Goal: Transaction & Acquisition: Obtain resource

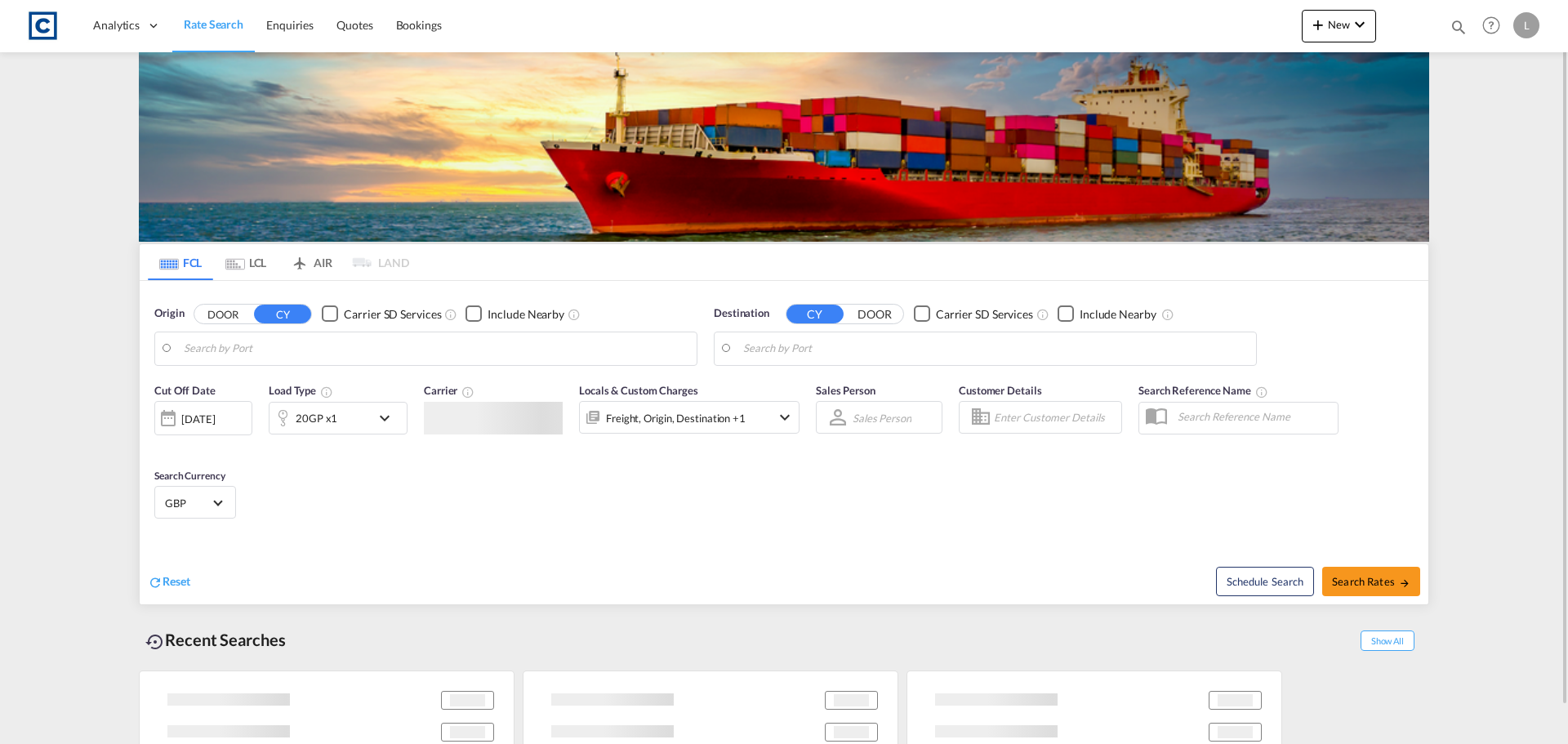
type input "GB-DE65, [GEOGRAPHIC_DATA]"
type input "[GEOGRAPHIC_DATA], [GEOGRAPHIC_DATA]"
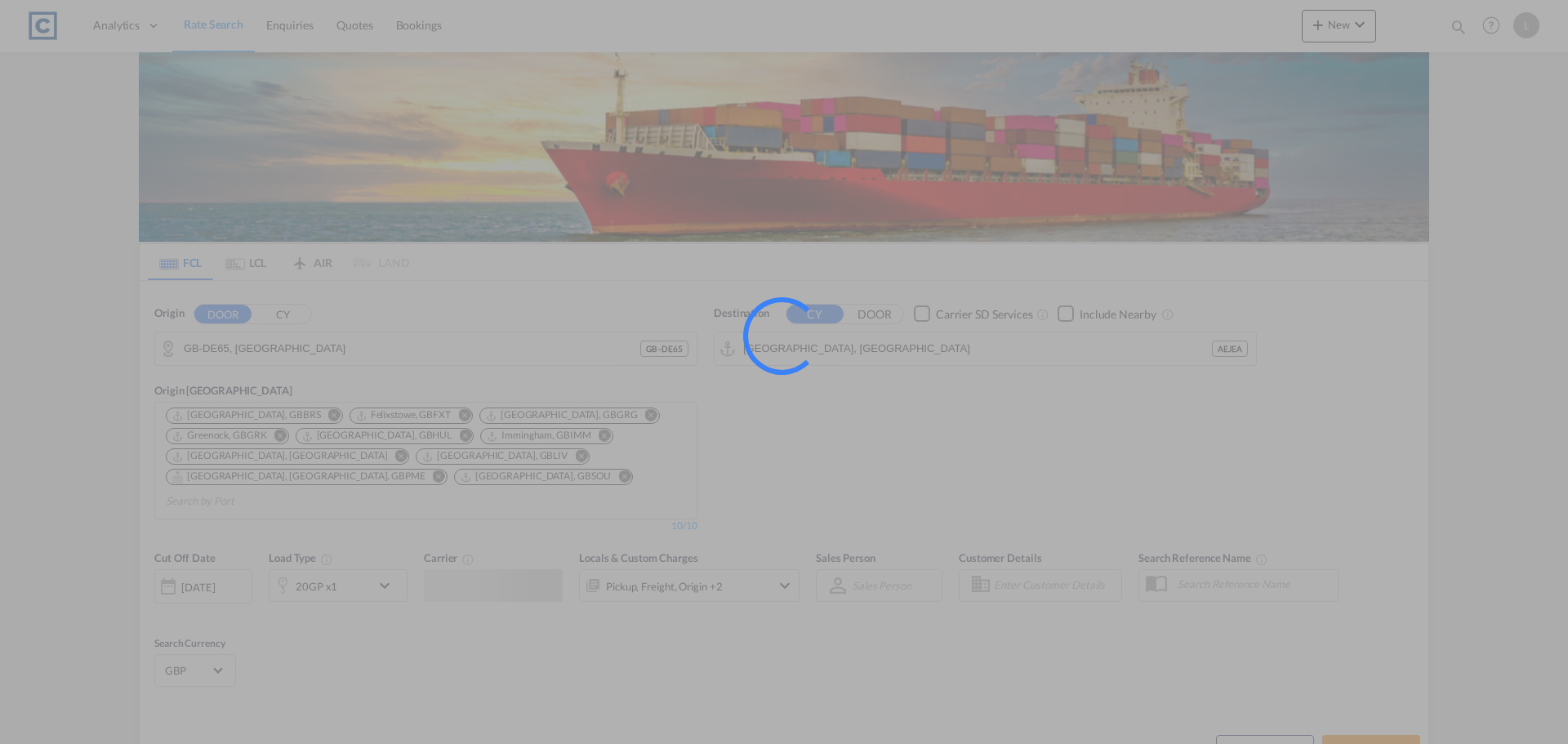
click at [240, 348] on div at bounding box center [784, 372] width 1568 height 744
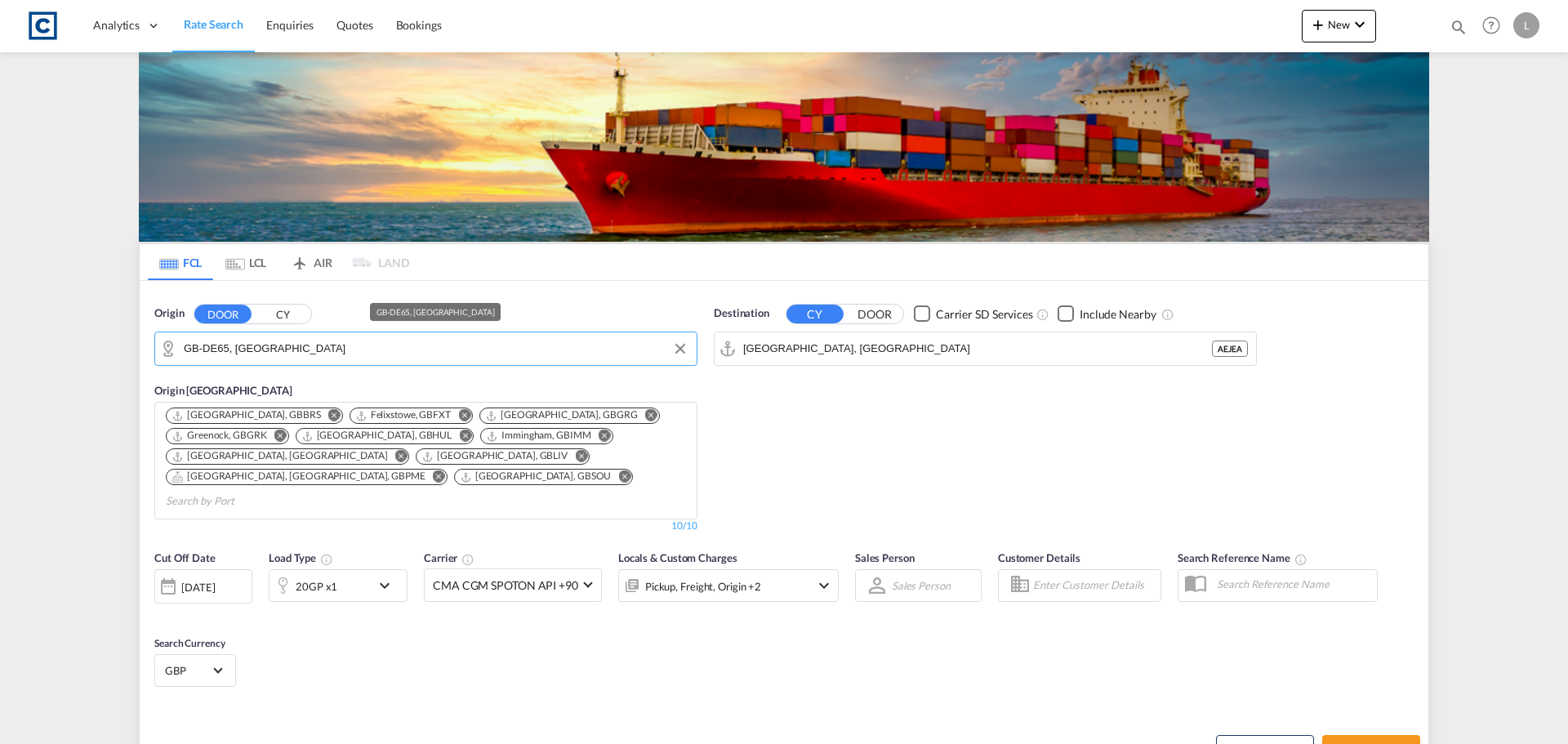
click at [240, 347] on input "GB-DE65, [GEOGRAPHIC_DATA]" at bounding box center [436, 348] width 505 height 25
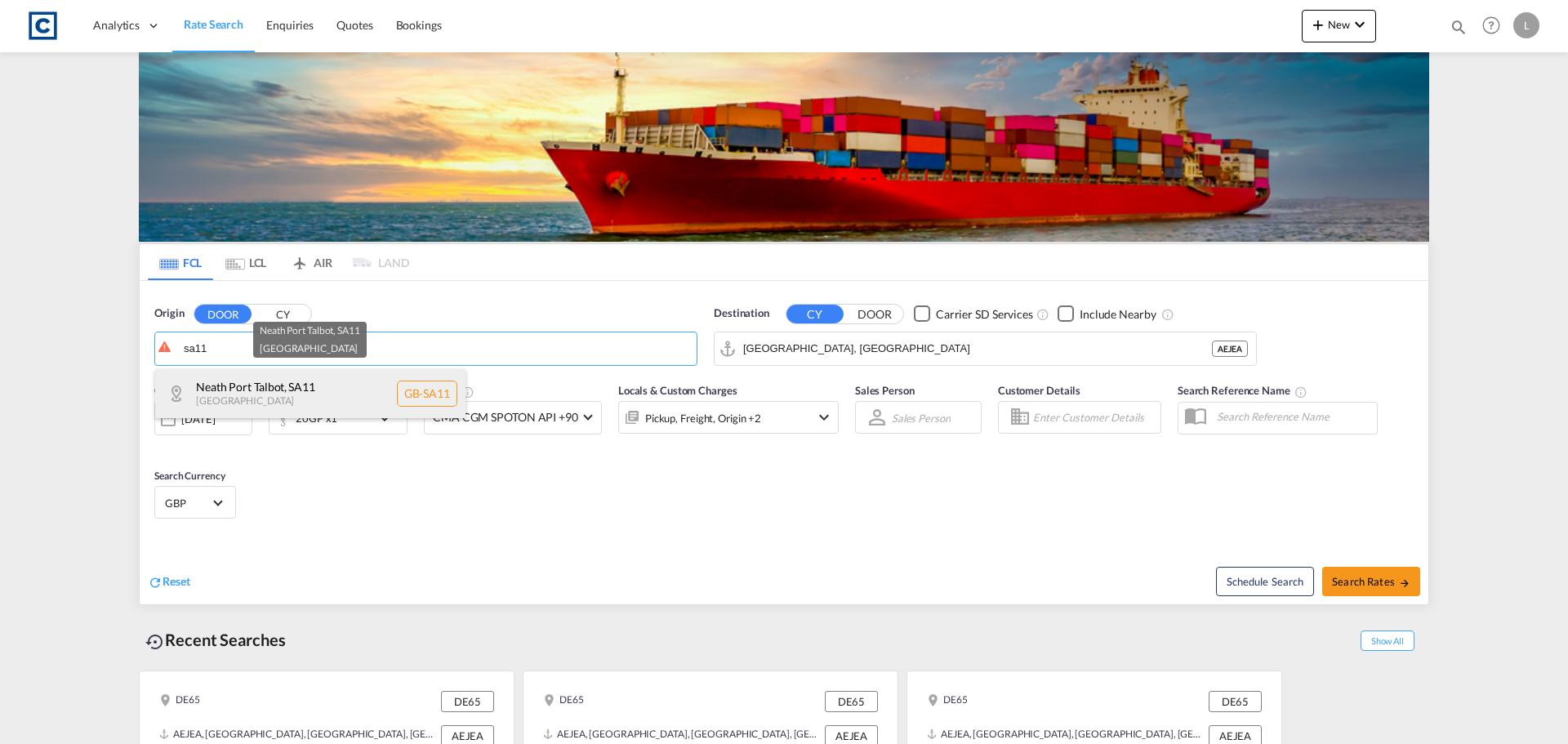
click at [228, 396] on div "[GEOGRAPHIC_DATA] , [GEOGRAPHIC_DATA] [GEOGRAPHIC_DATA] [GEOGRAPHIC_DATA]-[GEOG…" at bounding box center [310, 393] width 310 height 49
type input "GB-SA11, Neath Port Talbot"
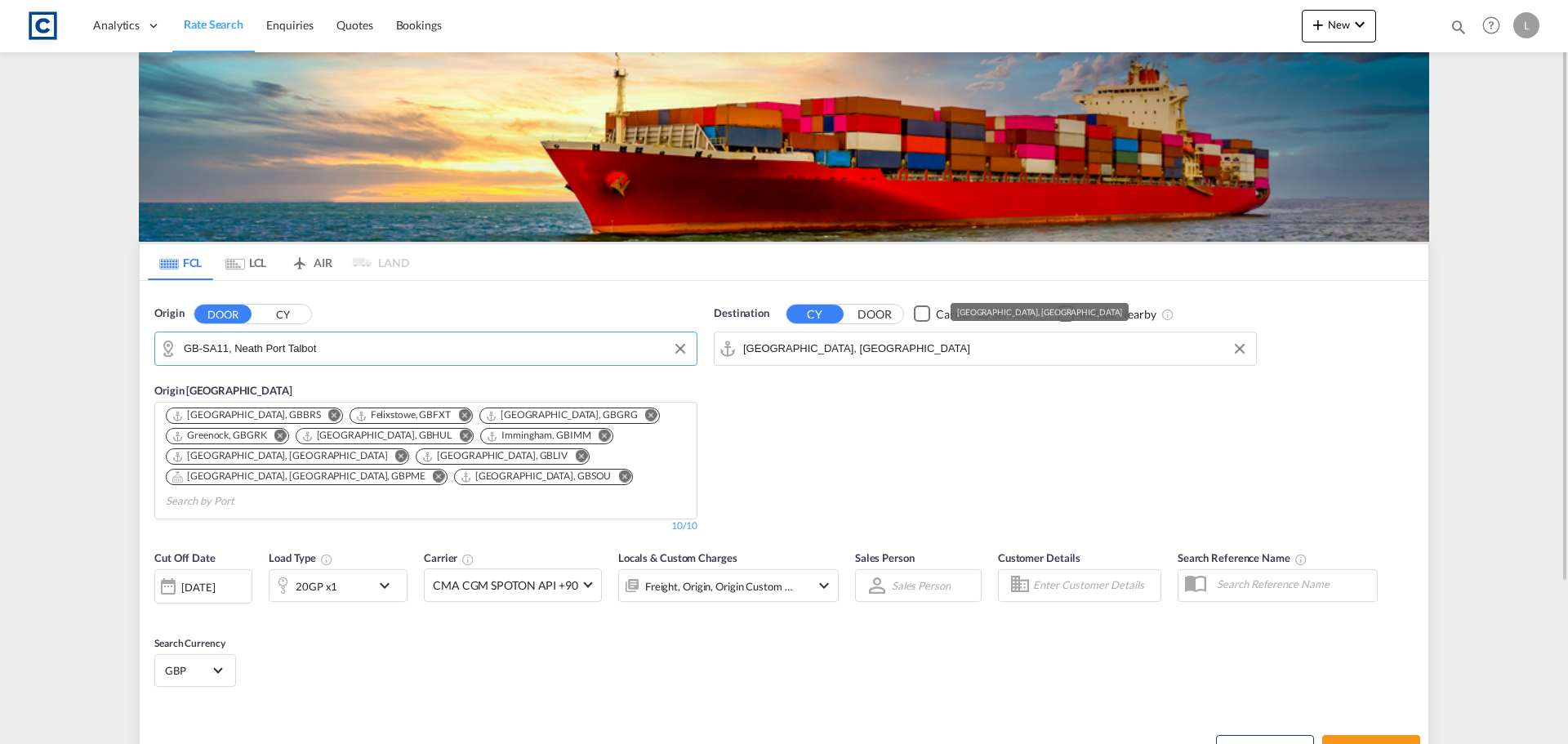
click at [873, 350] on input "[GEOGRAPHIC_DATA], [GEOGRAPHIC_DATA]" at bounding box center [996, 348] width 505 height 25
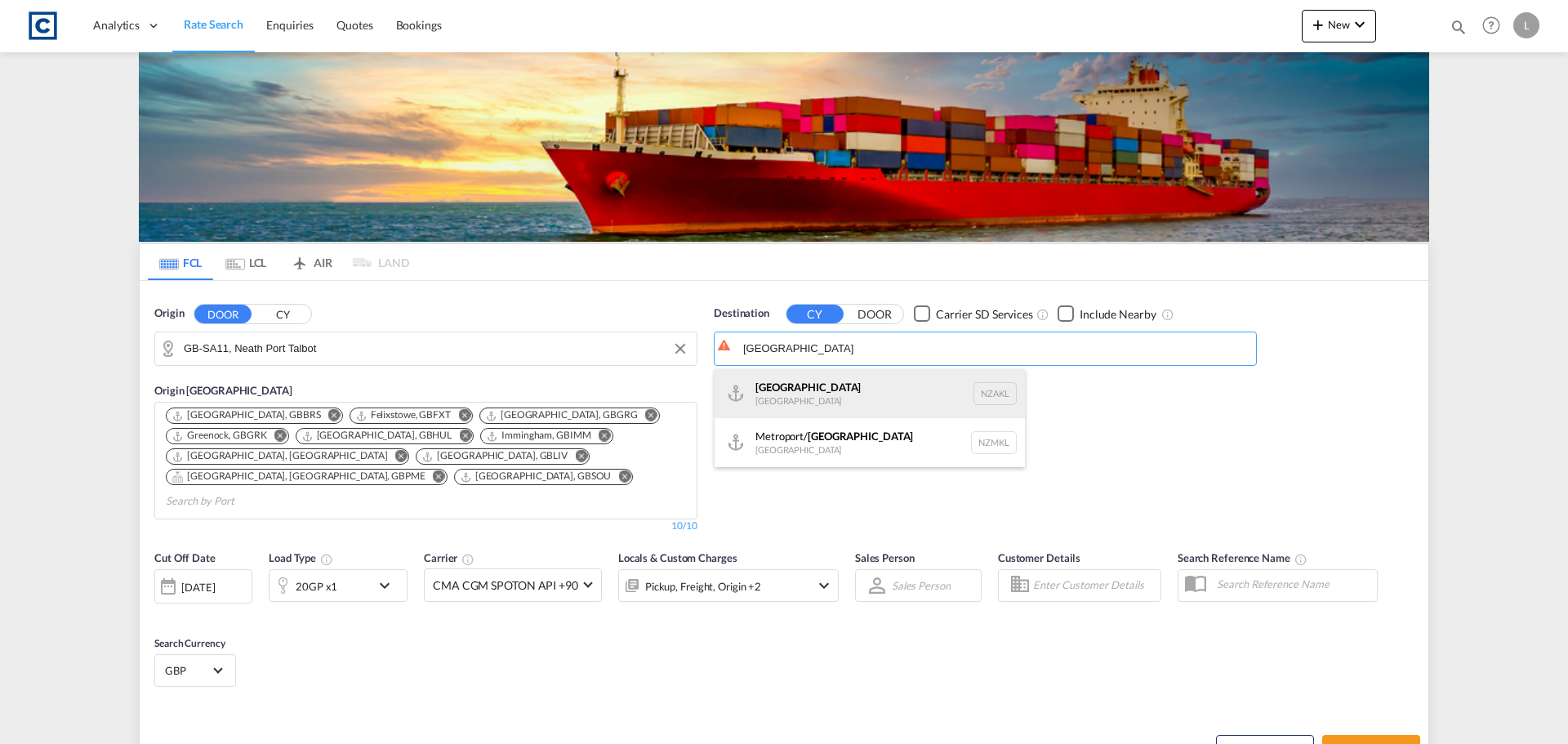
click at [786, 394] on div "[GEOGRAPHIC_DATA] [GEOGRAPHIC_DATA] NZAKL" at bounding box center [869, 393] width 310 height 49
type input "[GEOGRAPHIC_DATA], NZAKL"
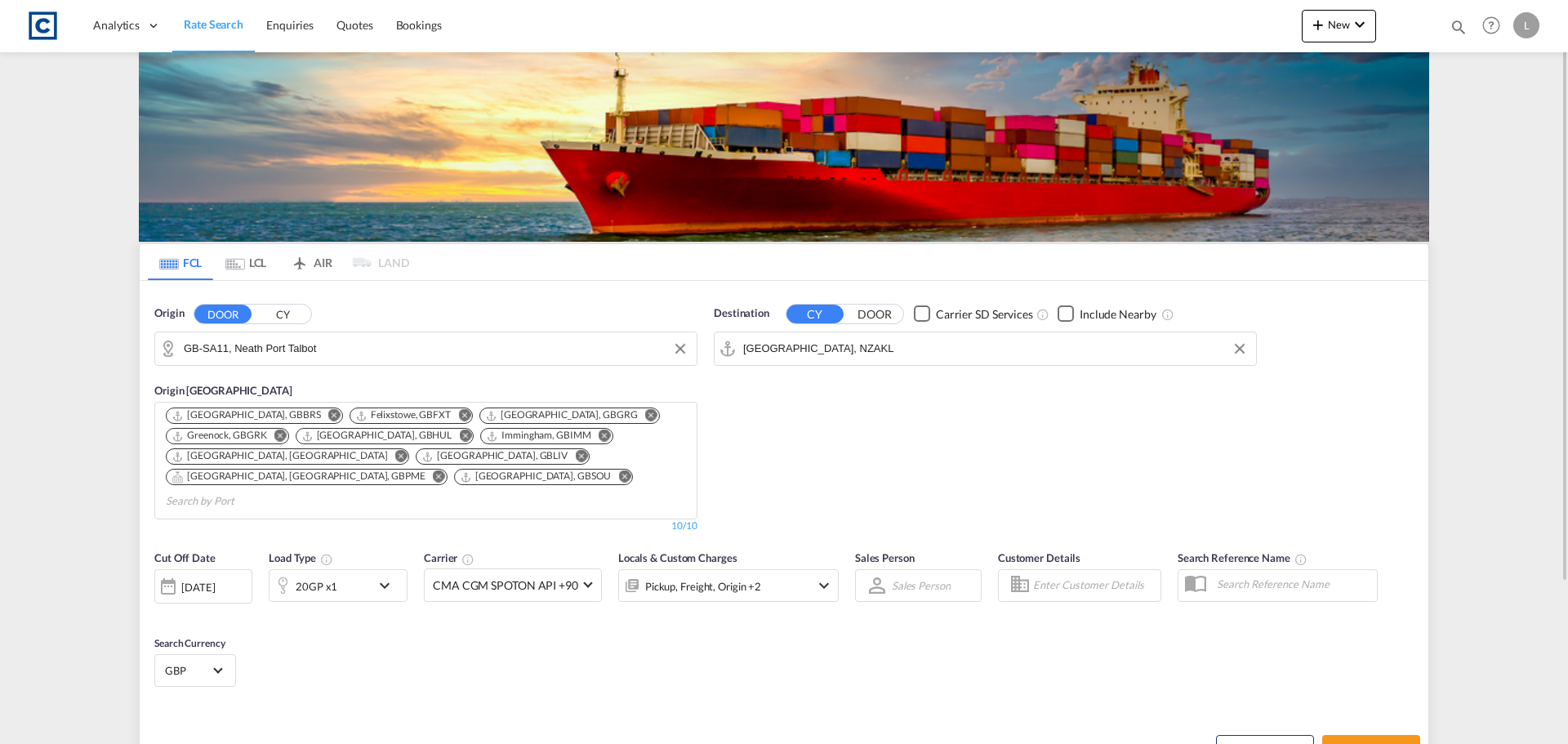
click at [341, 569] on div "20GP x1" at bounding box center [320, 584] width 101 height 32
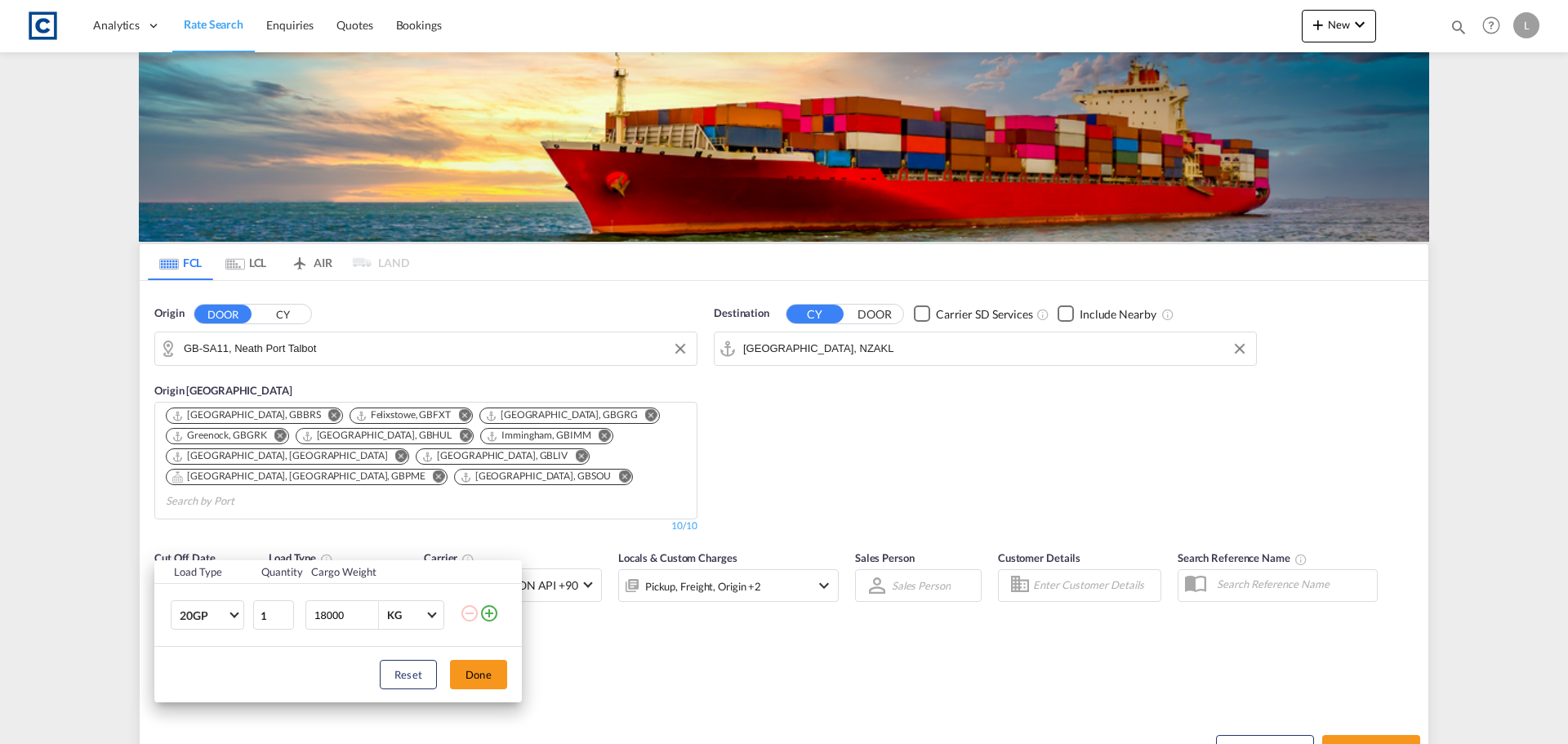
click at [495, 617] on md-icon "icon-plus-circle-outline" at bounding box center [489, 613] width 20 height 20
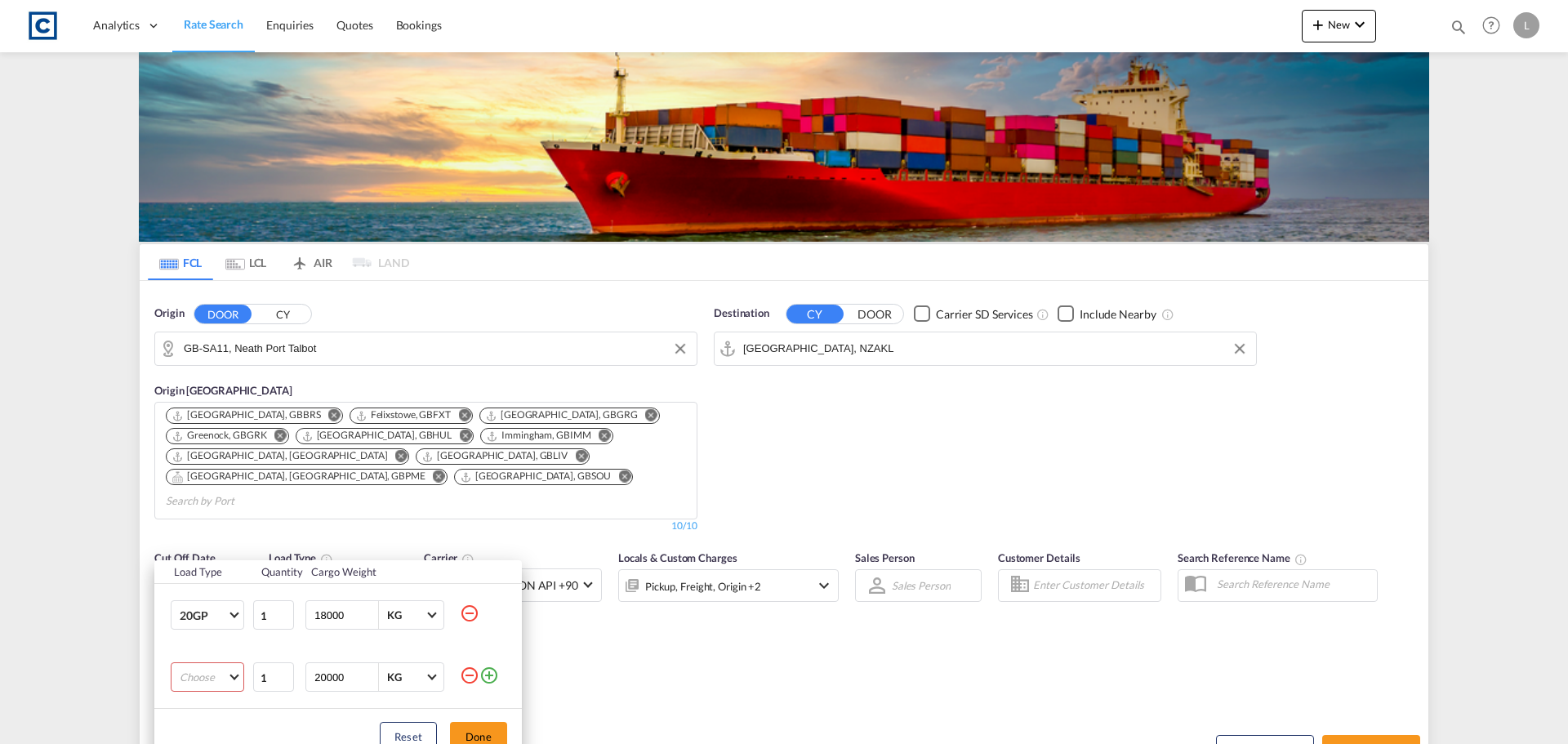
click at [194, 670] on md-select "Choose 20GP 40GP 40HC 45HC 20RE 40RE 40HR 20OT 40OT 20FR 40FR 40NR 20NR 45S 20T…" at bounding box center [207, 677] width 74 height 30
click at [238, 627] on md-option "40HC" at bounding box center [222, 625] width 111 height 39
click at [487, 674] on md-icon "icon-plus-circle-outline" at bounding box center [489, 675] width 20 height 20
click at [220, 737] on md-select "Choose 20GP 40GP 40HC 45HC 20RE 40RE 40HR 20OT 40OT 20FR 40FR 40NR 20NR 45S 20T…" at bounding box center [207, 739] width 74 height 30
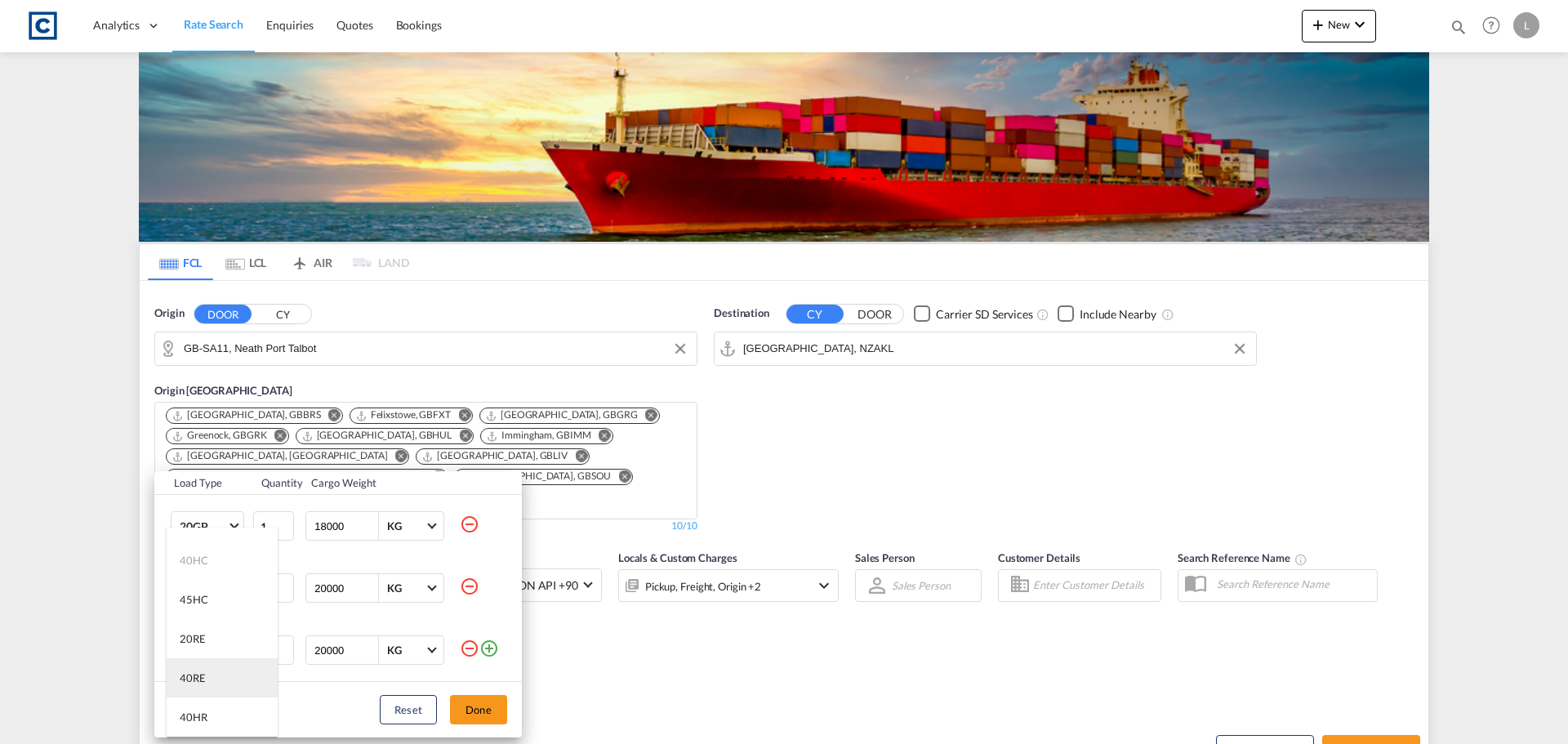
scroll to position [163, 0]
click at [195, 691] on div "40OT" at bounding box center [193, 697] width 27 height 15
click at [476, 716] on button "Done" at bounding box center [478, 709] width 57 height 30
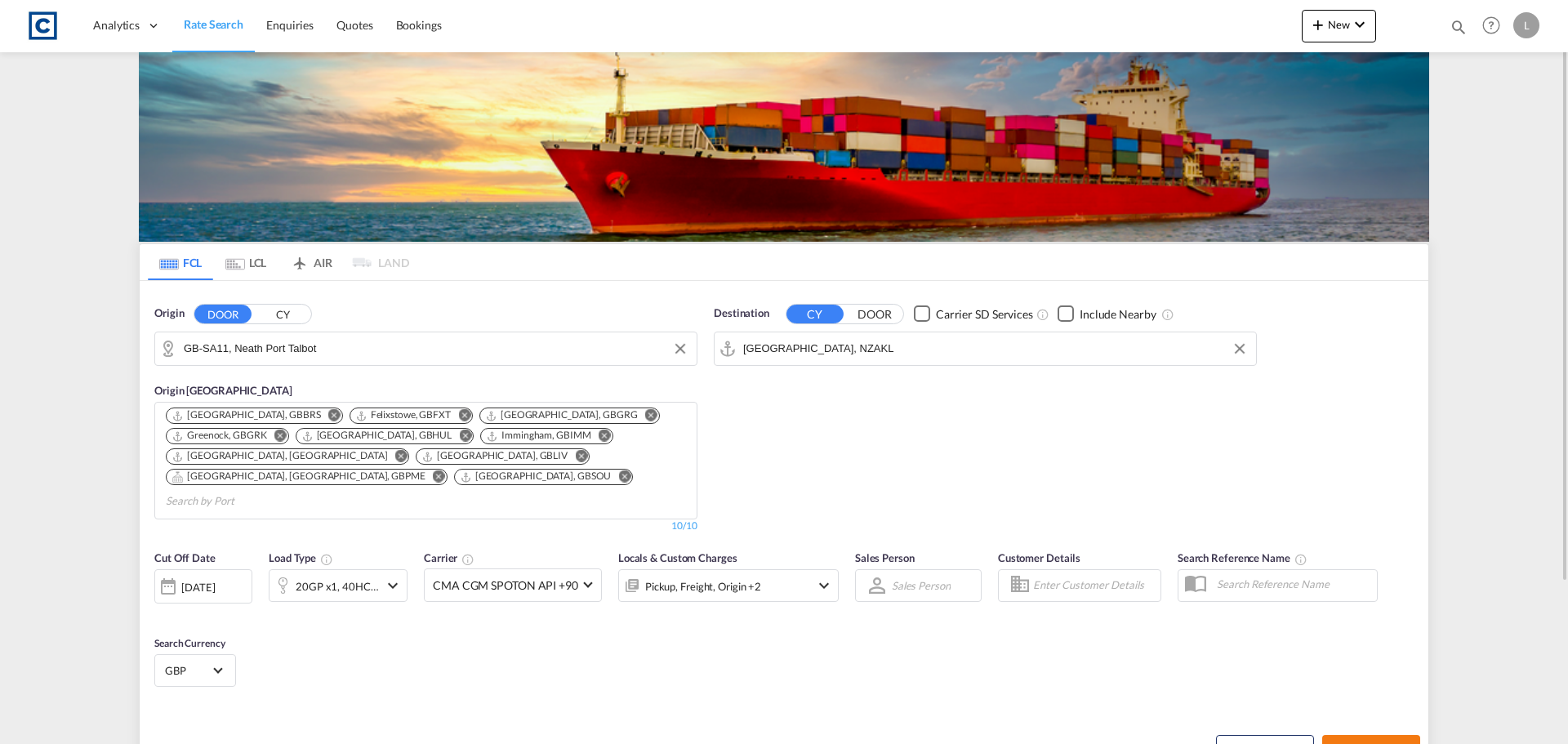
click at [1375, 737] on button "Search Rates" at bounding box center [1371, 750] width 98 height 30
type input "SA11 to NZAKL / [DATE]"
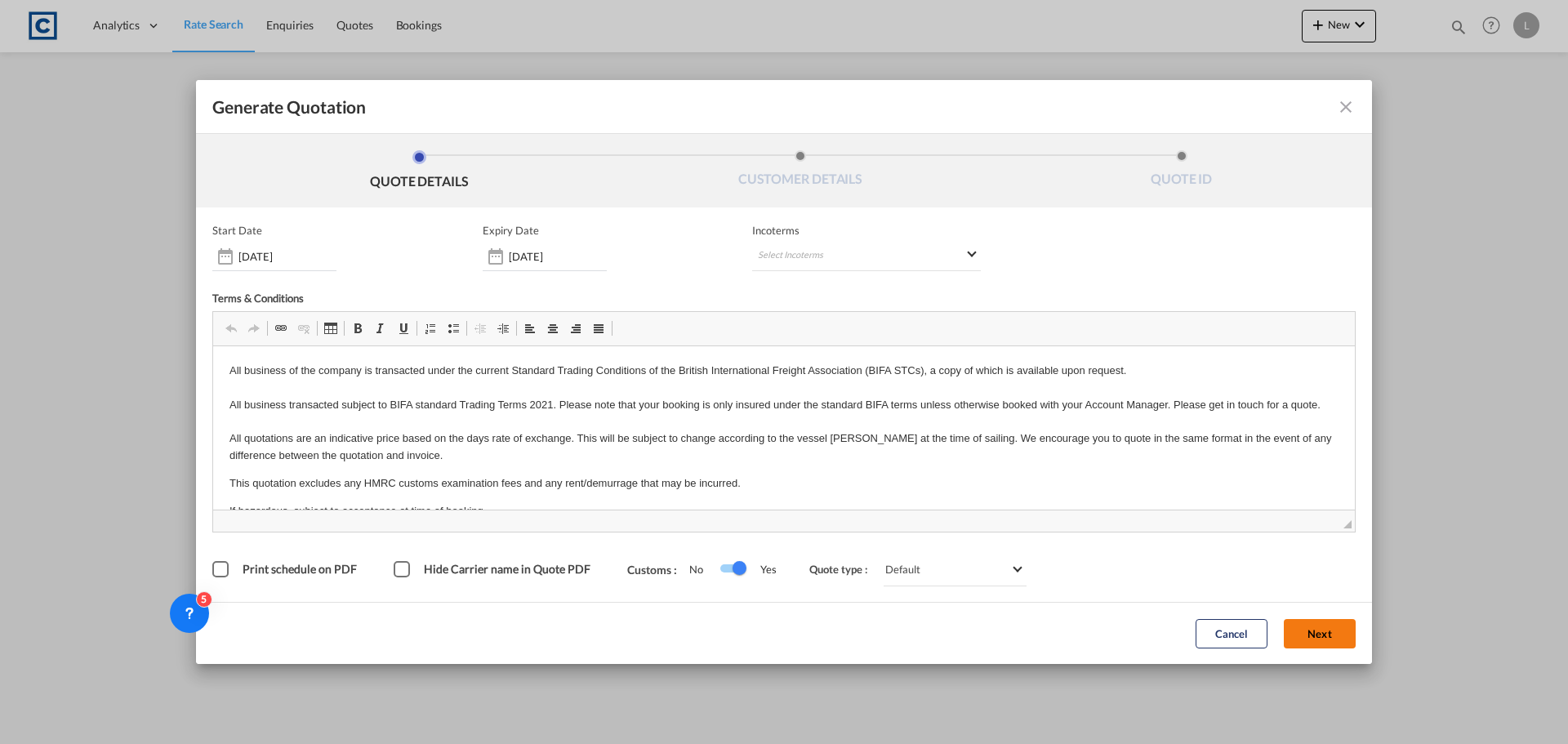
click at [1327, 631] on button "Next" at bounding box center [1320, 634] width 72 height 30
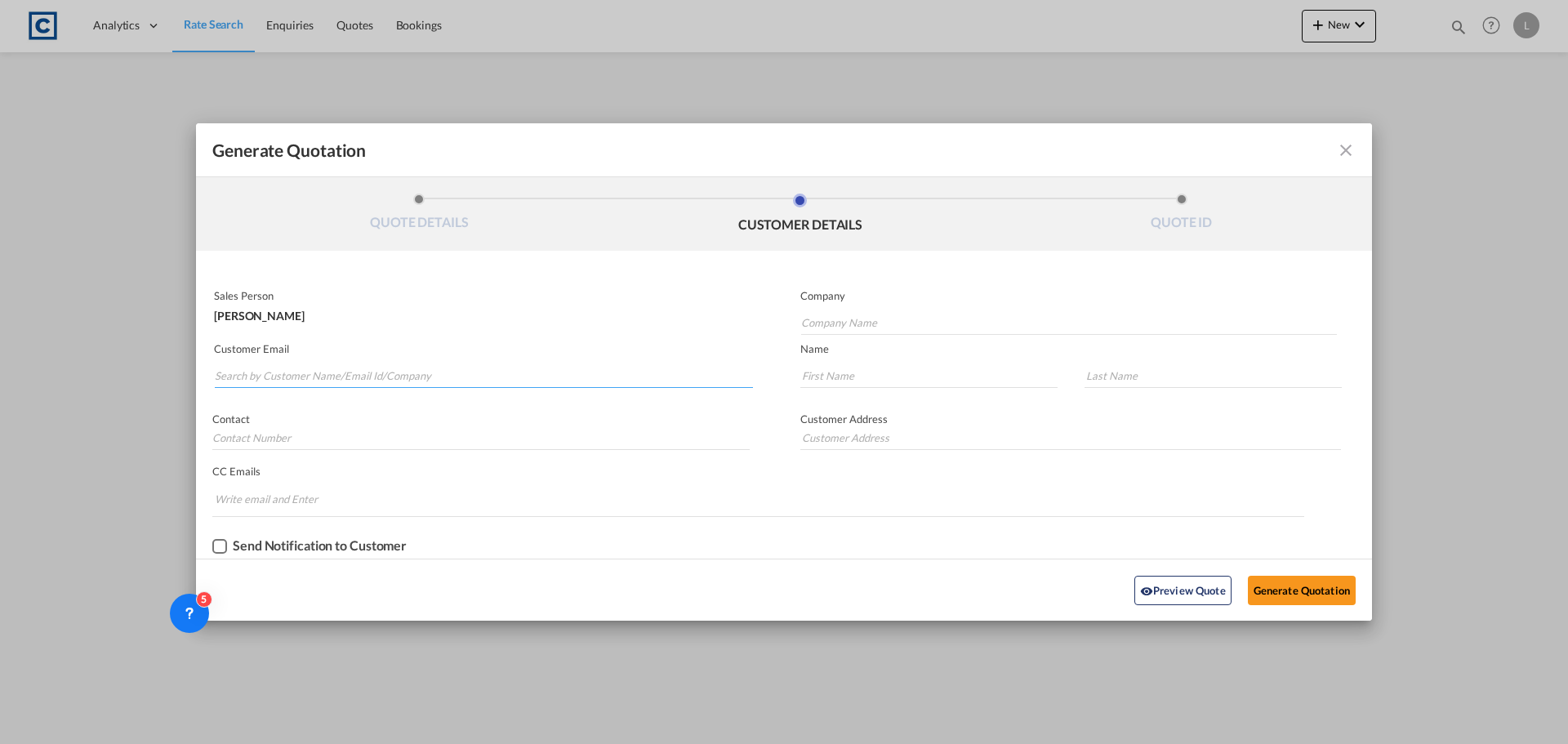
click at [382, 371] on input "Search by Customer Name/Email Id/Company" at bounding box center [483, 376] width 538 height 25
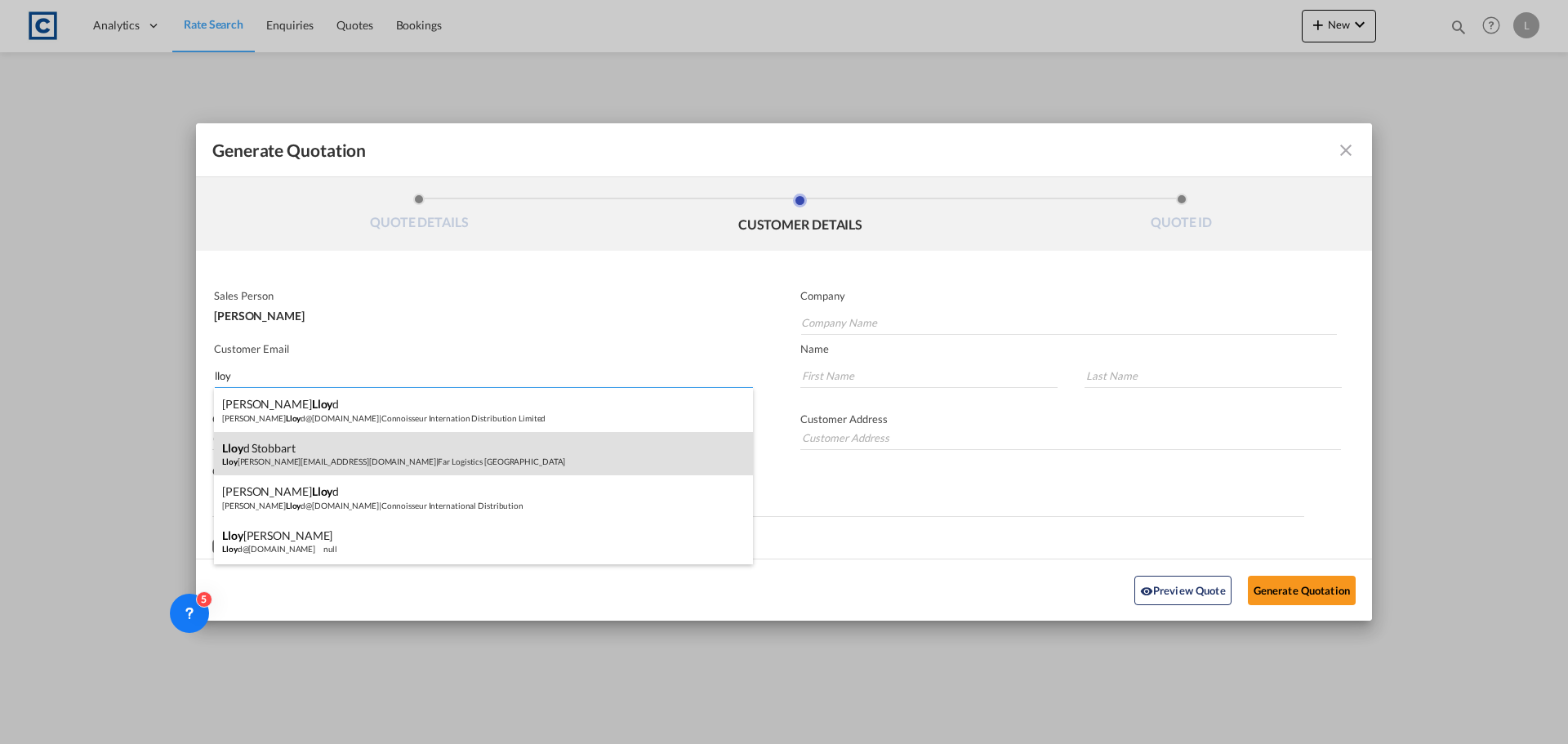
type input "lloy"
click at [296, 445] on div "[PERSON_NAME] [PERSON_NAME][EMAIL_ADDRESS][DOMAIN_NAME] | Far Logistics [GEOGRA…" at bounding box center [483, 454] width 539 height 44
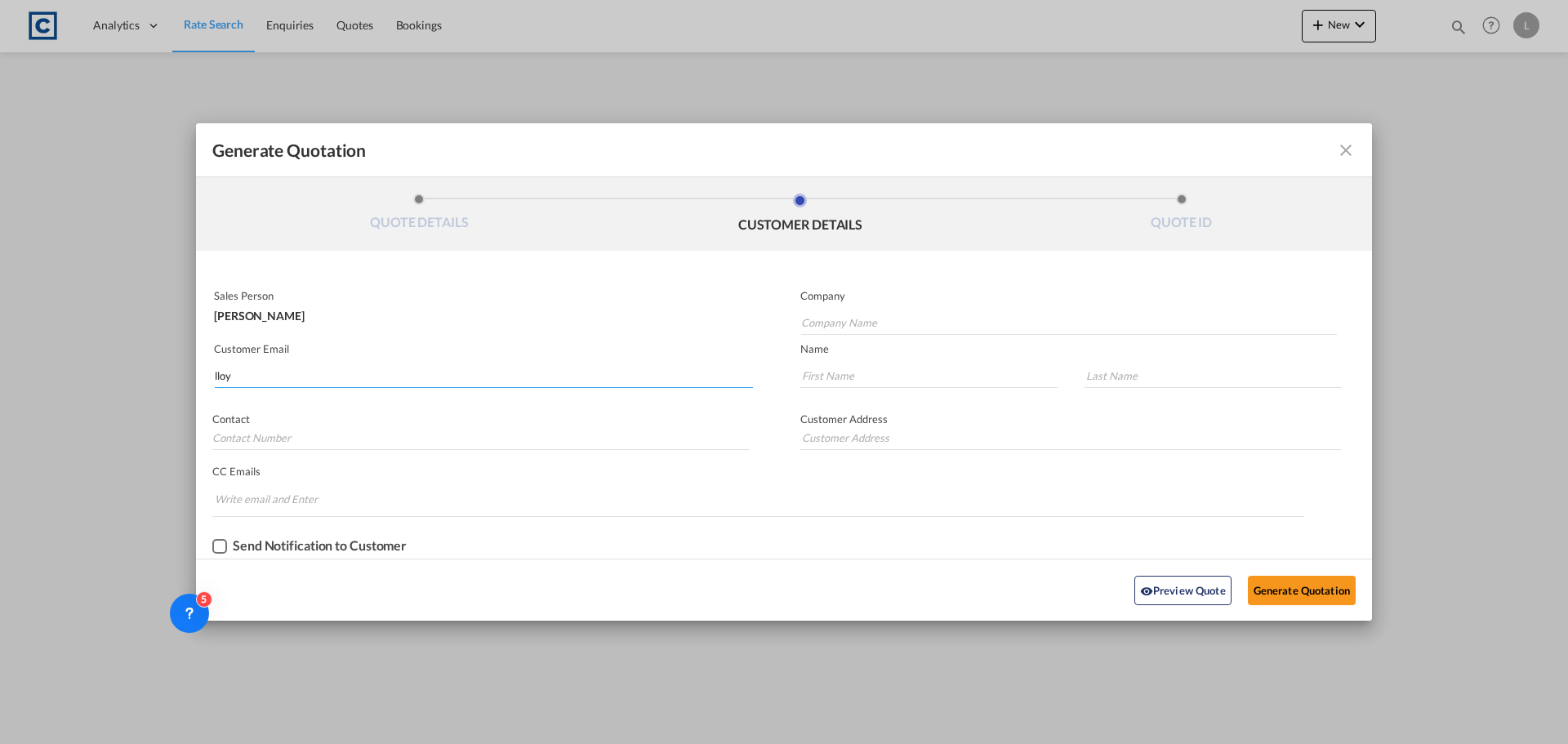
type input "Far Logistics [GEOGRAPHIC_DATA]"
type input "[PERSON_NAME][EMAIL_ADDRESS][PERSON_NAME][DOMAIN_NAME]"
type input "[PERSON_NAME]"
type input "Stobbart"
type input "[PHONE_NUMBER]"
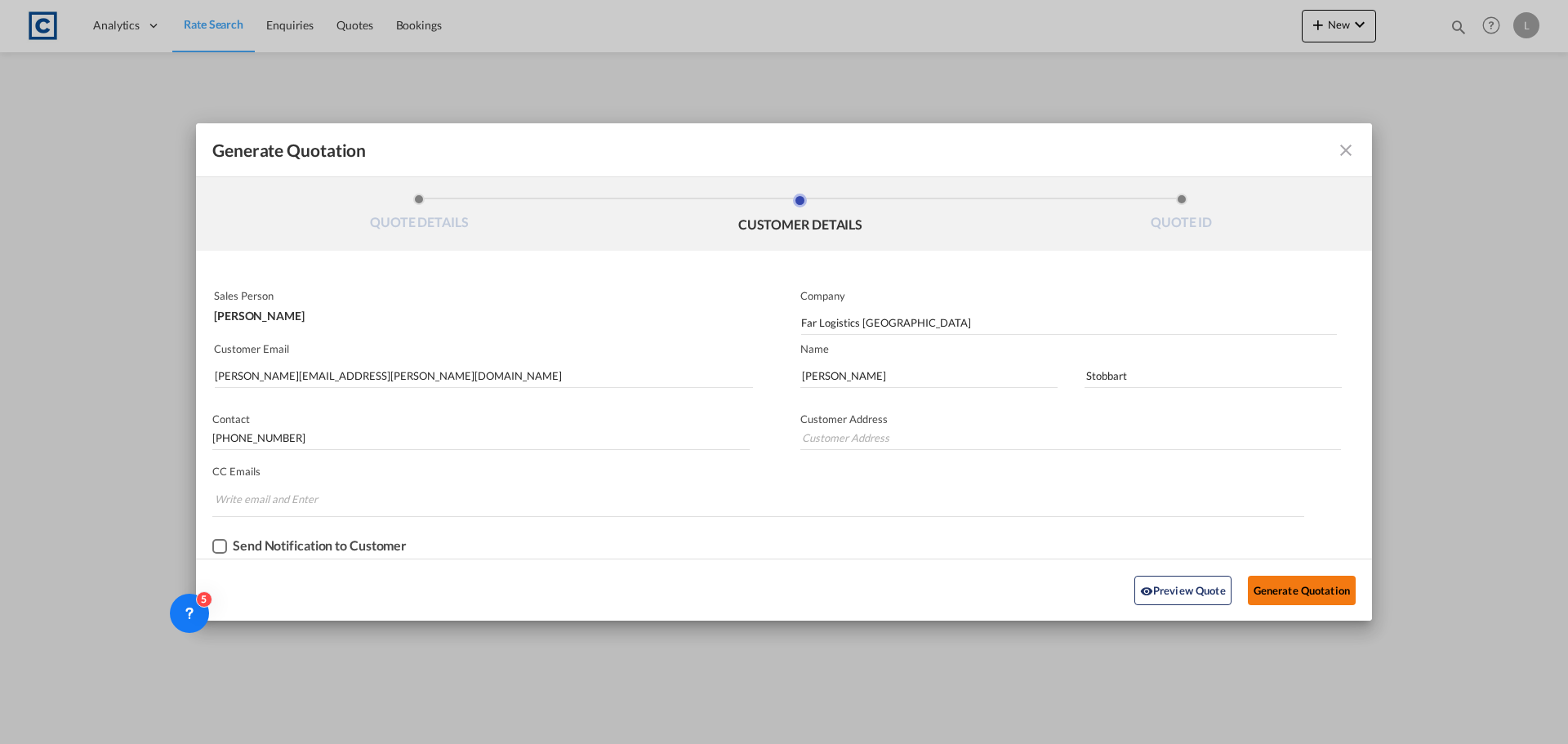
click at [1305, 591] on button "Generate Quotation" at bounding box center [1301, 590] width 108 height 30
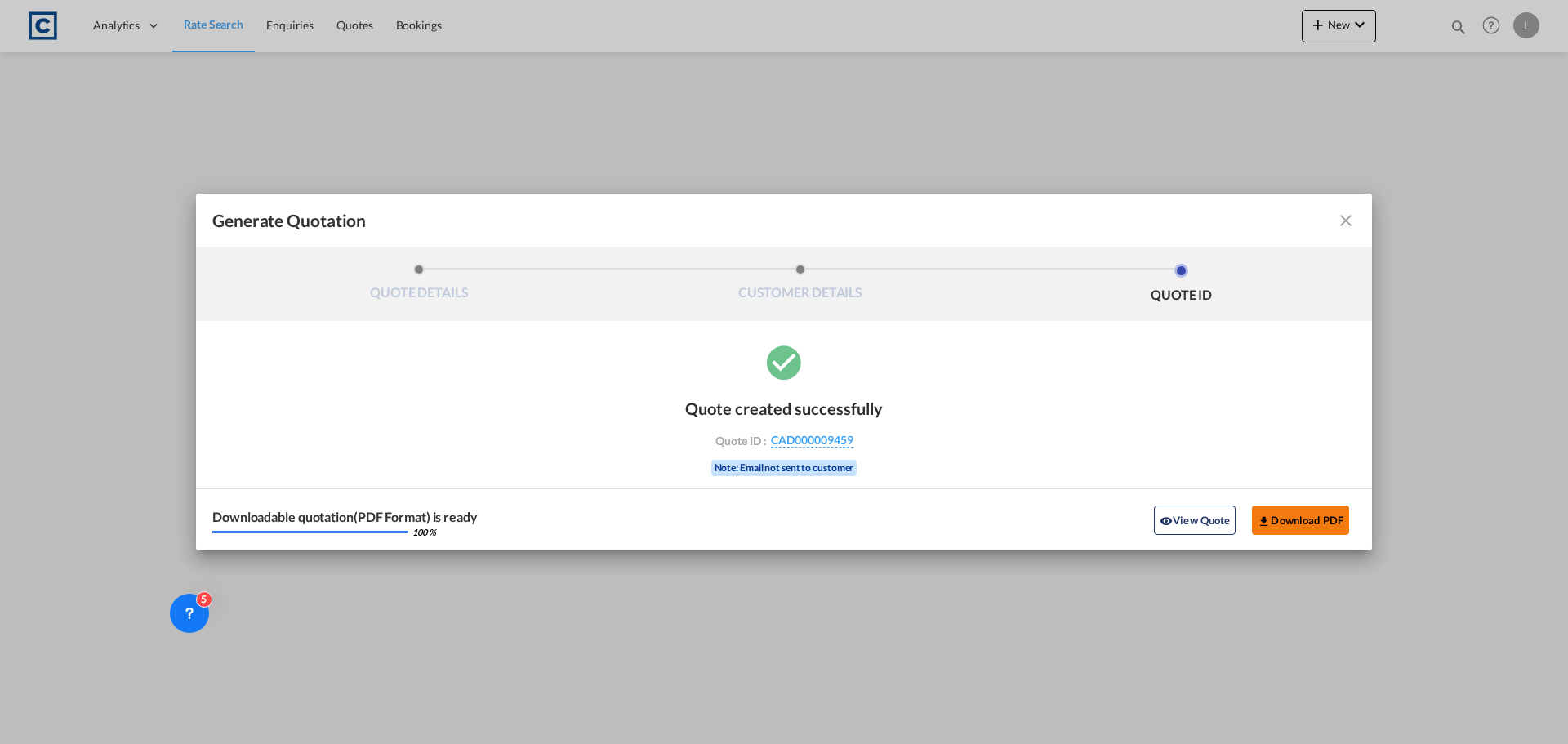
click at [1334, 521] on button "Download PDF" at bounding box center [1300, 521] width 97 height 30
click at [1340, 220] on md-icon "icon-close fg-AAA8AD cursor m-0" at bounding box center [1346, 220] width 20 height 20
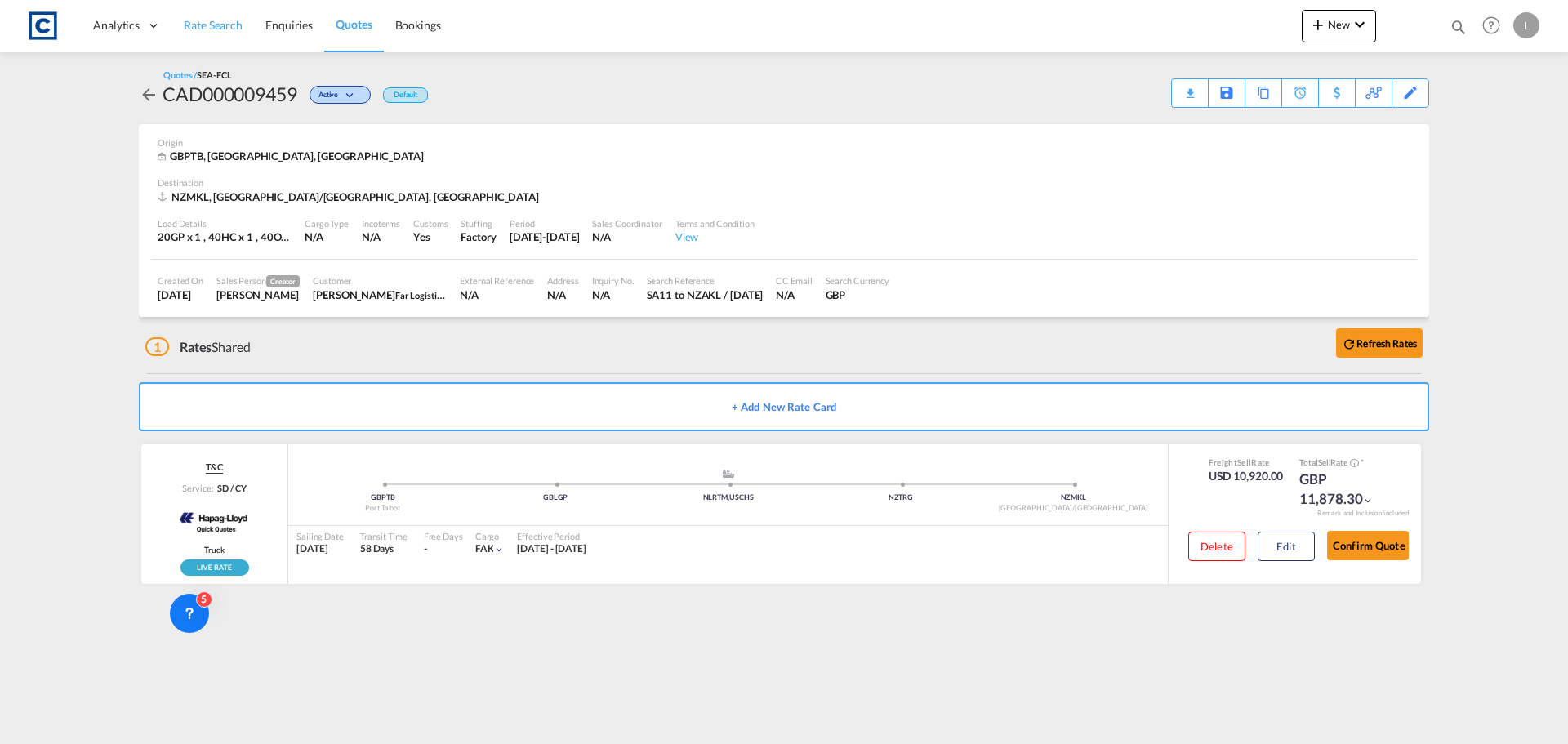
click at [226, 20] on span "Rate Search" at bounding box center [213, 25] width 59 height 14
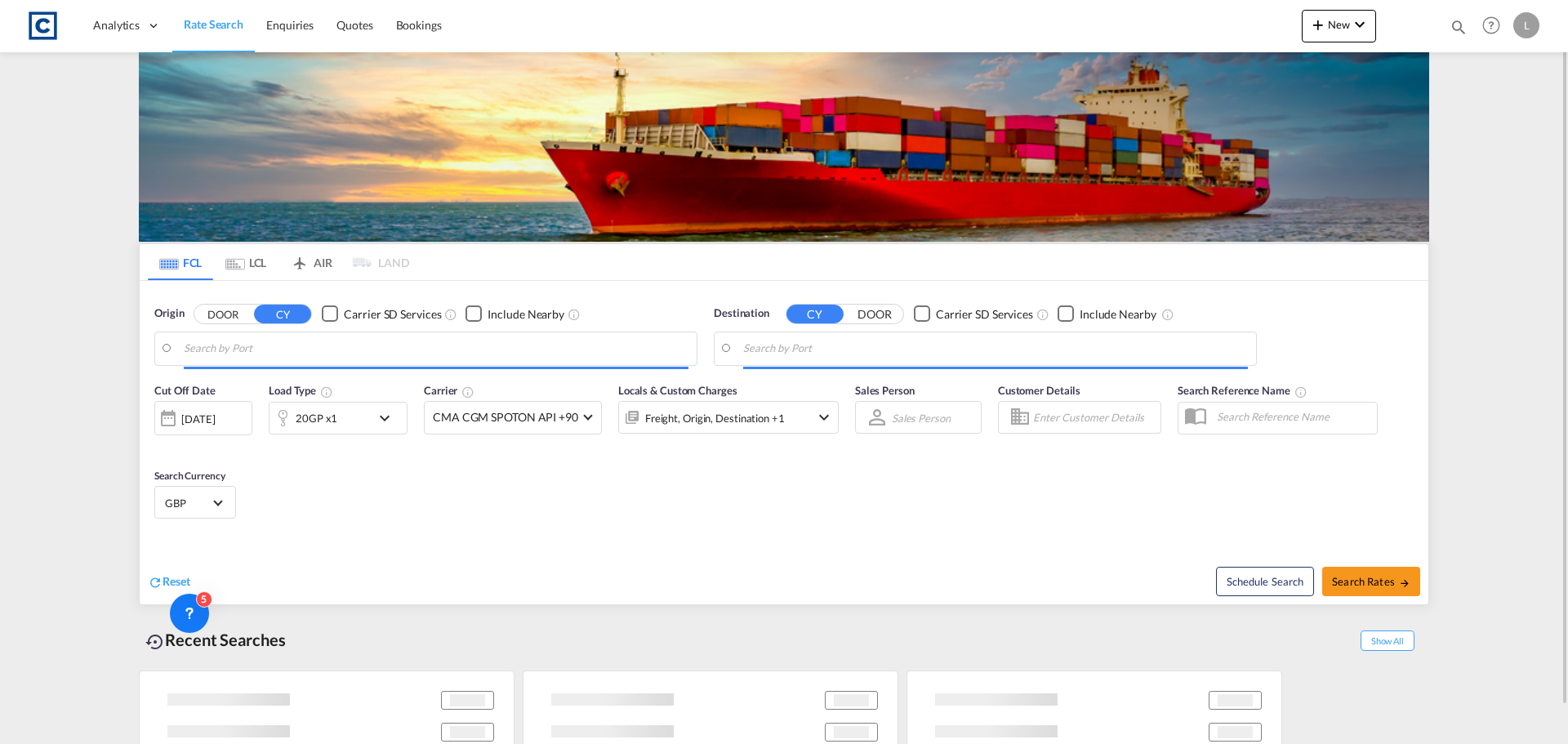
type input "GB-SA11, Neath Port Talbot"
type input "[GEOGRAPHIC_DATA], NZAKL"
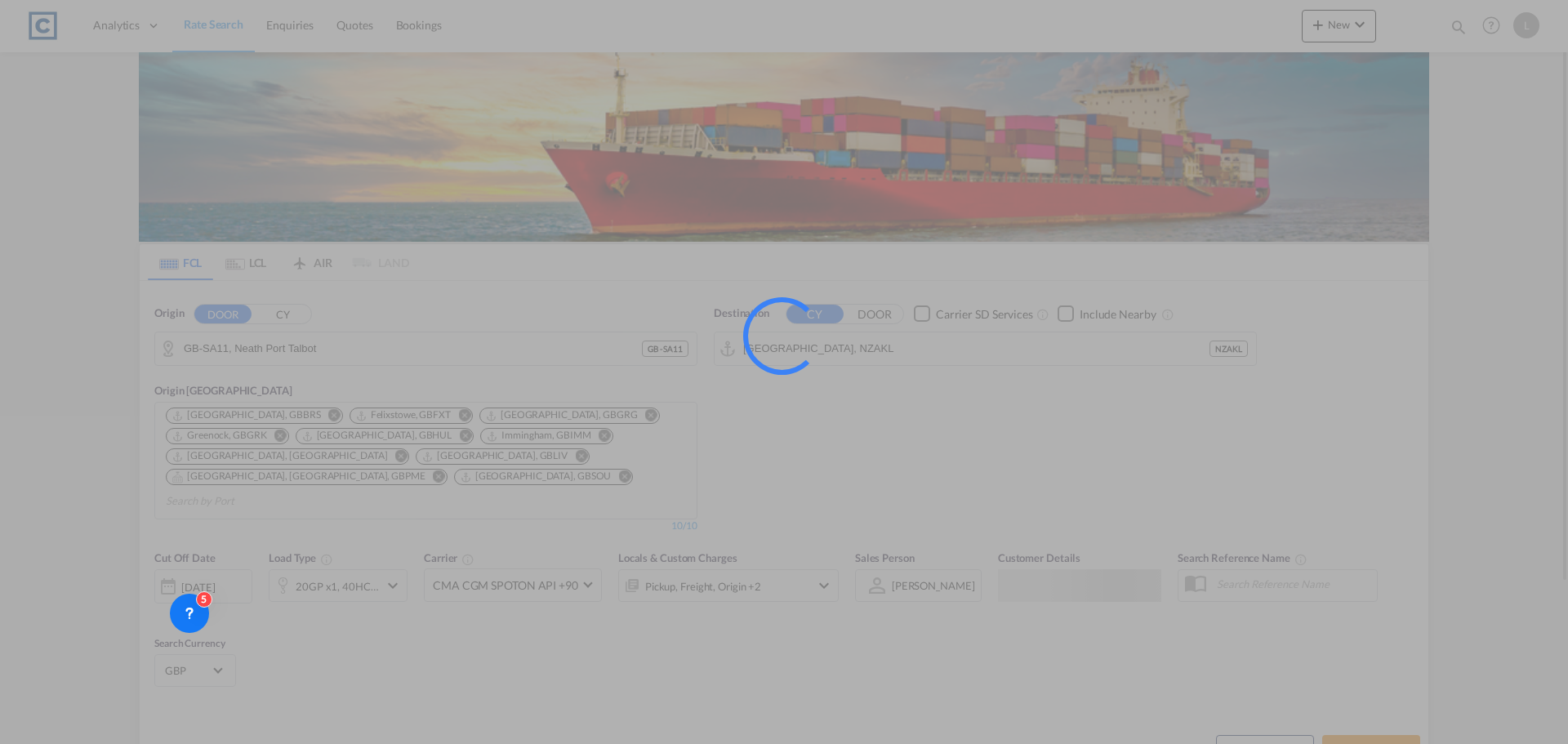
click at [216, 323] on div at bounding box center [784, 372] width 1568 height 744
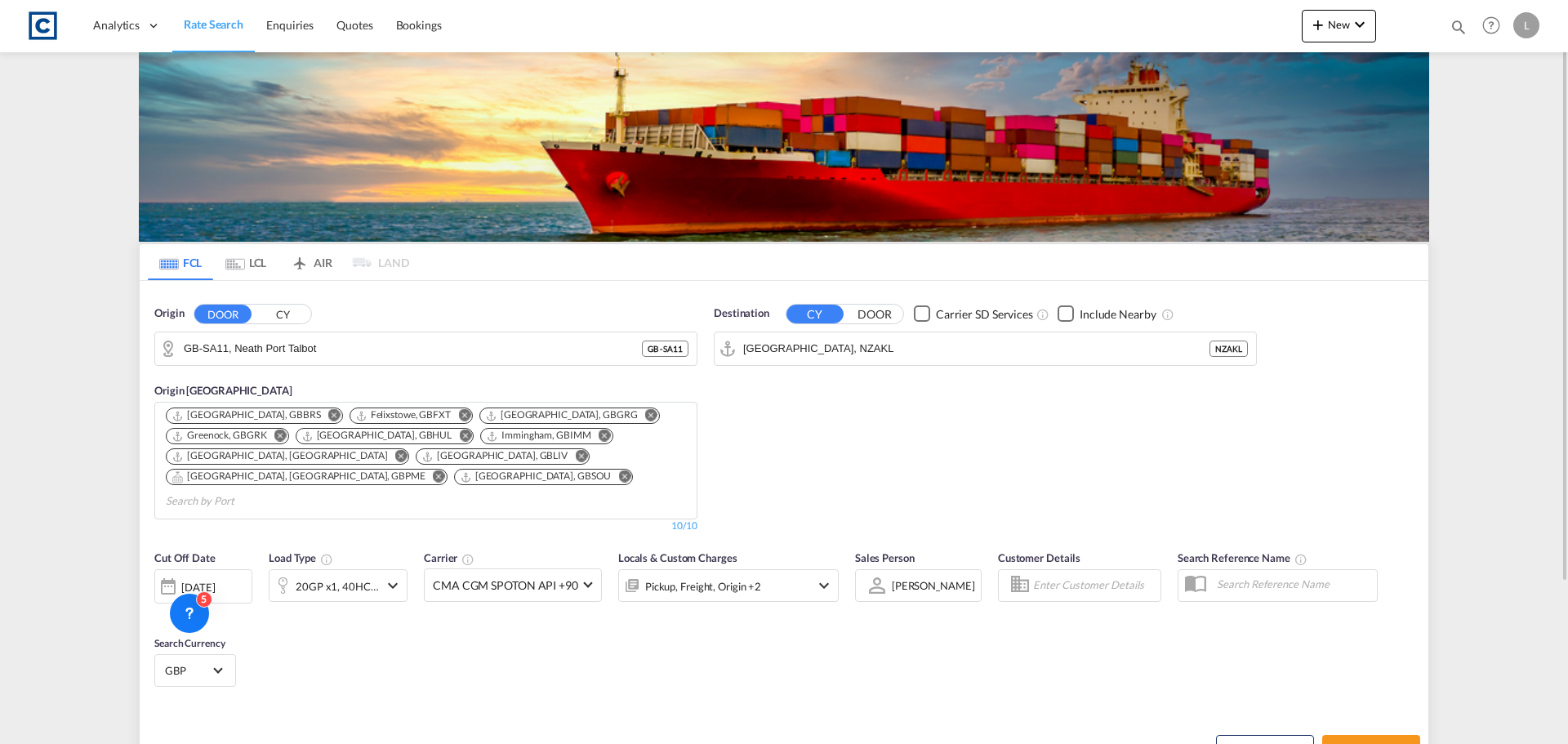
click at [262, 317] on button "CY" at bounding box center [282, 314] width 57 height 19
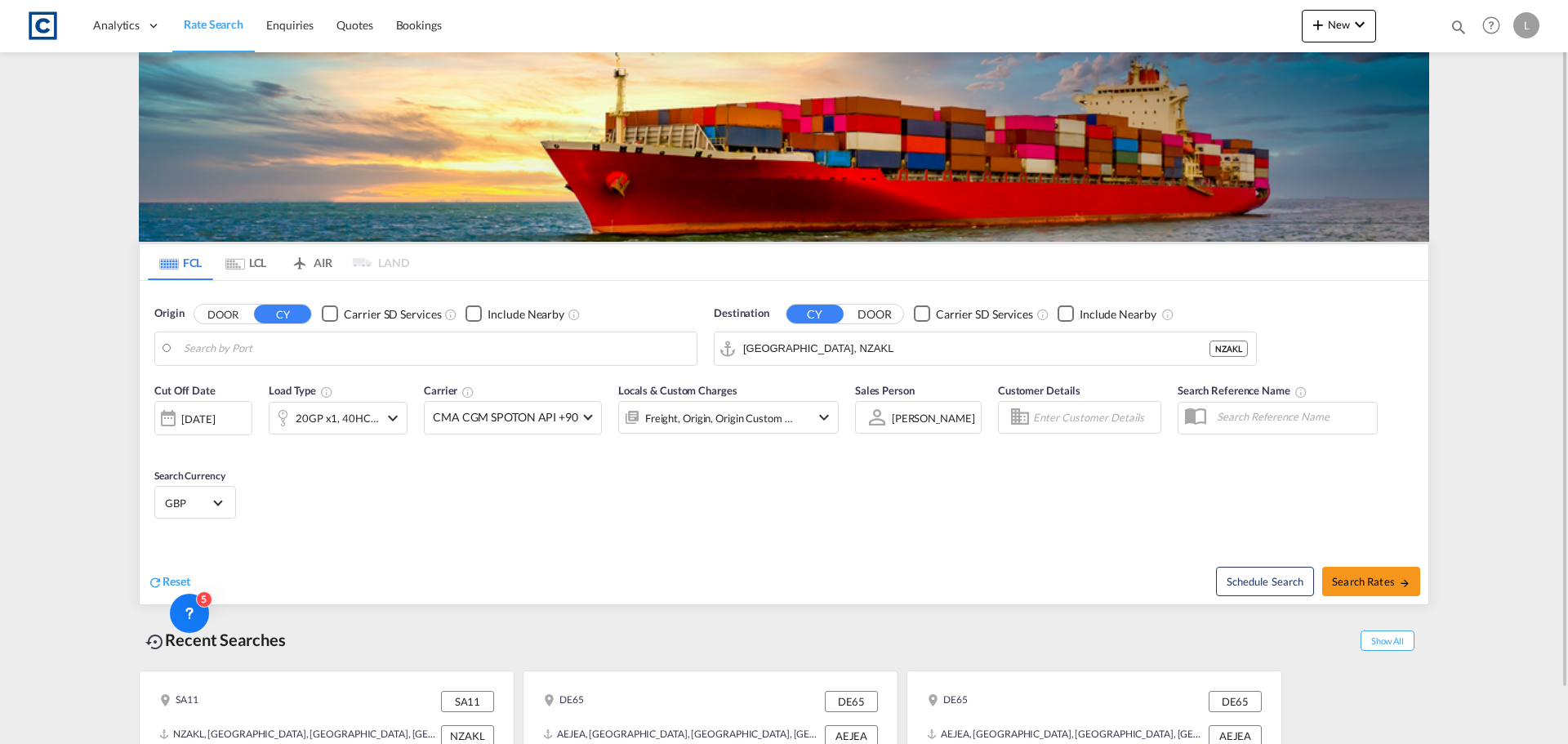
scroll to position [60, 0]
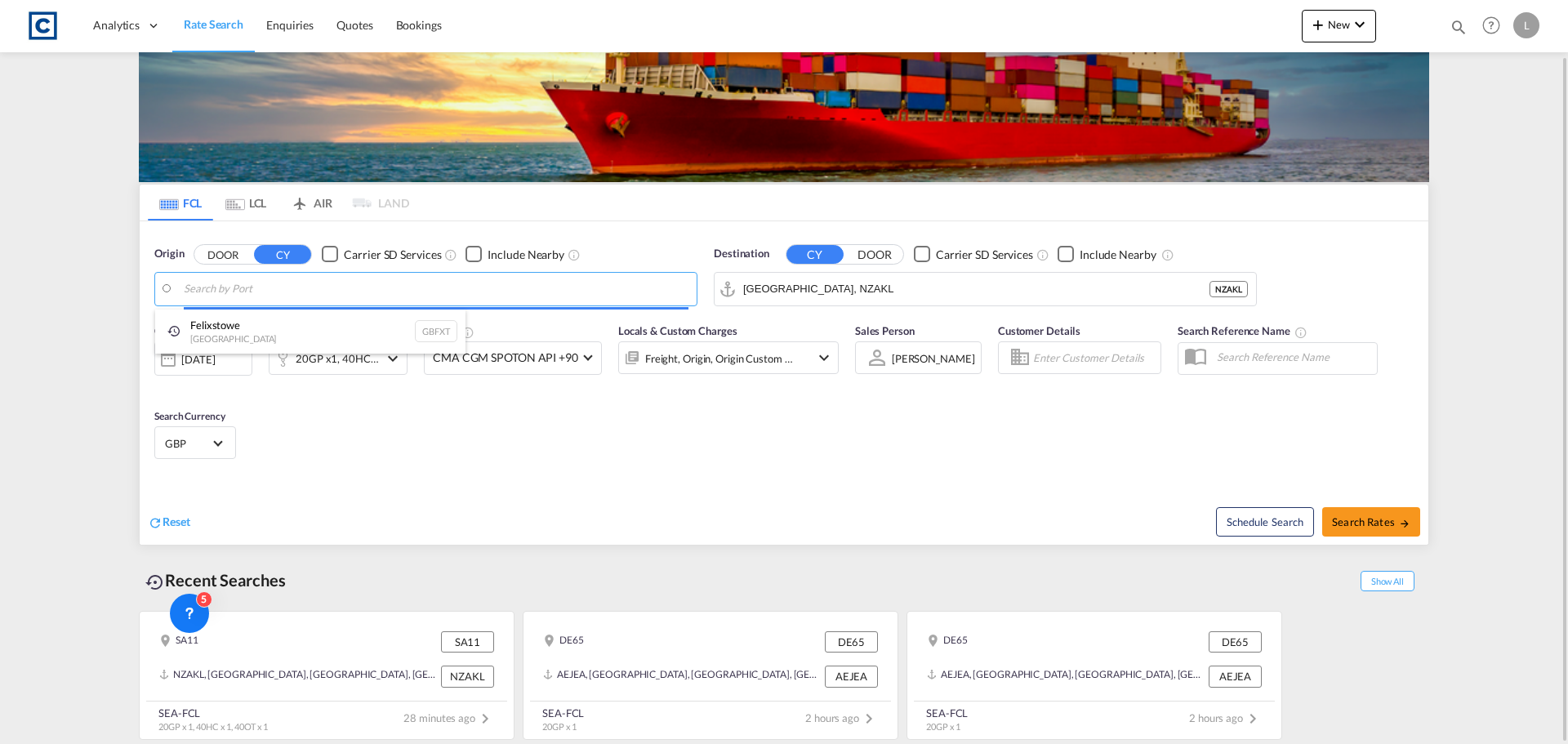
click at [276, 293] on body "Analytics Dashboard Rate Search Enquiries Quotes Bookings" at bounding box center [784, 372] width 1568 height 744
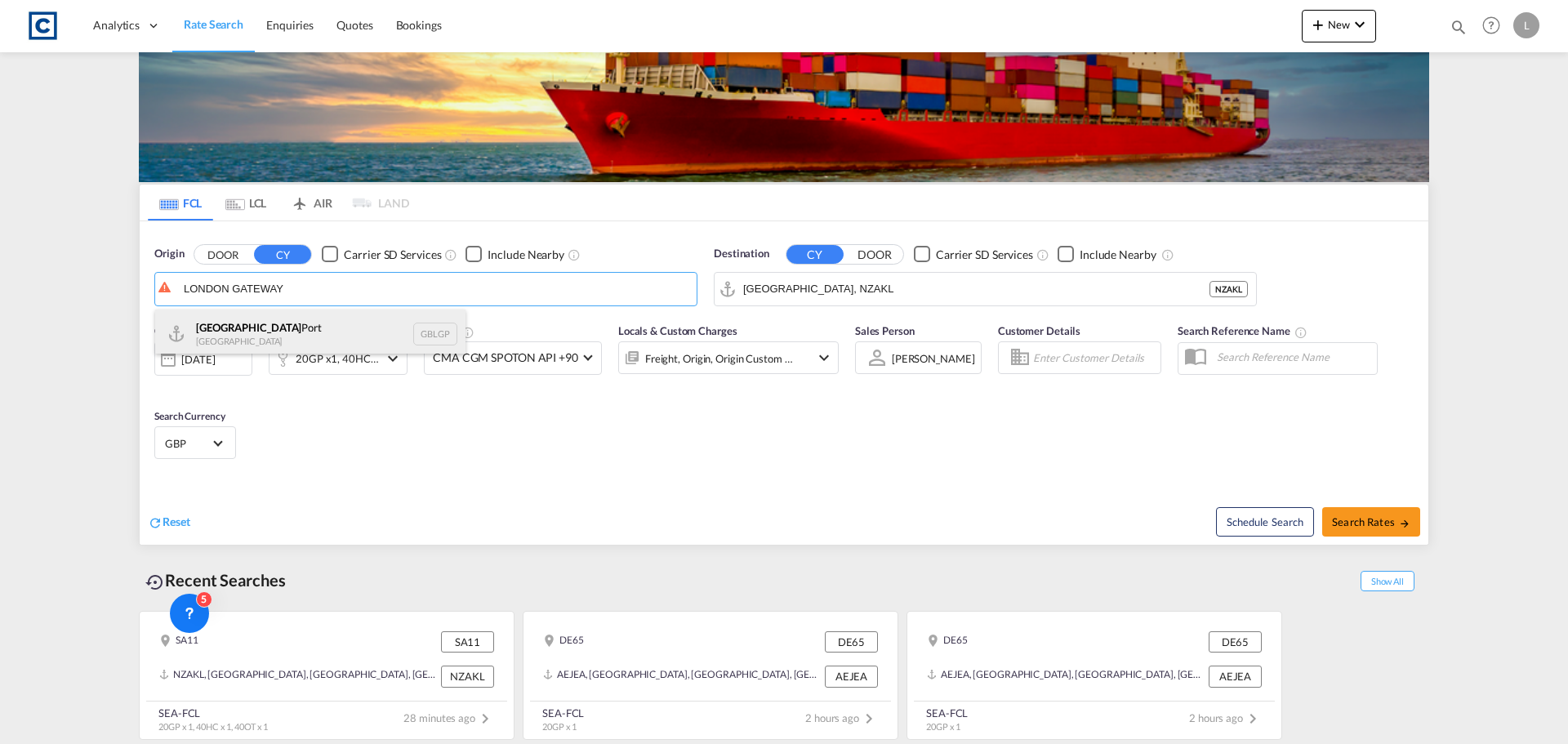
click at [281, 344] on div "[GEOGRAPHIC_DATA] [GEOGRAPHIC_DATA] [GEOGRAPHIC_DATA]" at bounding box center [310, 334] width 310 height 49
type input "[GEOGRAPHIC_DATA], [GEOGRAPHIC_DATA]"
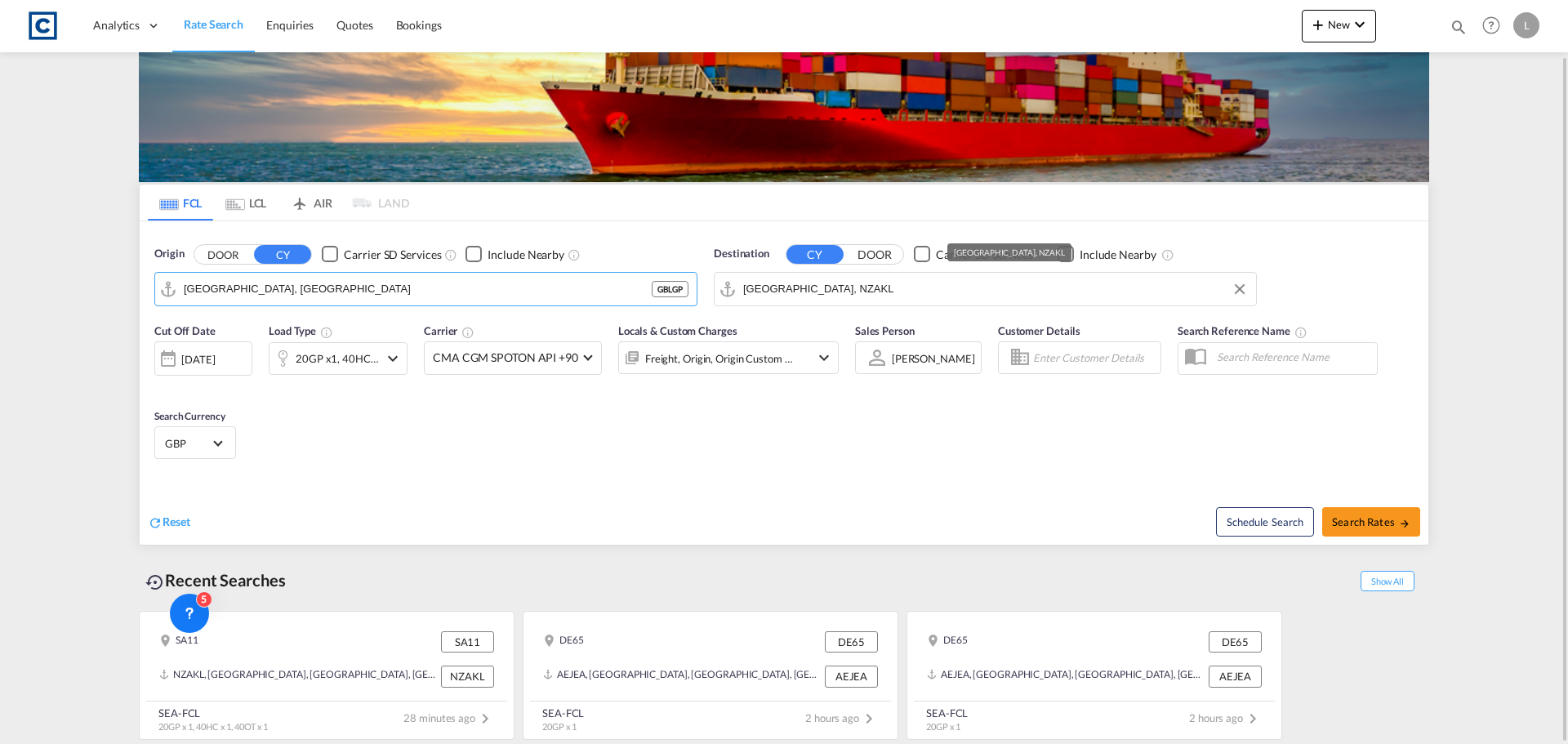
click at [818, 290] on input "[GEOGRAPHIC_DATA], NZAKL" at bounding box center [996, 289] width 505 height 25
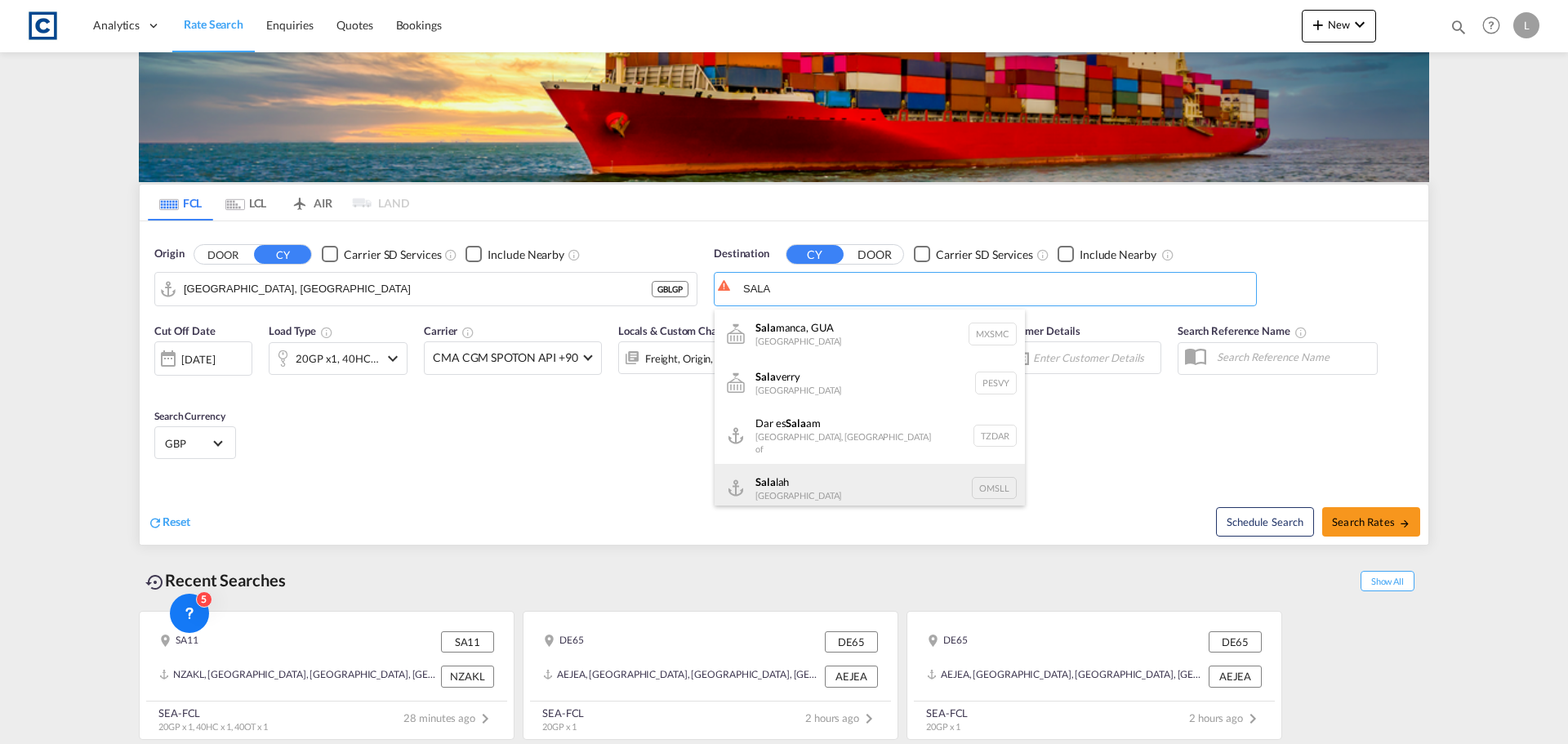
click at [820, 487] on div "Sala lah [GEOGRAPHIC_DATA] [GEOGRAPHIC_DATA]" at bounding box center [869, 487] width 310 height 49
type input "Salalah, OMSLL"
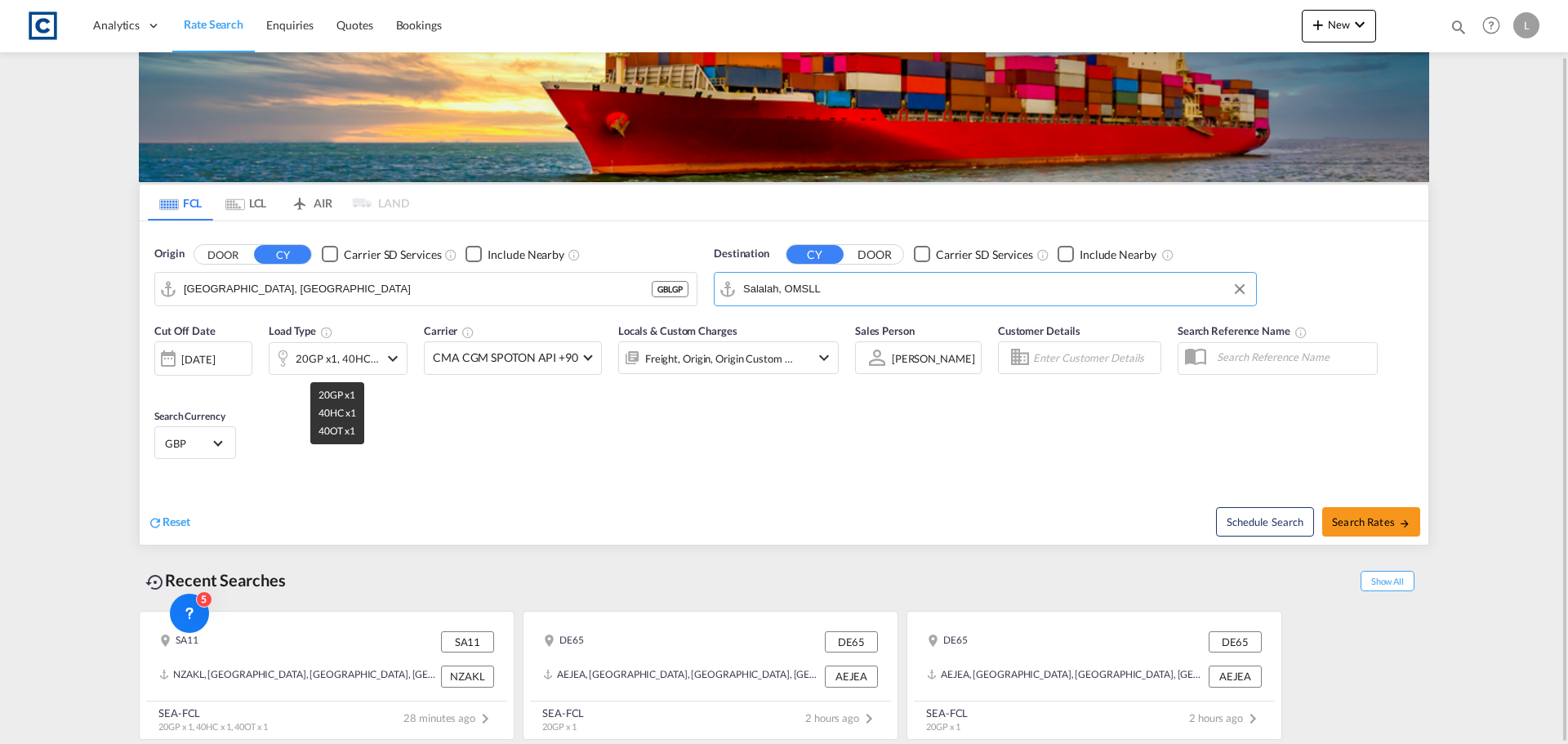
click at [373, 362] on div "20GP x1, 40HC x1 +1" at bounding box center [337, 358] width 84 height 23
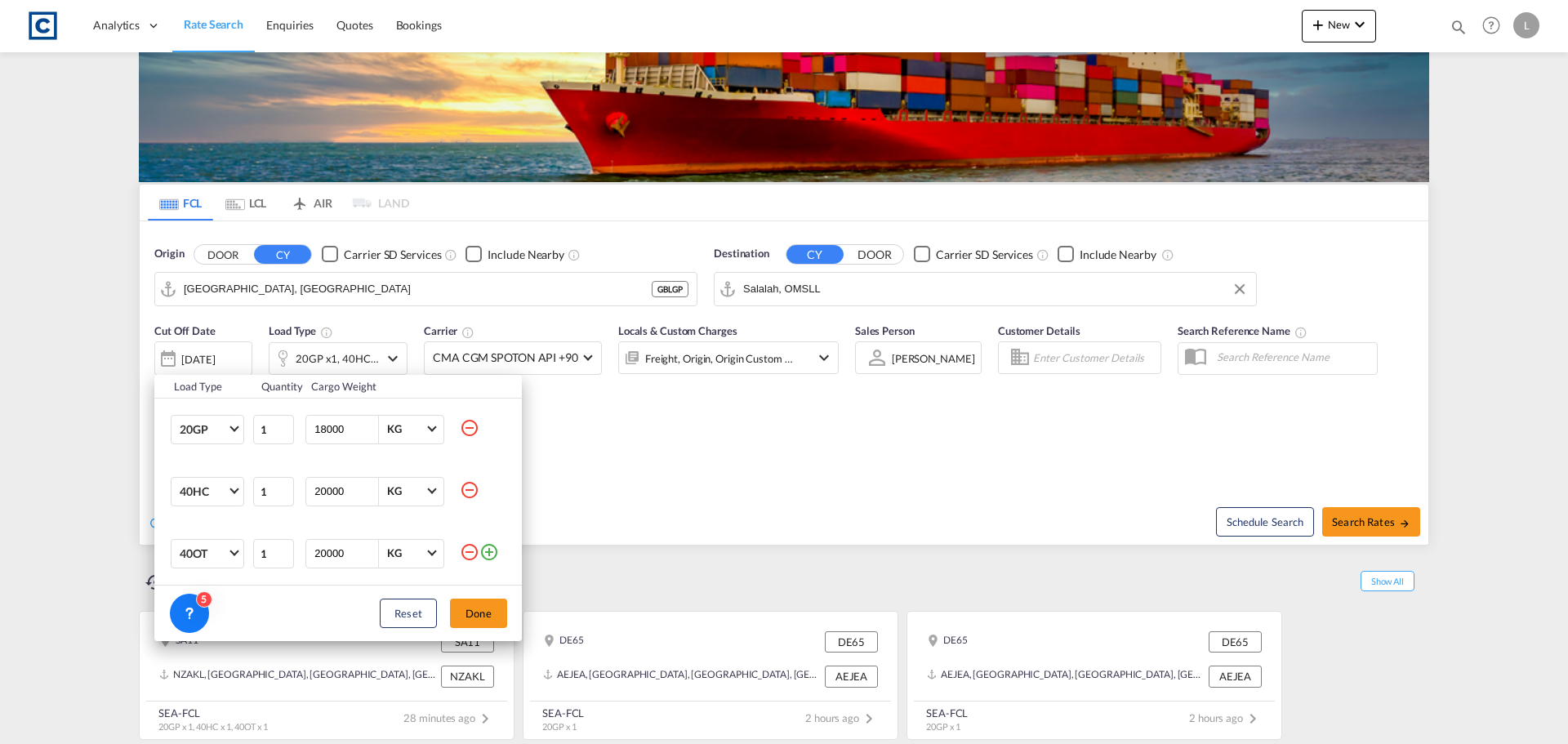
click at [473, 431] on md-icon "icon-minus-circle-outline" at bounding box center [469, 428] width 20 height 20
type input "20000"
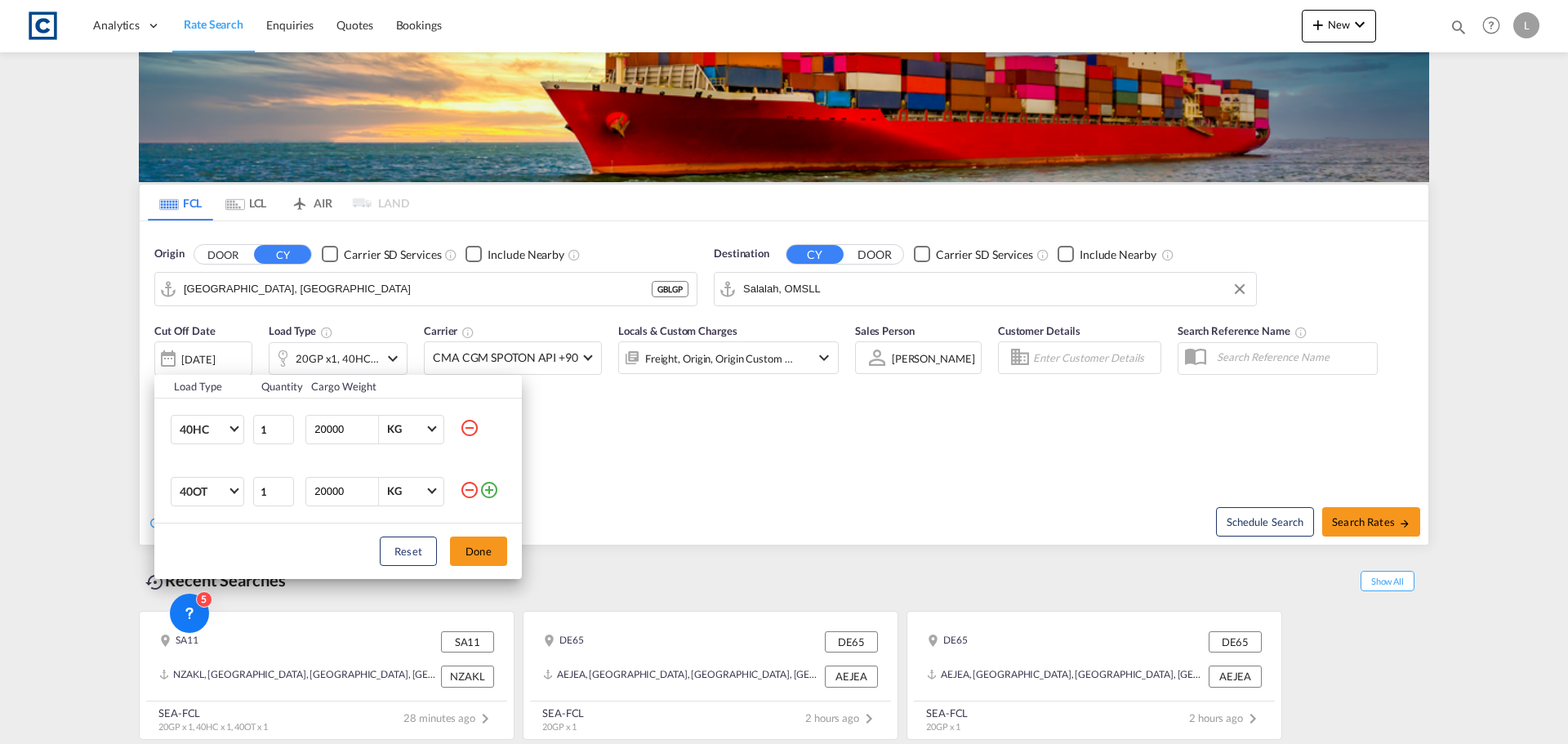
click at [474, 494] on md-icon "icon-minus-circle-outline" at bounding box center [469, 490] width 20 height 20
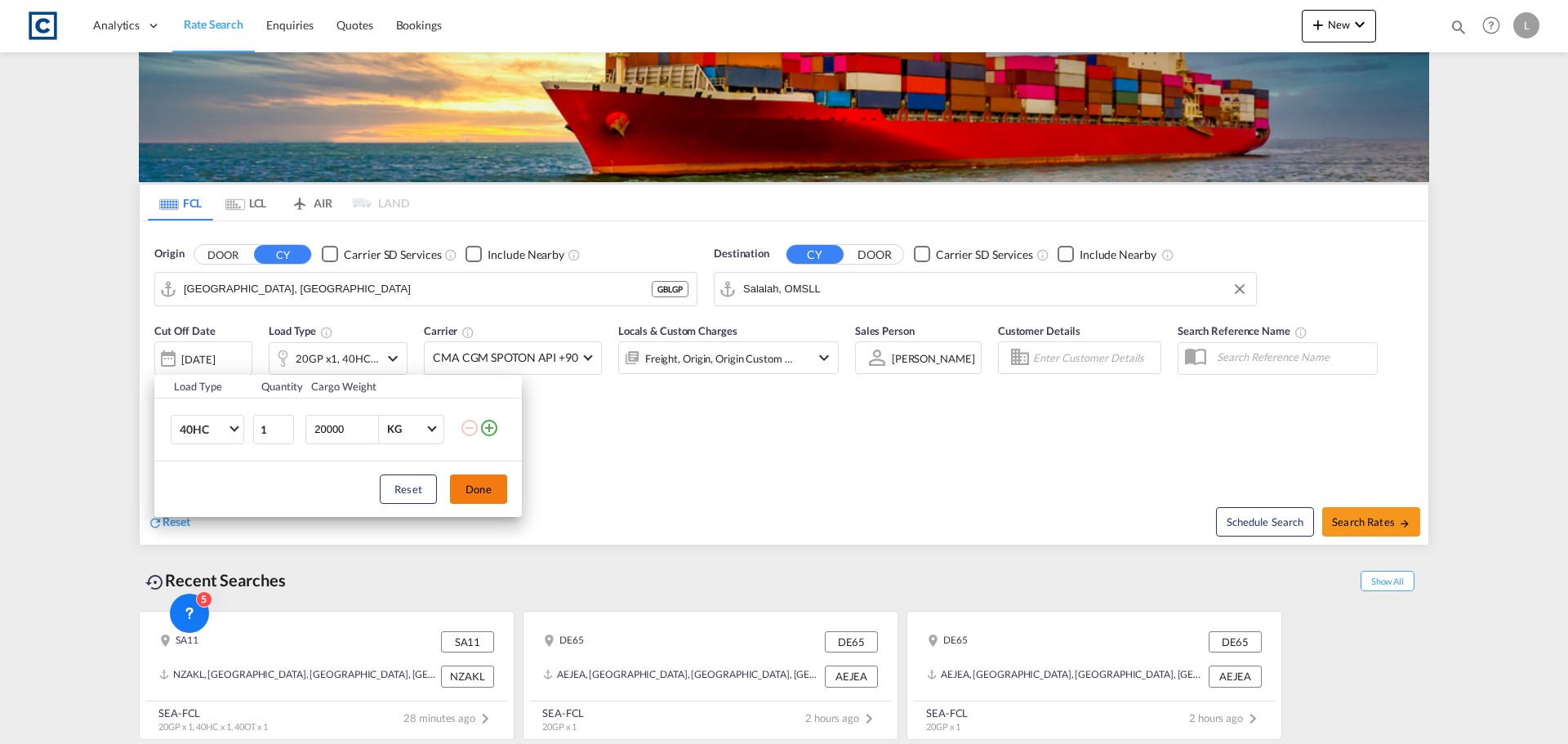
click at [496, 483] on button "Done" at bounding box center [478, 489] width 57 height 30
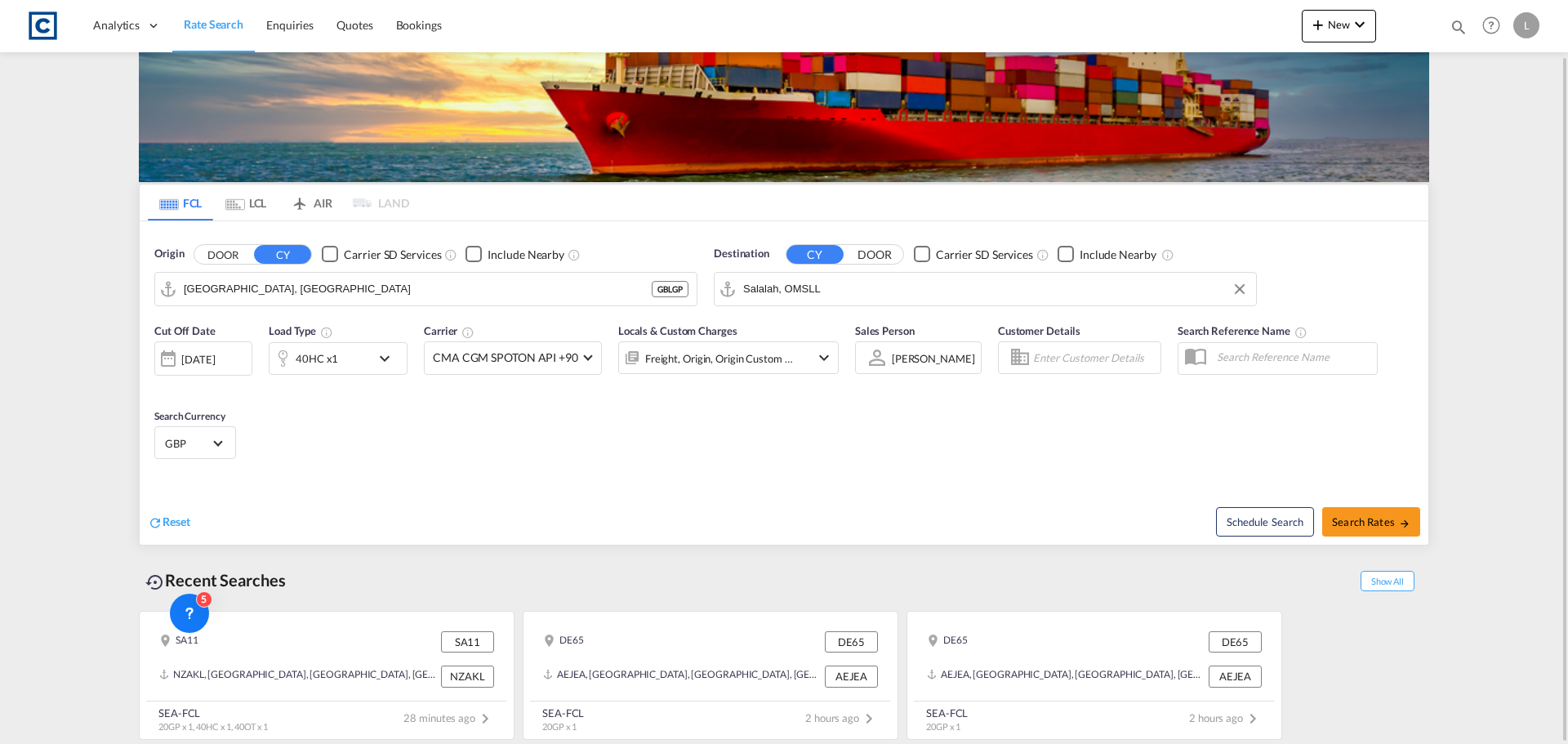
click at [214, 356] on div "[DATE]" at bounding box center [198, 359] width 33 height 15
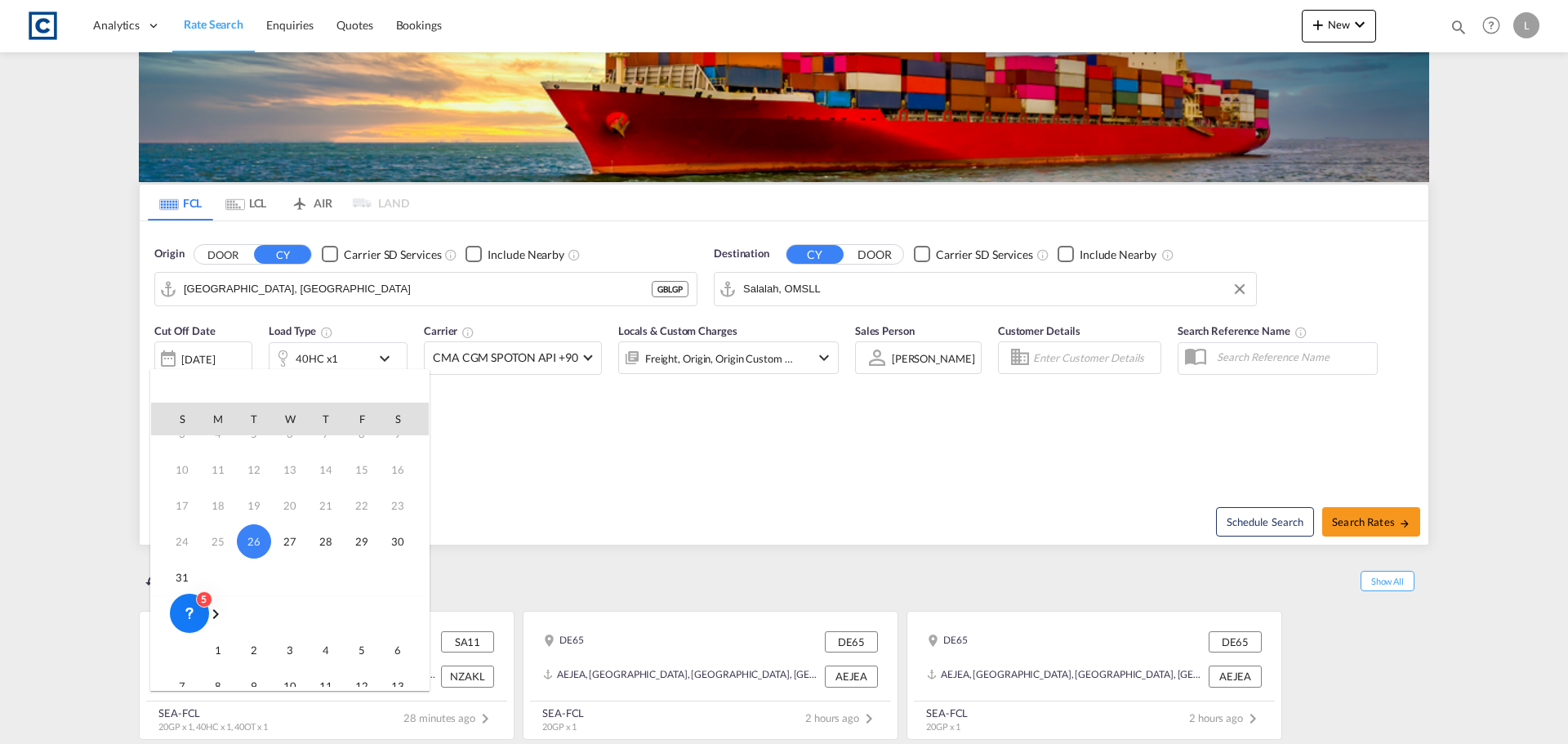
scroll to position [82, 0]
click at [218, 625] on span "1" at bounding box center [218, 624] width 32 height 32
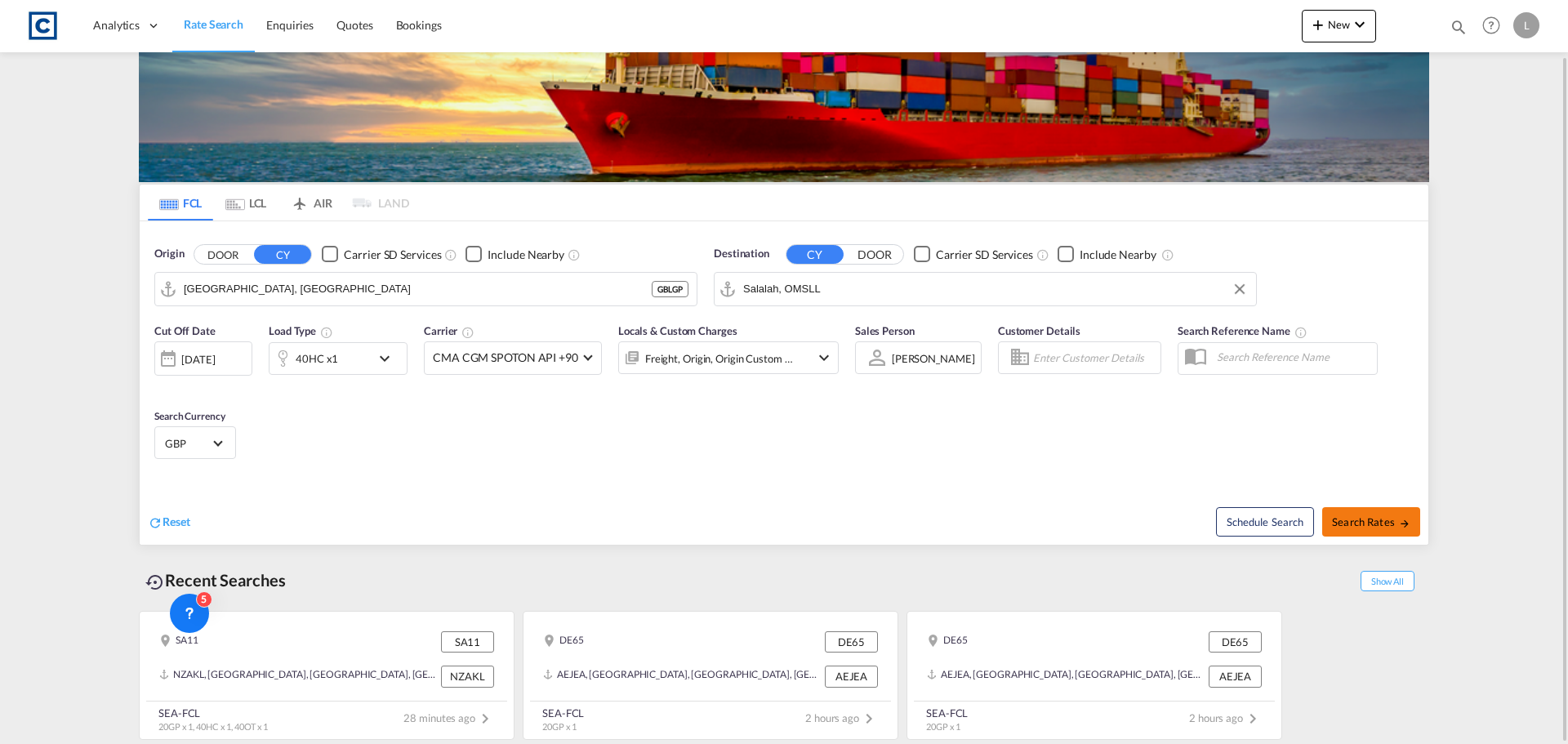
click at [1404, 520] on md-icon "icon-arrow-right" at bounding box center [1405, 523] width 12 height 12
type input "GBLGP to OMSLL / [DATE]"
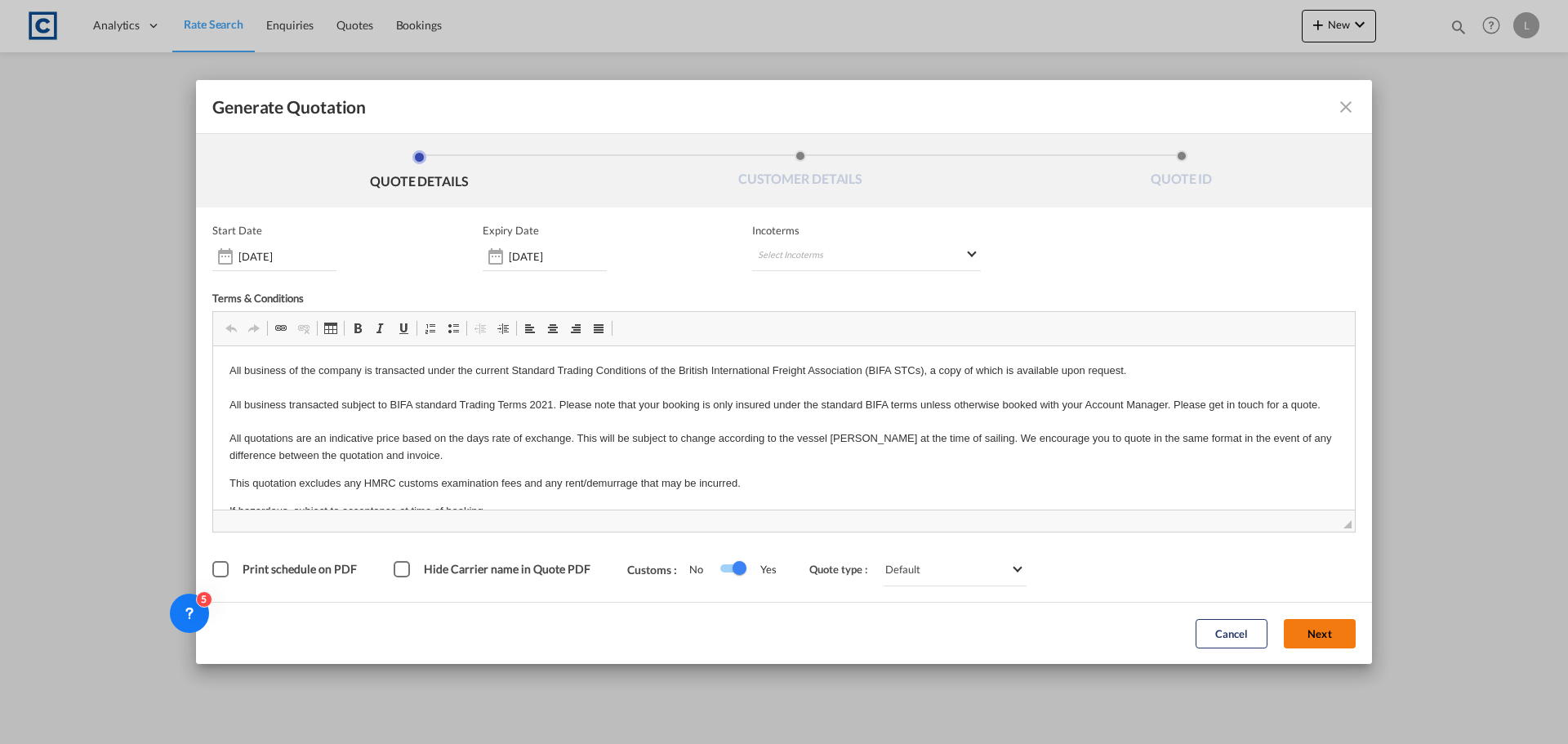
click at [1343, 636] on button "Next" at bounding box center [1320, 634] width 72 height 30
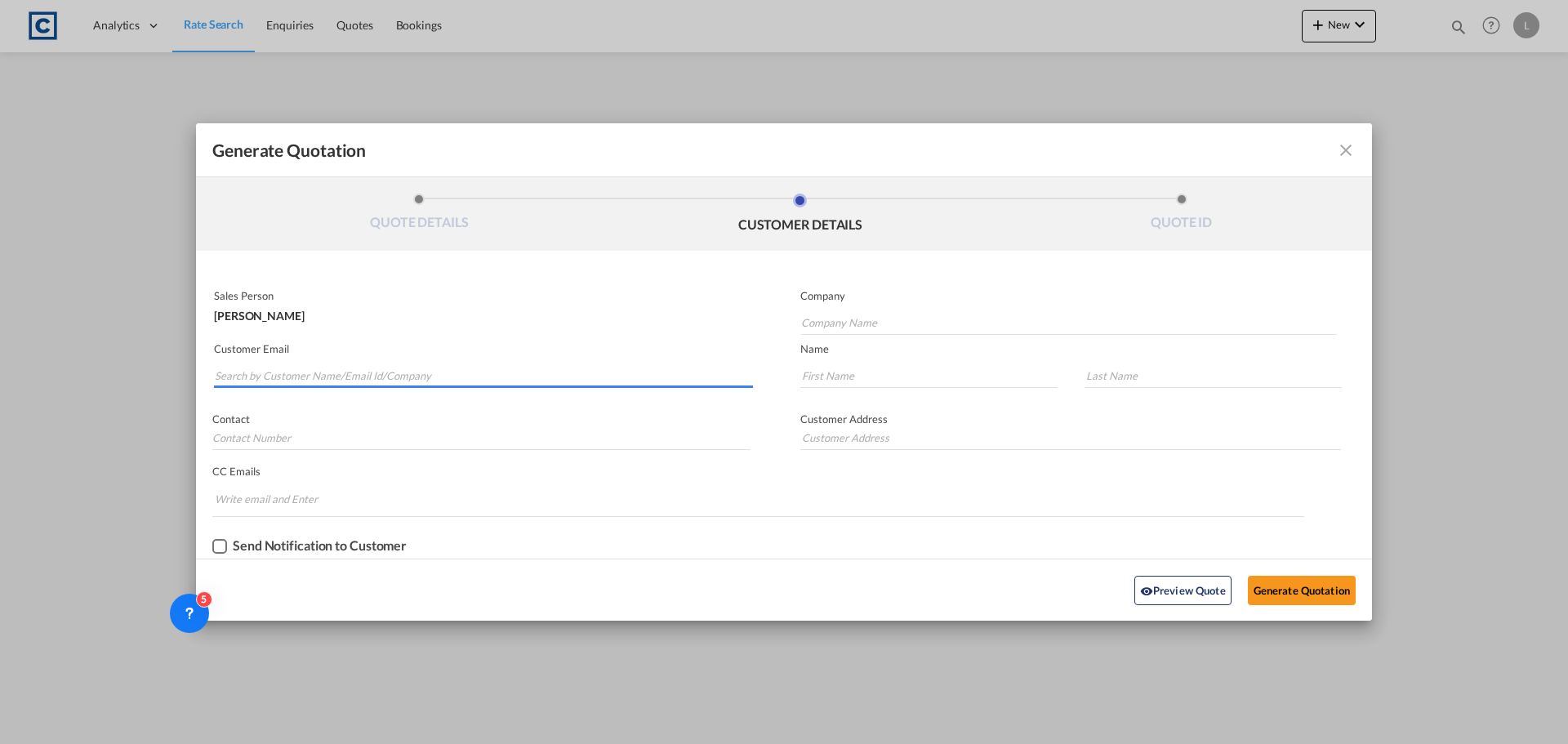
click at [269, 366] on input "Search by Customer Name/Email Id/Company" at bounding box center [483, 376] width 538 height 25
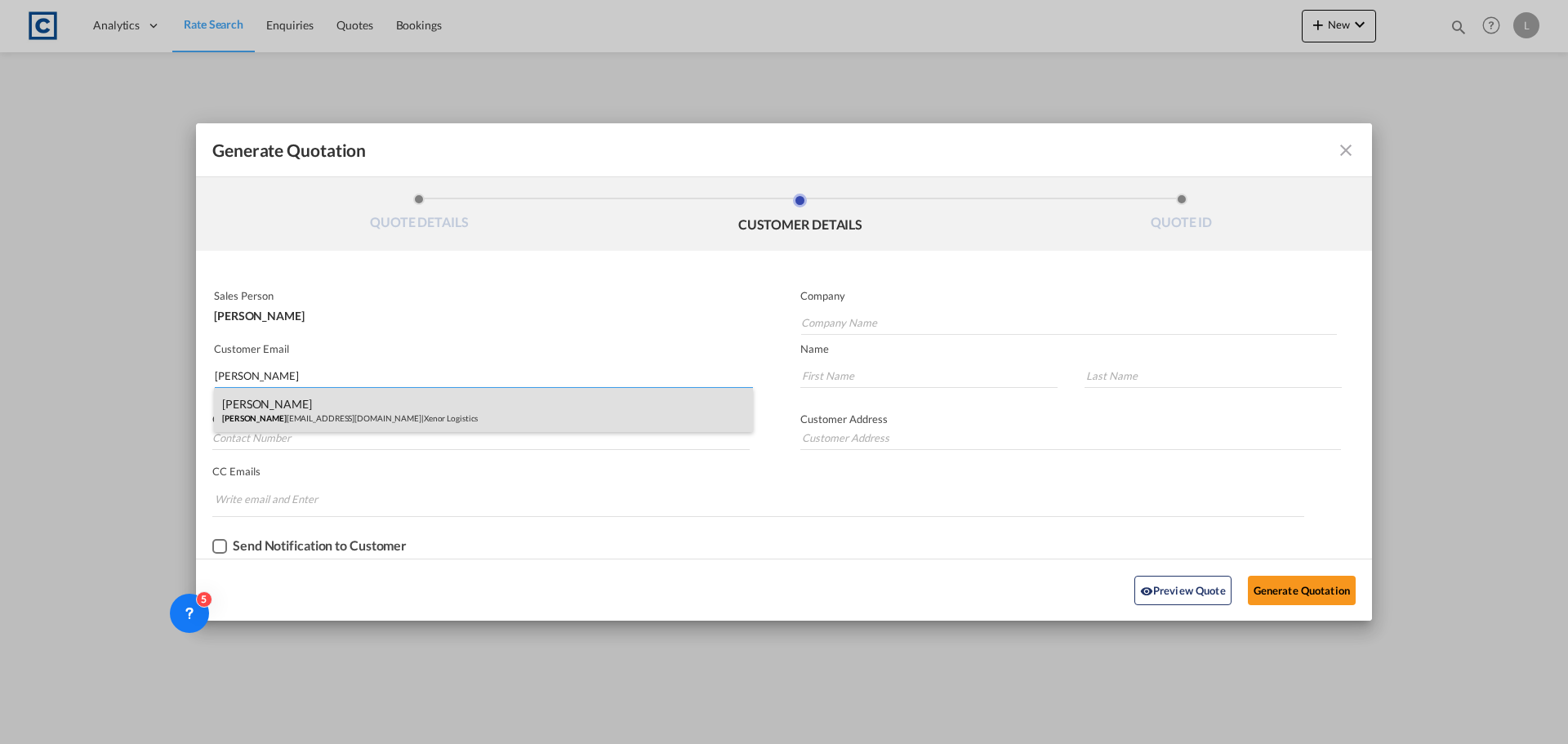
type input "[PERSON_NAME]"
click at [310, 412] on div "[PERSON_NAME] O'Donoughoe [PERSON_NAME] [EMAIL_ADDRESS][DOMAIN_NAME] | Xenor Lo…" at bounding box center [483, 410] width 539 height 44
type input "Xenor Logistics"
type input "[EMAIL_ADDRESS][DOMAIN_NAME]"
type input "[PERSON_NAME]"
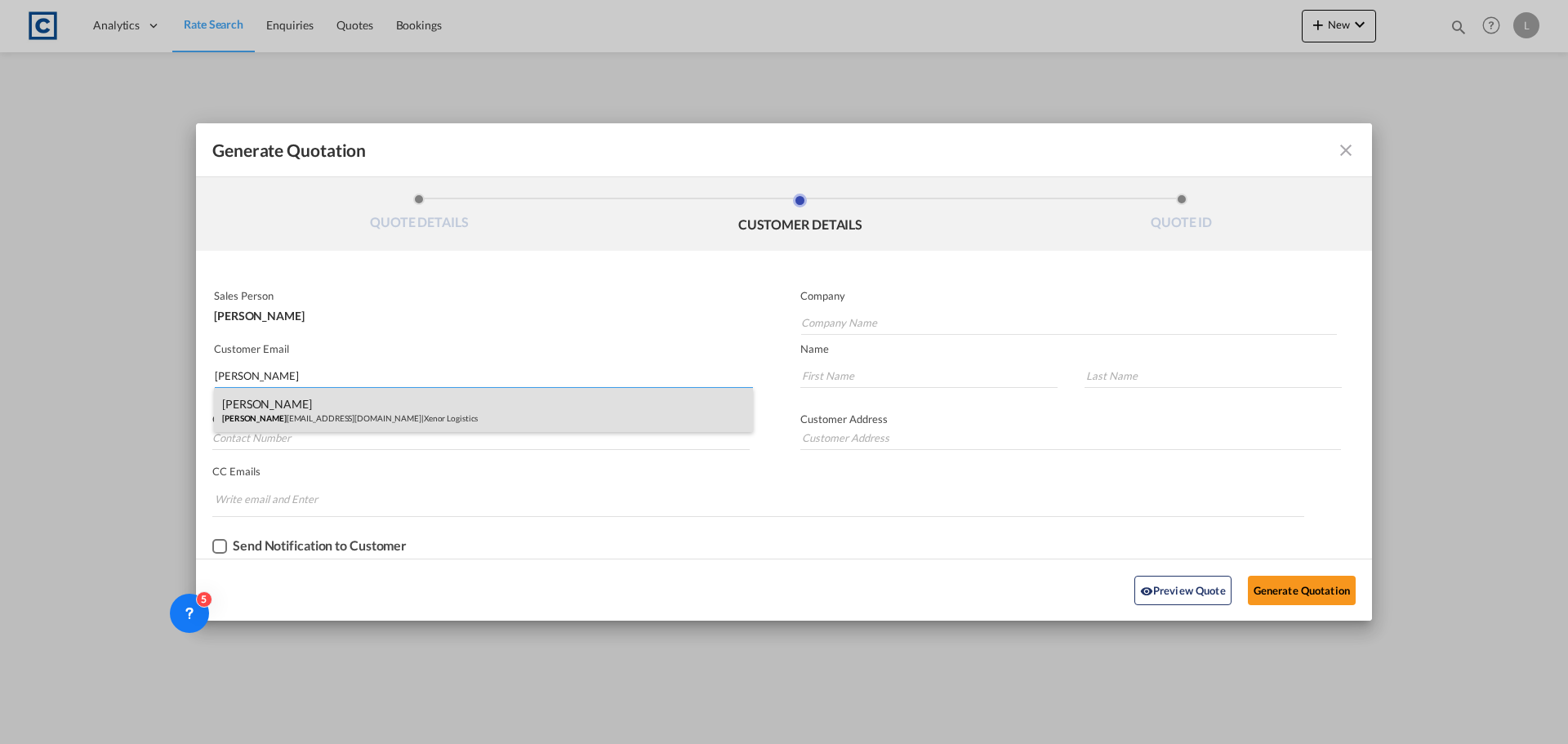
type input "O'Donoughoe"
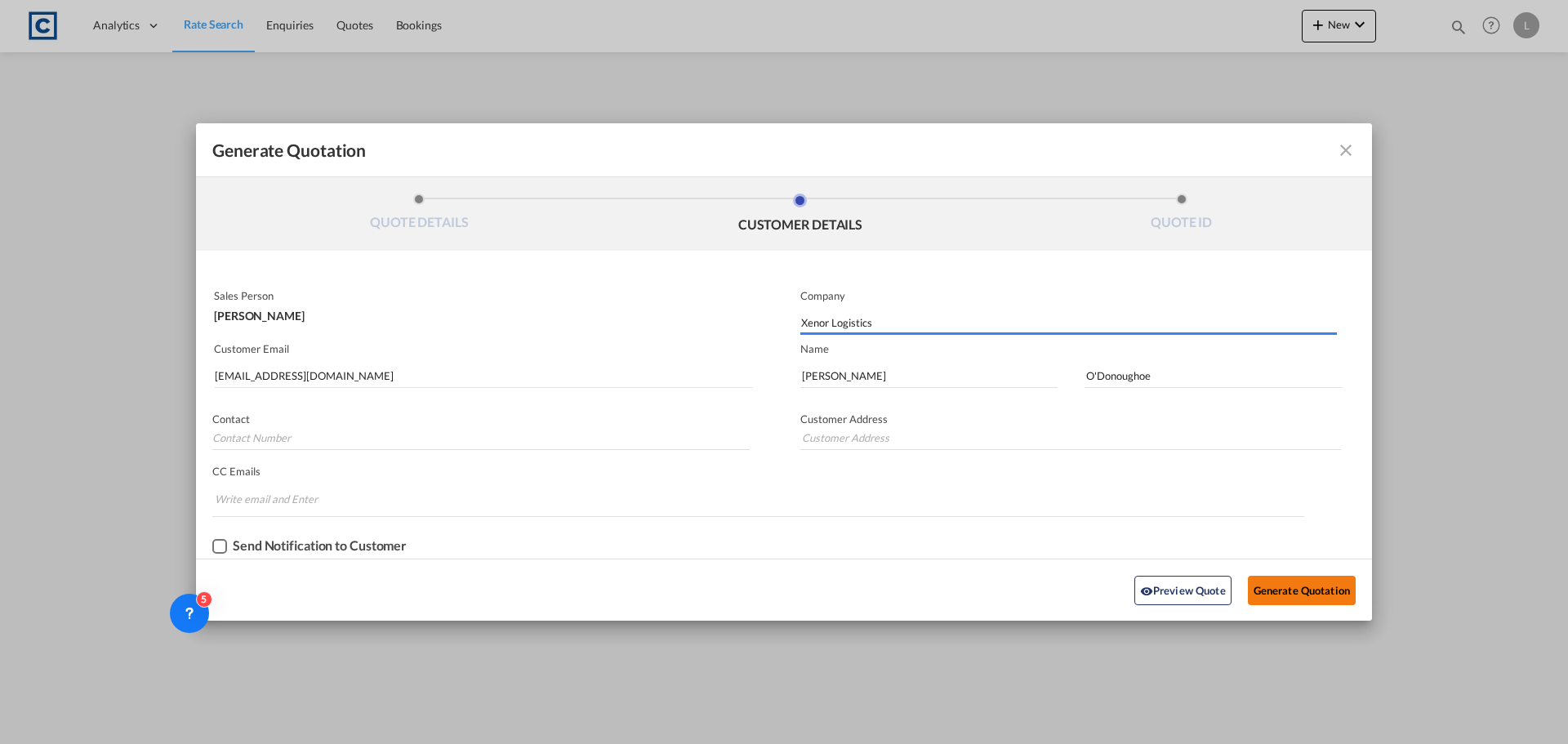
click at [1317, 588] on button "Generate Quotation" at bounding box center [1301, 590] width 108 height 30
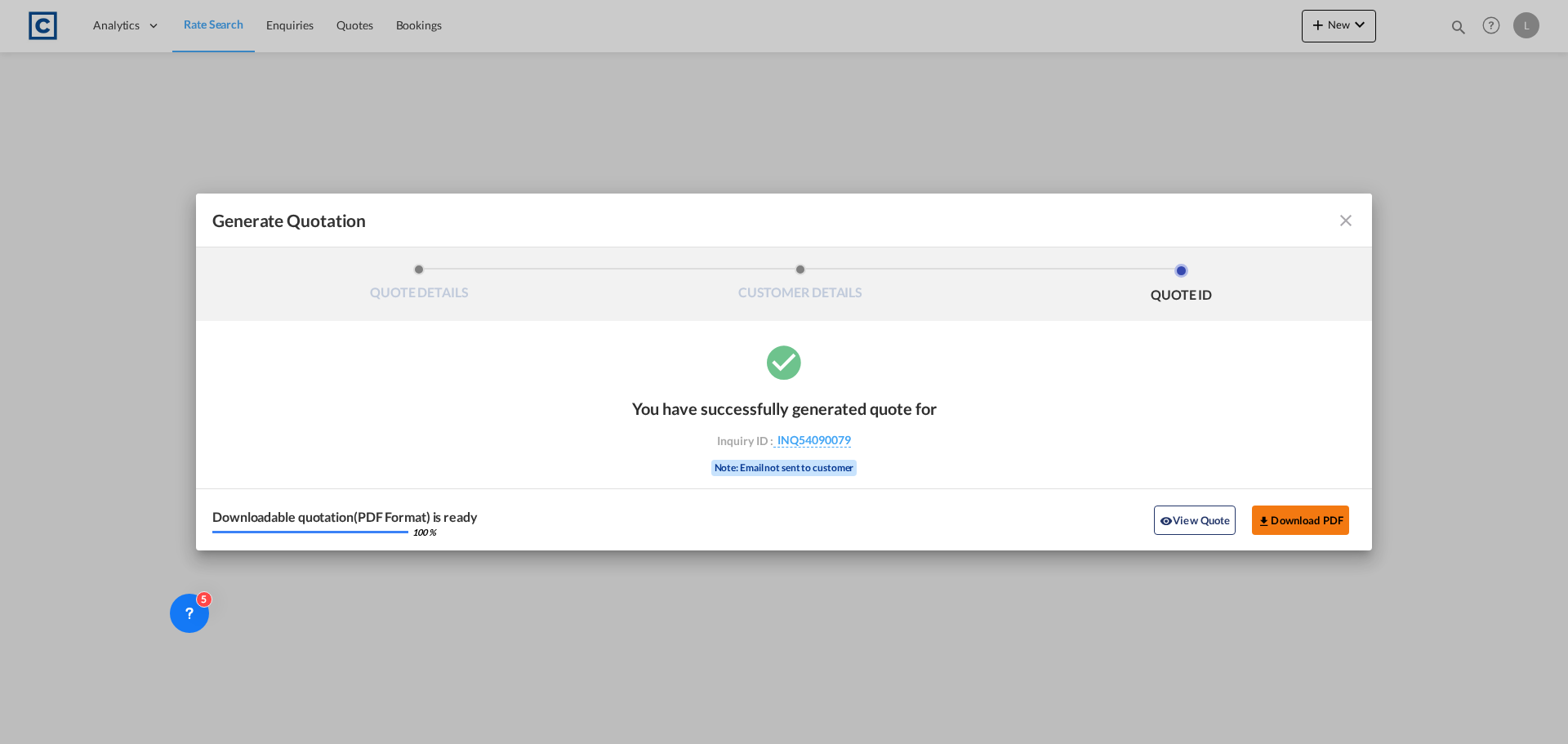
click at [1335, 518] on button "Download PDF" at bounding box center [1300, 521] width 97 height 30
click at [1344, 220] on md-icon "icon-close fg-AAA8AD cursor m-0" at bounding box center [1346, 220] width 20 height 20
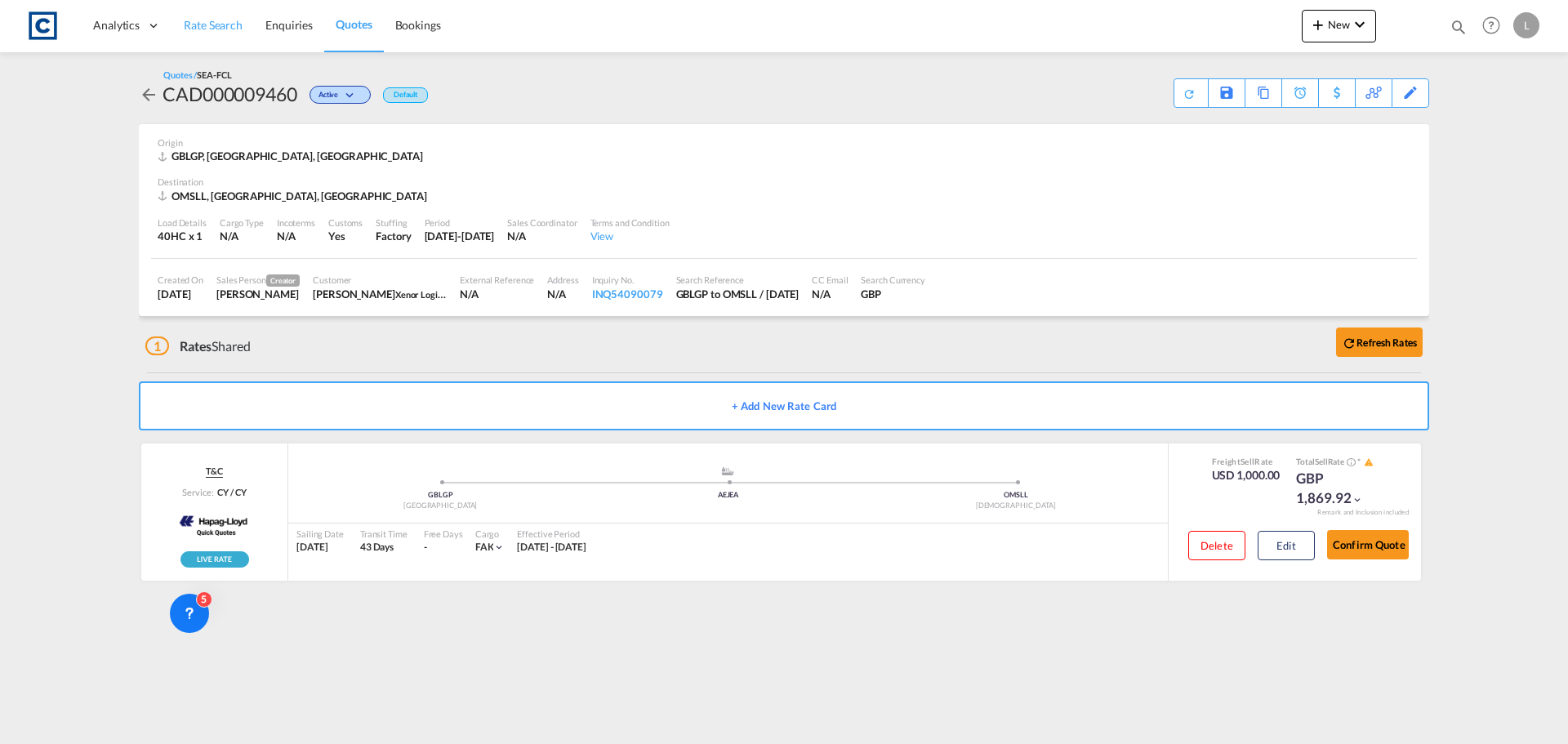
drag, startPoint x: 203, startPoint y: 22, endPoint x: 235, endPoint y: 1, distance: 38.3
click at [203, 22] on span "Rate Search" at bounding box center [213, 25] width 59 height 14
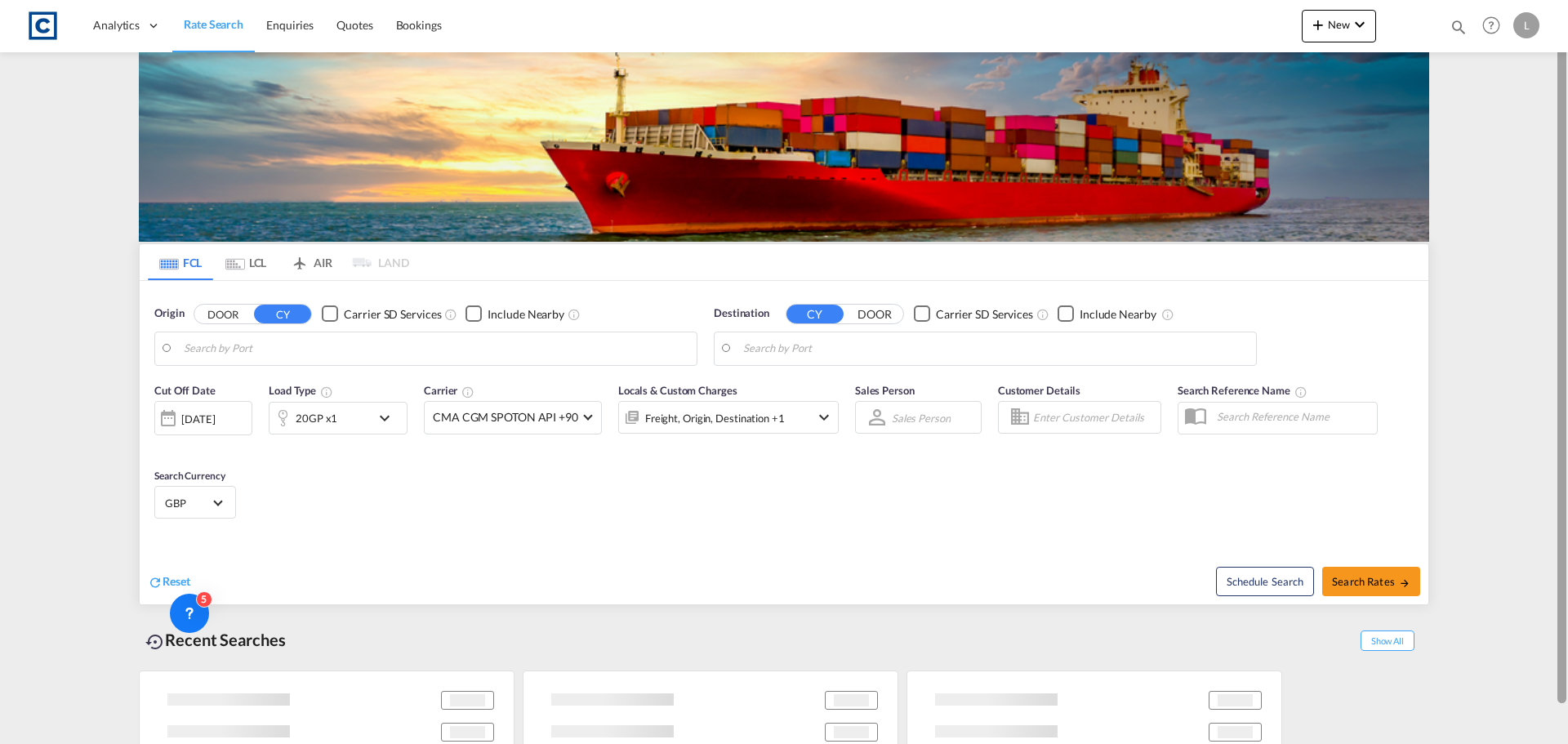
type input "[GEOGRAPHIC_DATA], [GEOGRAPHIC_DATA]"
type input "Salalah, OMSLL"
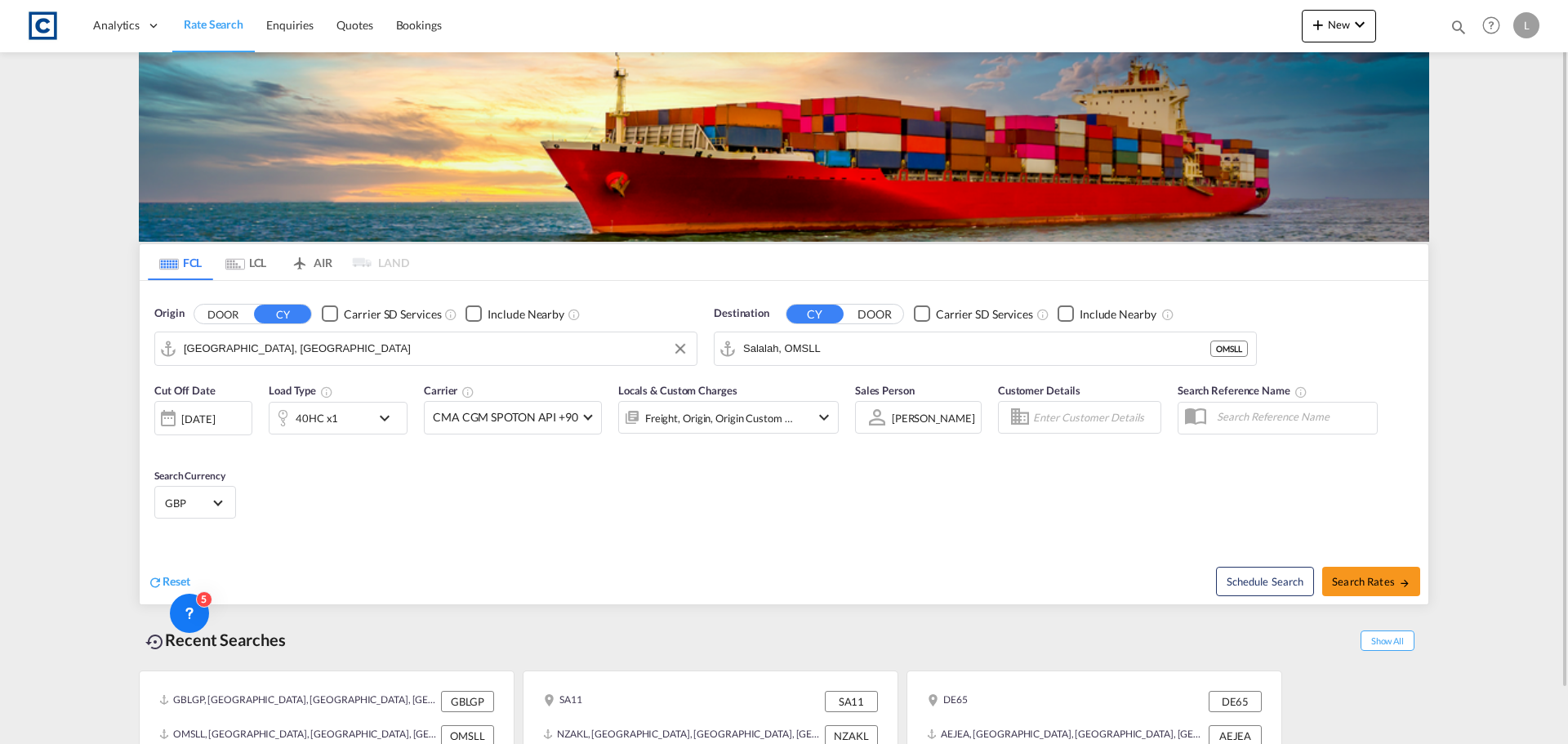
click at [267, 356] on input "[GEOGRAPHIC_DATA], [GEOGRAPHIC_DATA]" at bounding box center [436, 348] width 505 height 25
drag, startPoint x: 379, startPoint y: 346, endPoint x: 0, endPoint y: 349, distance: 379.0
click at [0, 349] on md-content "Analytics Dashboard Rate Search Enquiries Quotes Bookings New Quote Bookings" at bounding box center [784, 372] width 1568 height 744
click at [235, 319] on button "DOOR" at bounding box center [223, 314] width 57 height 19
click at [251, 338] on body "Analytics Dashboard Rate Search Enquiries Quotes Bookings" at bounding box center [784, 372] width 1568 height 744
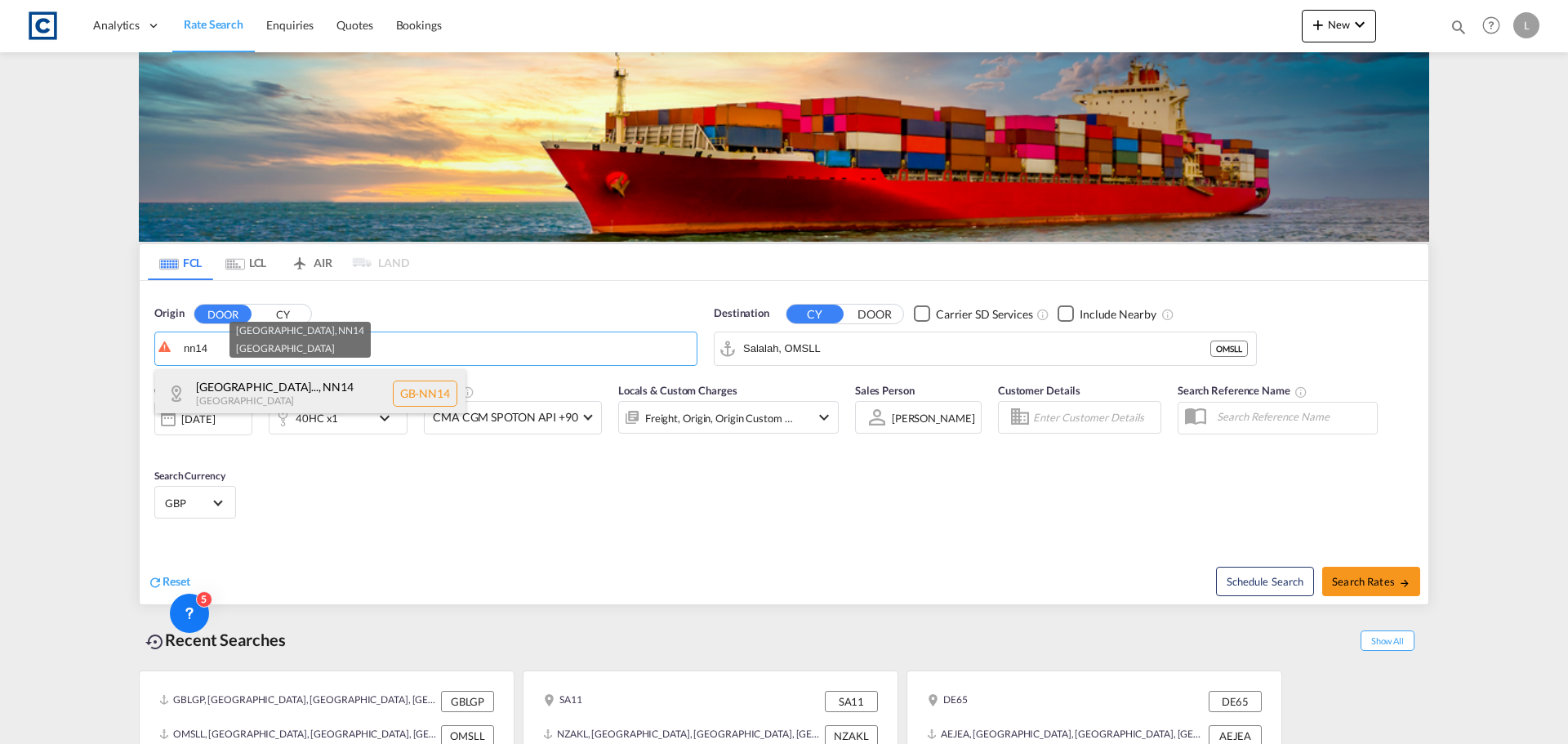
click at [278, 393] on div "[GEOGRAPHIC_DATA]... , NN14 [GEOGRAPHIC_DATA] [GEOGRAPHIC_DATA]-NN14" at bounding box center [310, 393] width 310 height 49
type input "GB-NN14, [GEOGRAPHIC_DATA]"
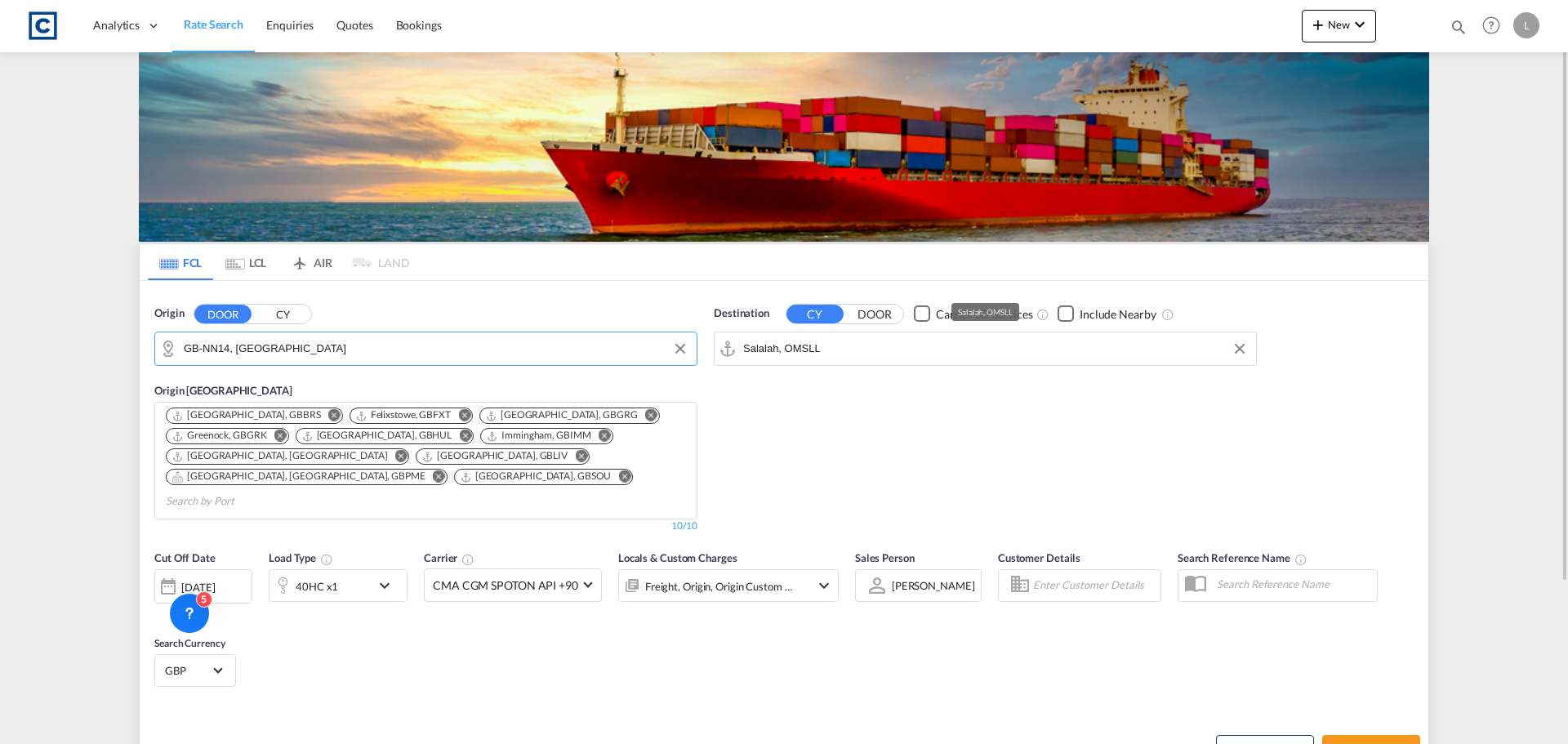
click at [854, 339] on input "Salalah, OMSLL" at bounding box center [996, 348] width 505 height 25
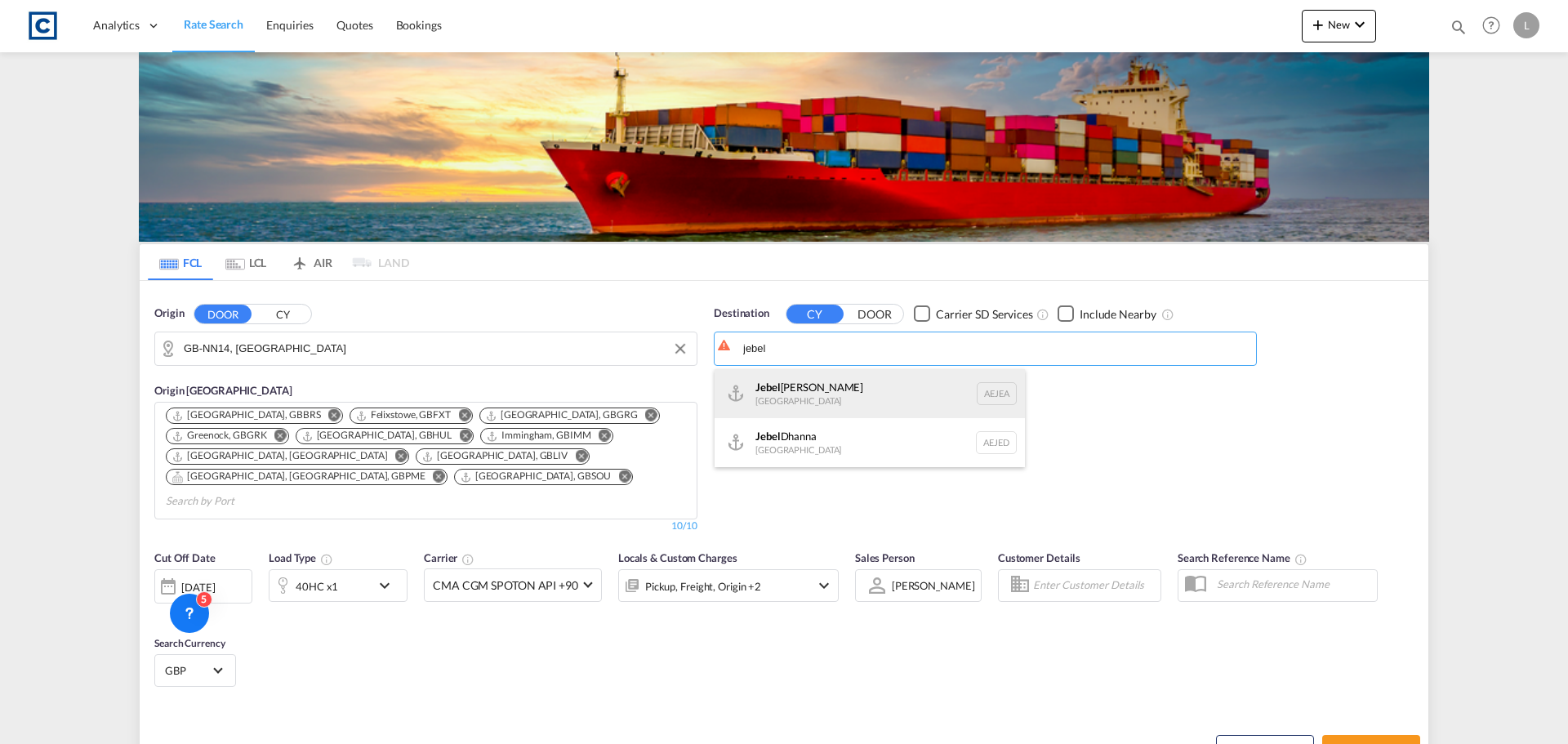
click at [831, 405] on div "[GEOGRAPHIC_DATA] [GEOGRAPHIC_DATA]" at bounding box center [869, 393] width 310 height 49
type input "[GEOGRAPHIC_DATA], [GEOGRAPHIC_DATA]"
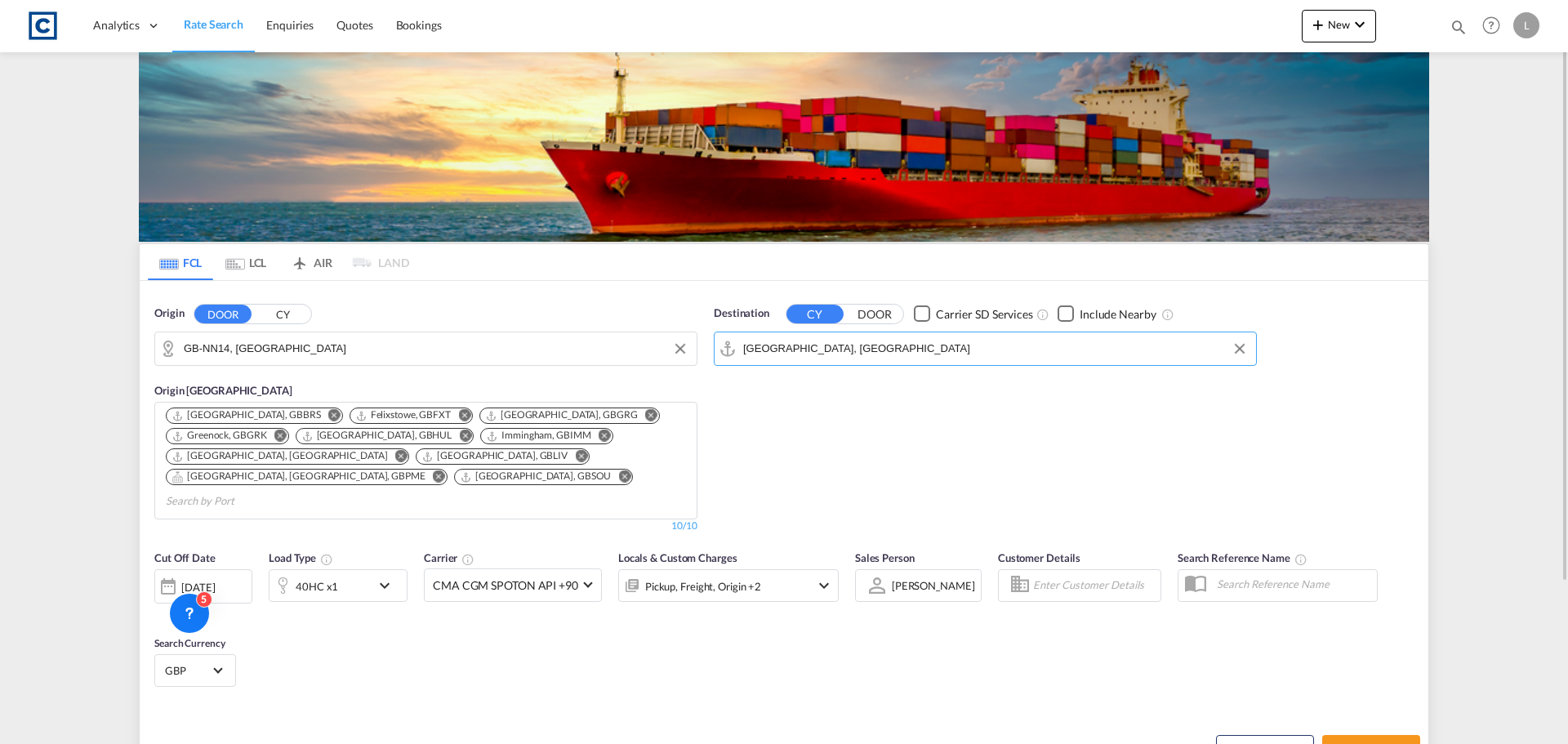
click at [365, 569] on div "40HC x1" at bounding box center [320, 584] width 101 height 32
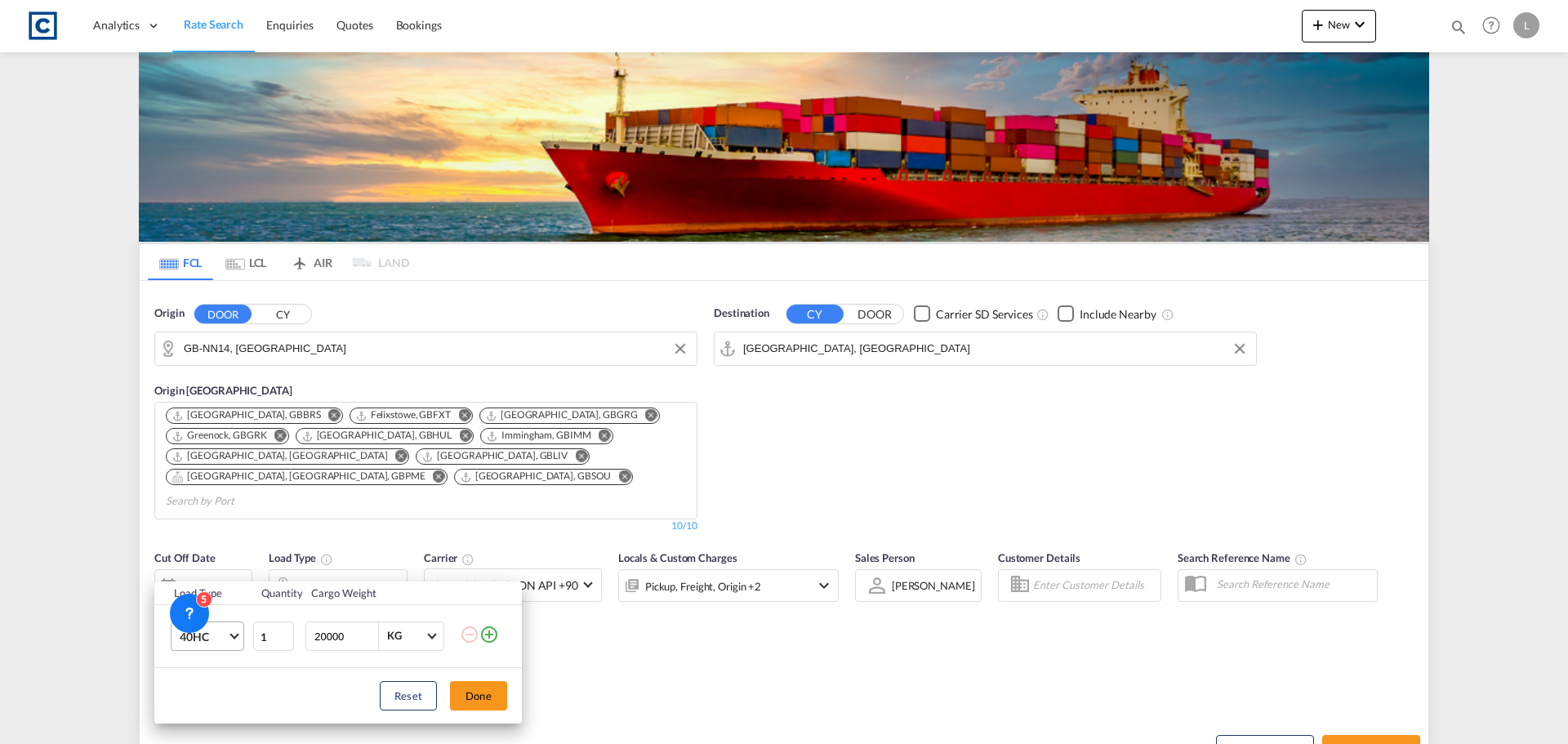
click at [216, 633] on span "40HC" at bounding box center [203, 636] width 47 height 17
click at [225, 550] on md-option "20GP" at bounding box center [222, 546] width 111 height 39
drag, startPoint x: 489, startPoint y: 701, endPoint x: 319, endPoint y: 611, distance: 192.4
click at [486, 701] on button "Done" at bounding box center [478, 696] width 57 height 30
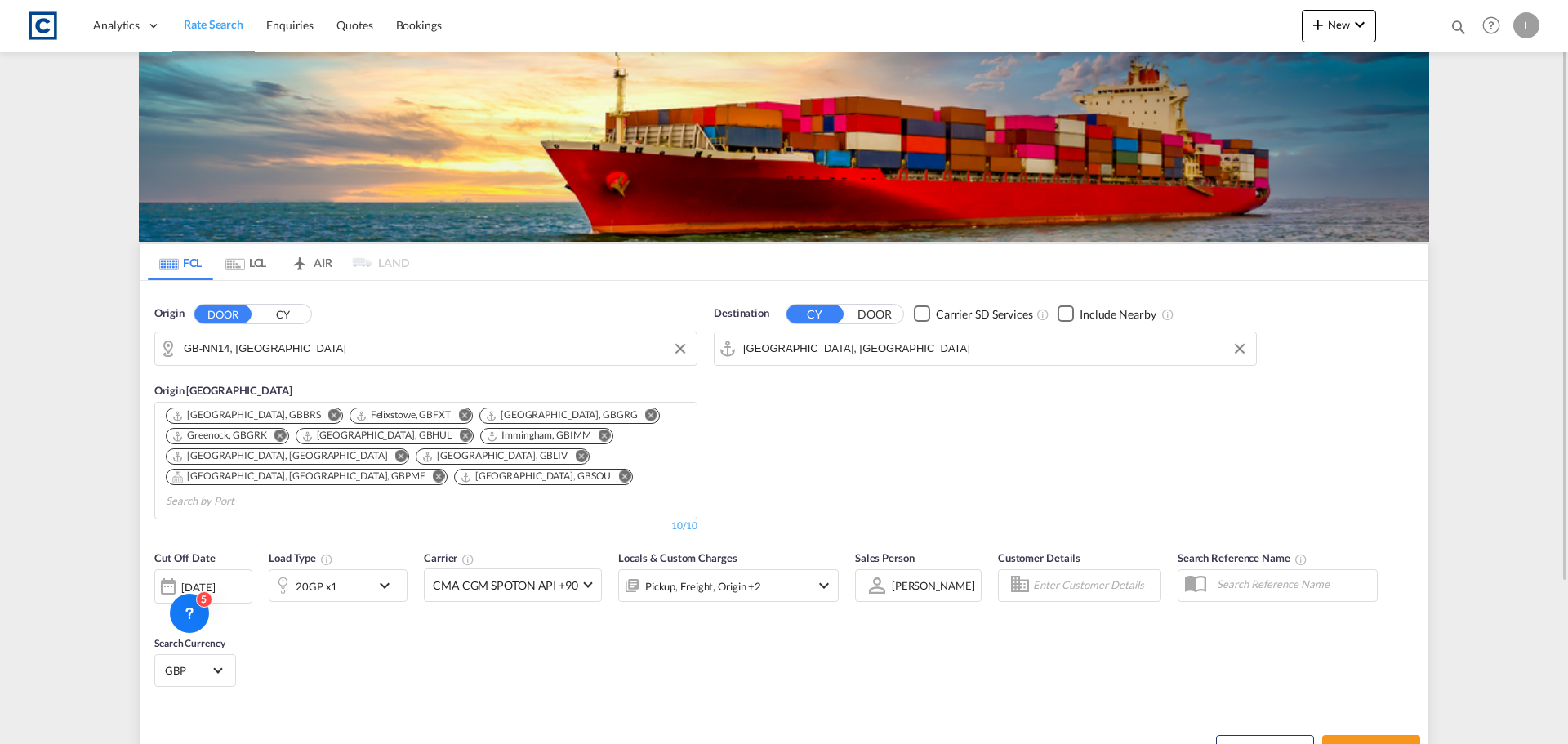
click at [212, 569] on div "[DATE]" at bounding box center [203, 585] width 98 height 34
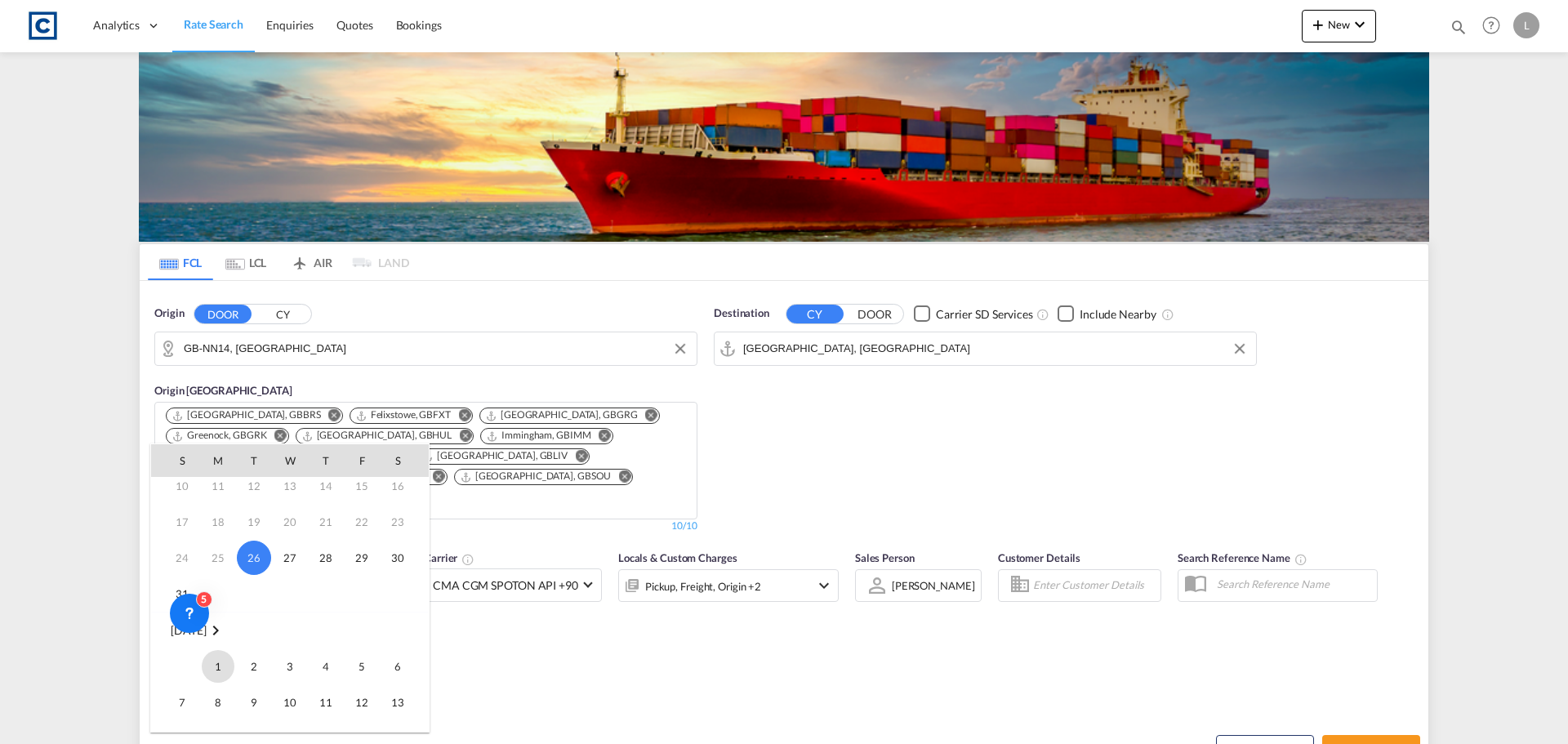
drag, startPoint x: 214, startPoint y: 663, endPoint x: 358, endPoint y: 657, distance: 144.1
click at [215, 663] on span "1" at bounding box center [218, 665] width 32 height 32
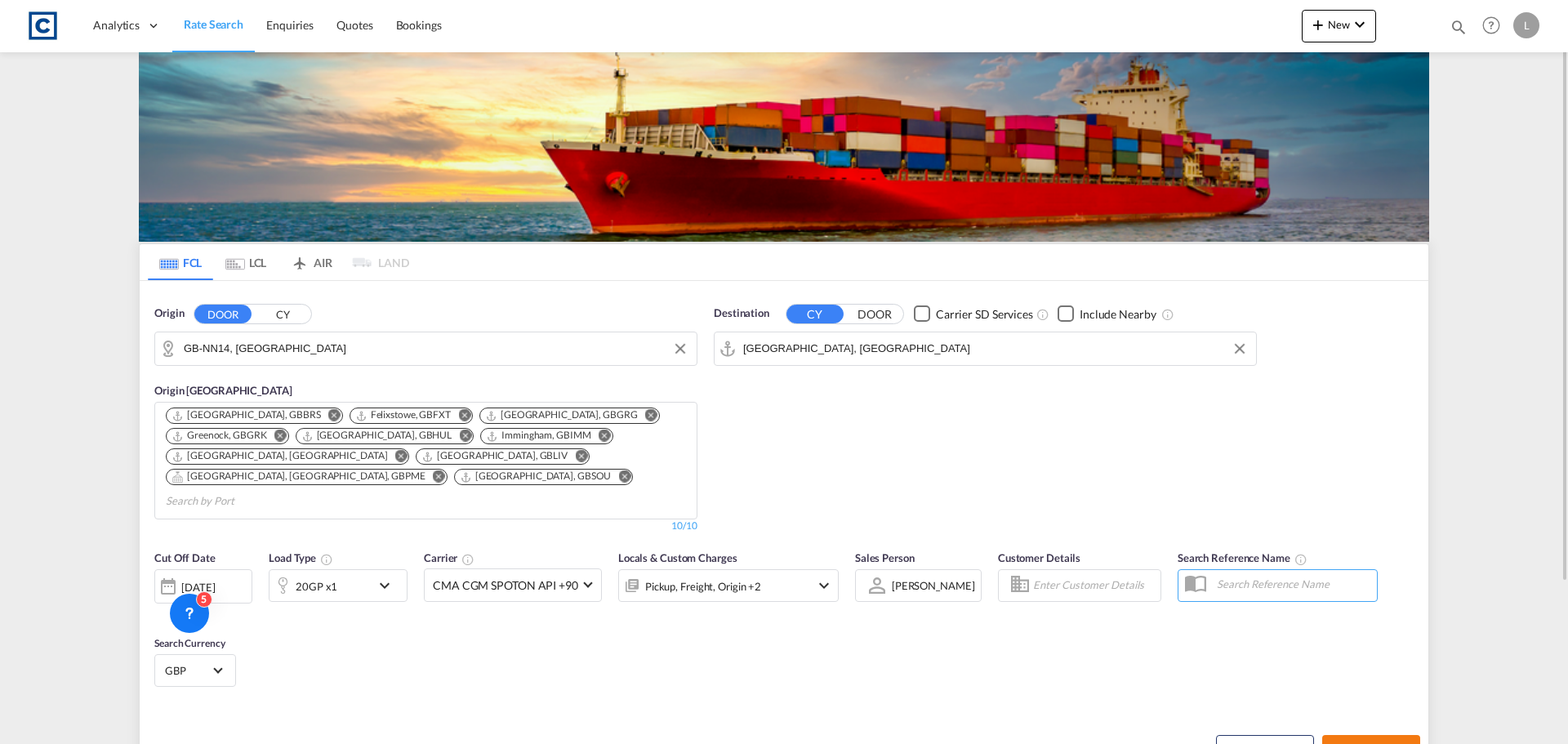
click at [1379, 743] on span "Search Rates" at bounding box center [1371, 750] width 79 height 13
type input "NN14 to AEJEA / [DATE]"
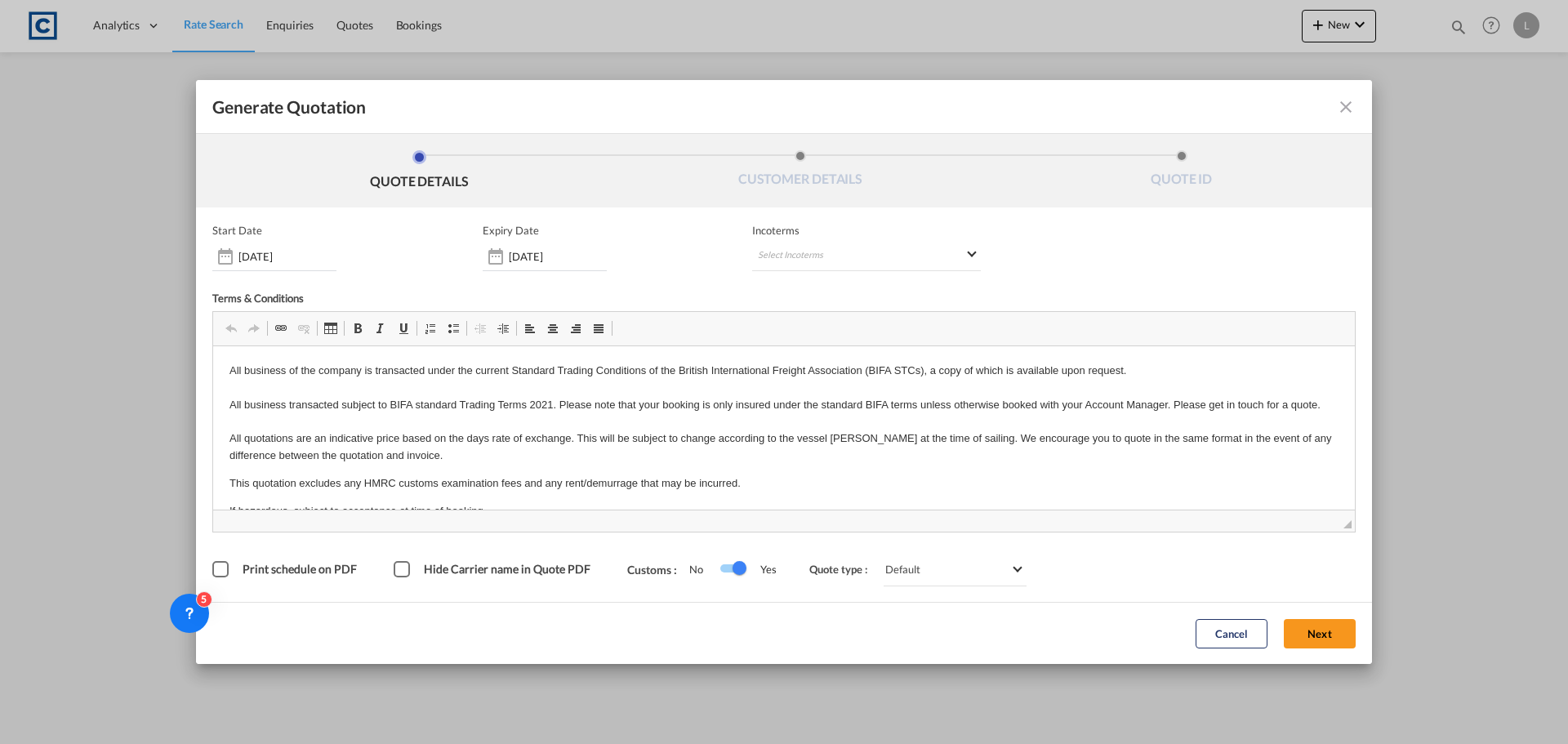
click at [1307, 627] on button "Next" at bounding box center [1320, 634] width 72 height 30
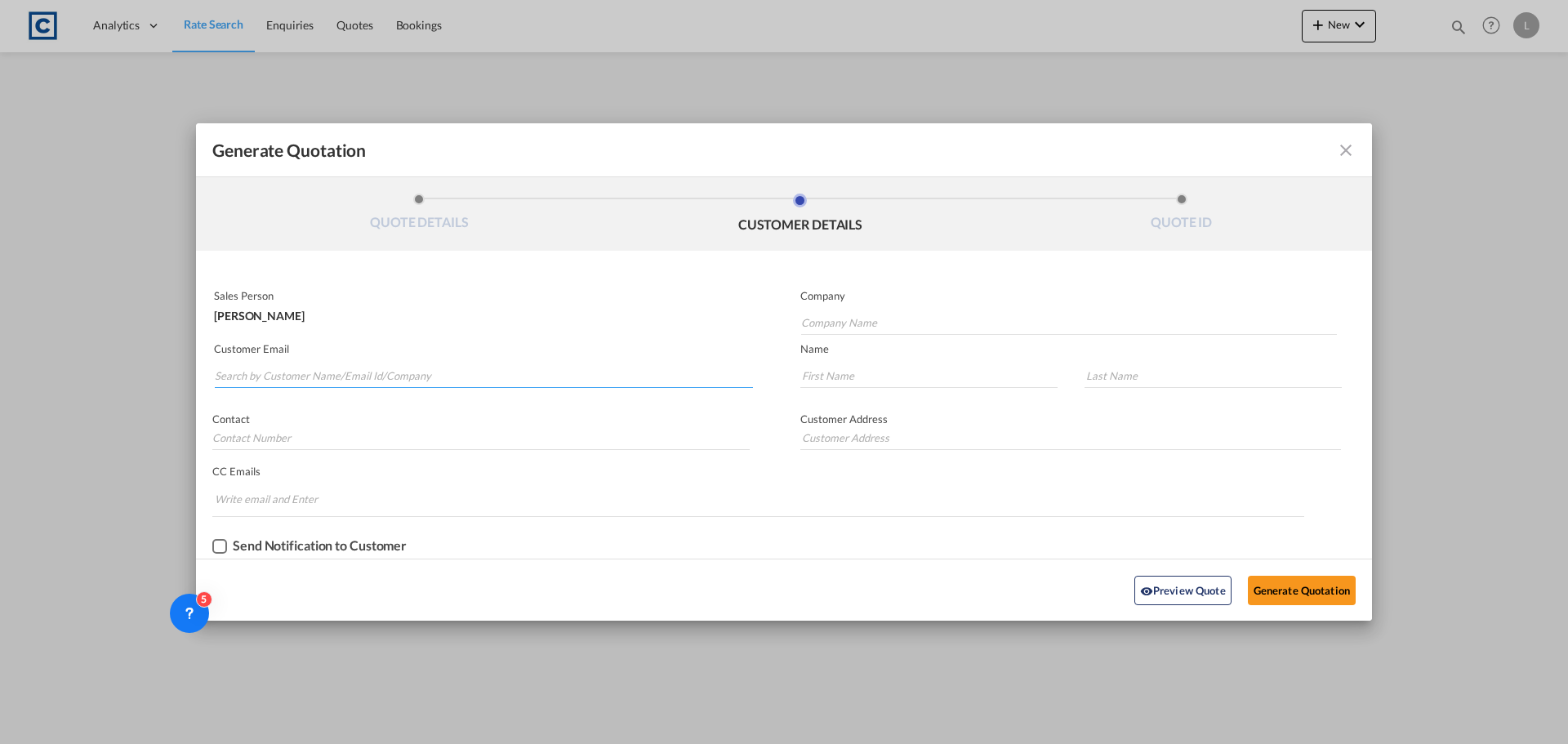
click at [459, 378] on input "Search by Customer Name/Email Id/Company" at bounding box center [483, 376] width 538 height 25
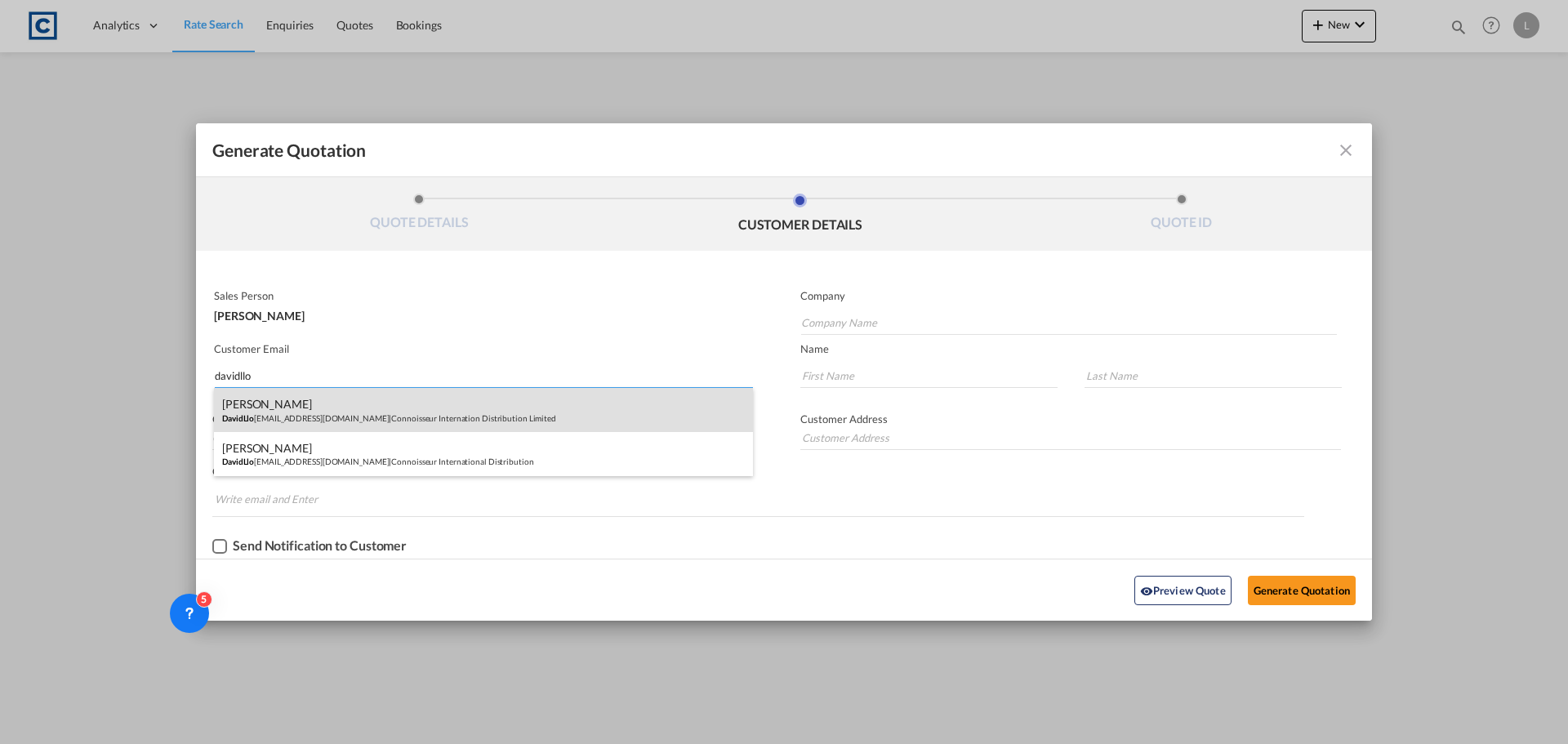
type input "davidllo"
click at [498, 408] on div "[PERSON_NAME] [EMAIL_ADDRESS][DOMAIN_NAME] | Connoisseur Internation Distributi…" at bounding box center [483, 410] width 539 height 44
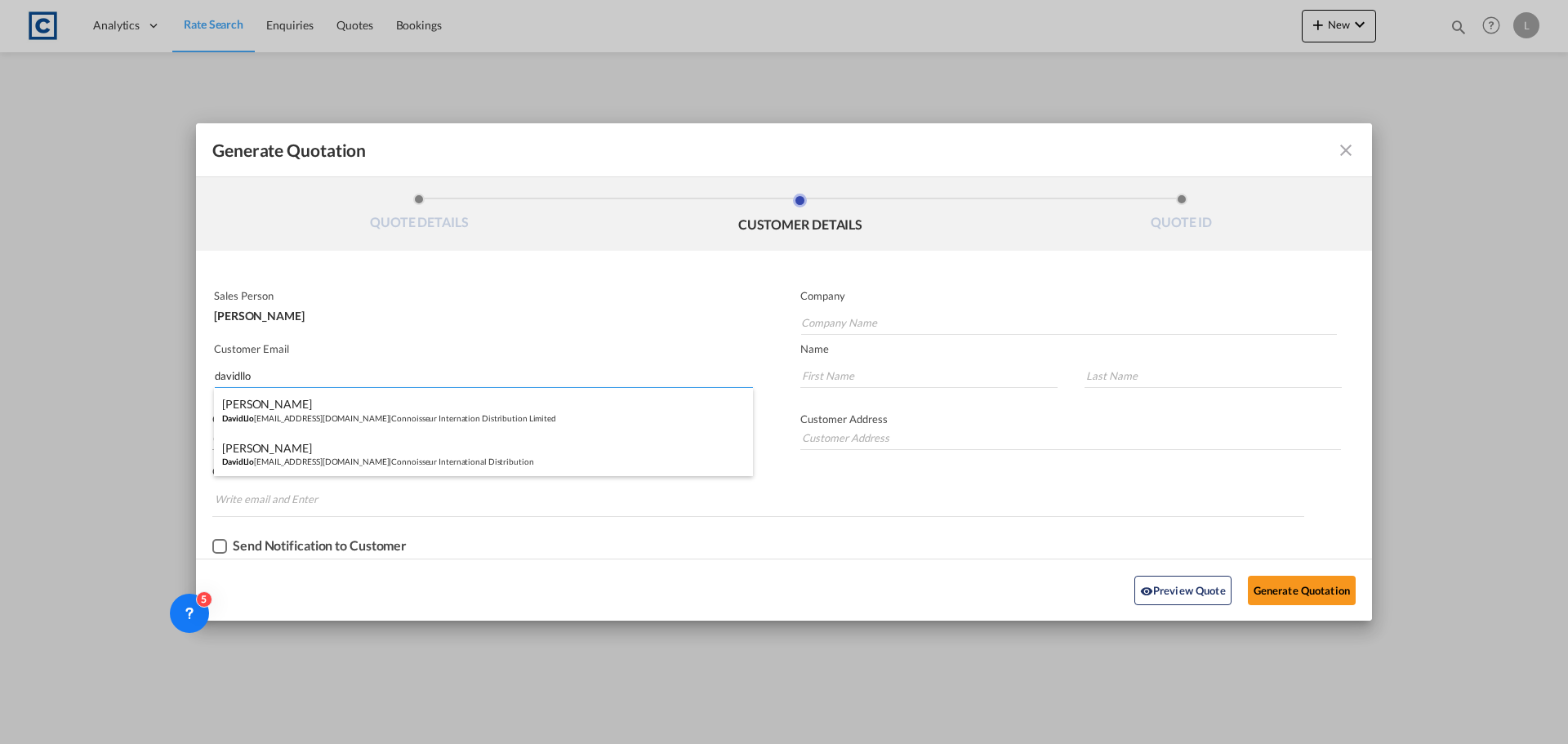
type input "Connoisseur Internation Distribution Limited"
type input "[EMAIL_ADDRESS][DOMAIN_NAME]"
type input "[PERSON_NAME]"
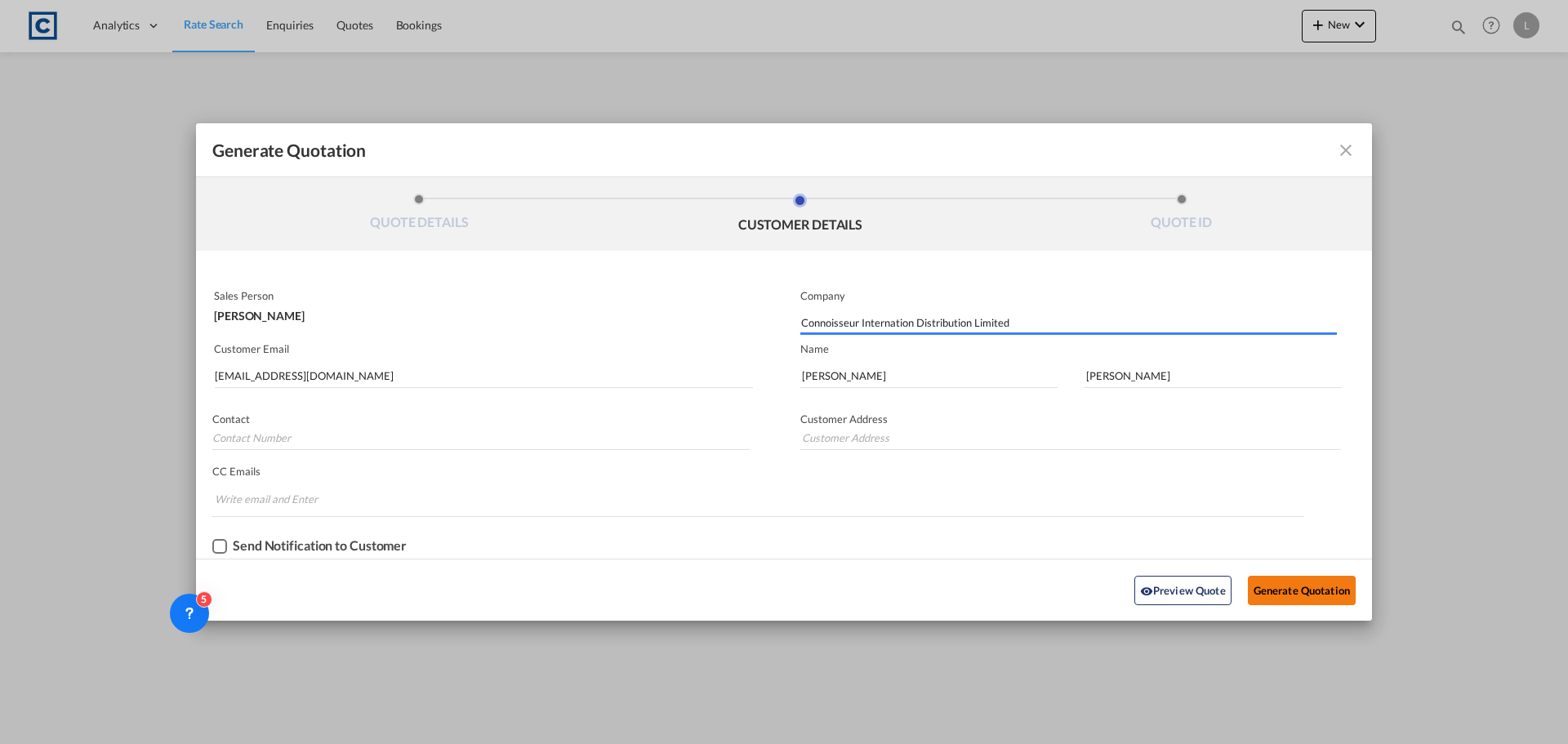
click at [1308, 594] on button "Generate Quotation" at bounding box center [1301, 590] width 108 height 30
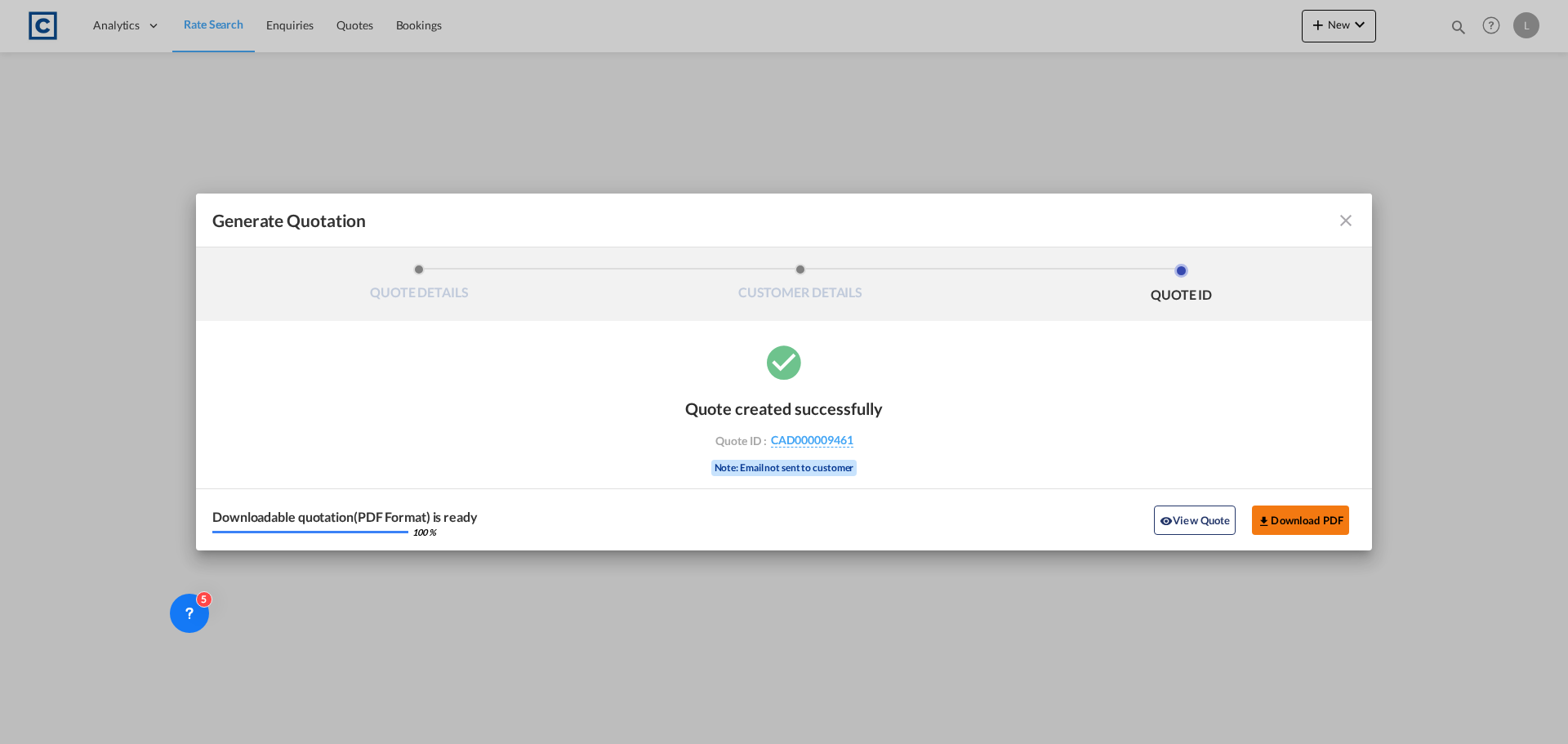
click at [1333, 517] on button "Download PDF" at bounding box center [1300, 521] width 97 height 30
click at [214, 22] on div "Generate Quotation QUOTE DETAILS CUSTOMER DETAILS QUOTE ID Start Date [DATE] Ex…" at bounding box center [784, 372] width 1568 height 744
click at [1344, 224] on md-icon "icon-close fg-AAA8AD cursor m-0" at bounding box center [1346, 220] width 20 height 20
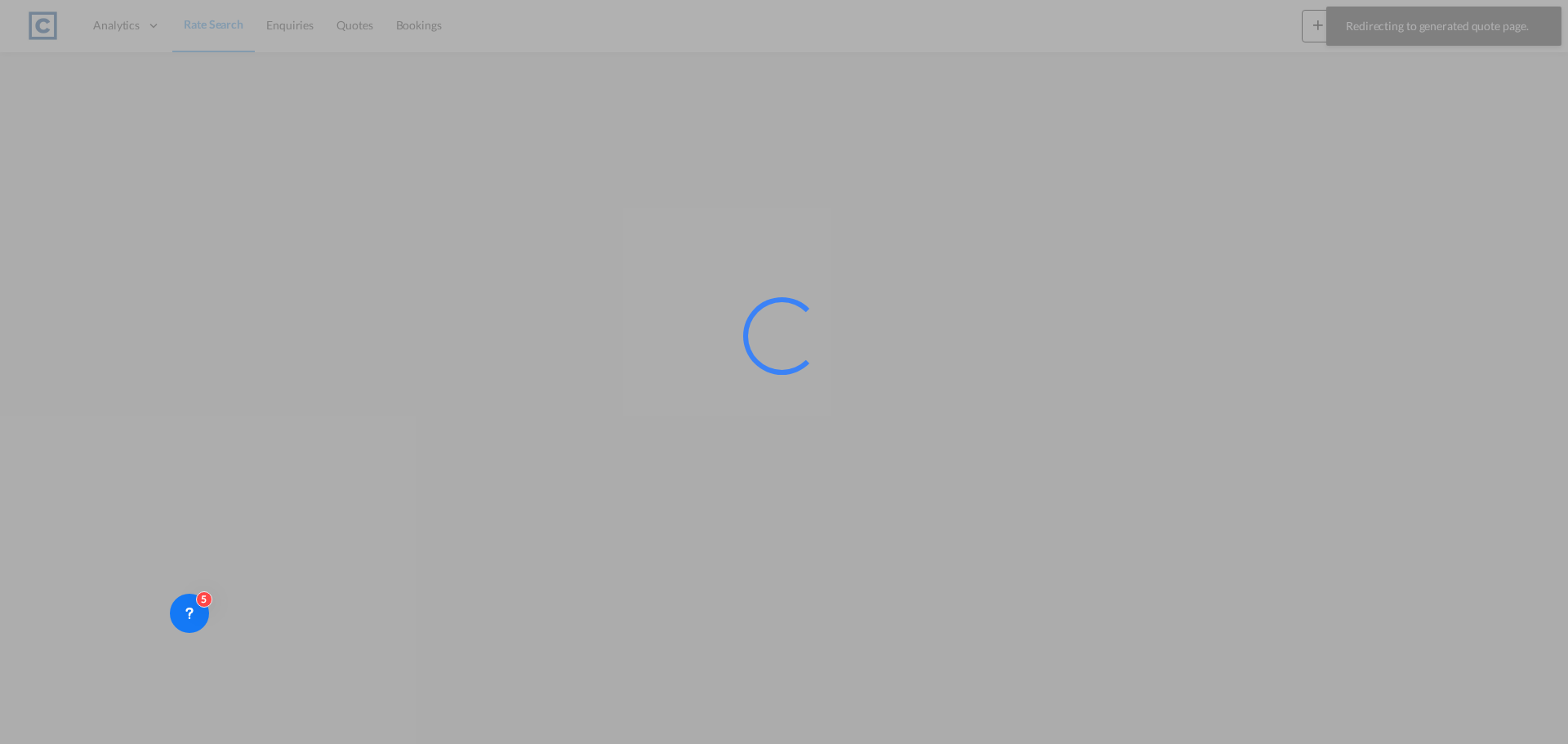
drag, startPoint x: 181, startPoint y: 12, endPoint x: 219, endPoint y: 34, distance: 43.9
click at [222, 34] on div at bounding box center [784, 372] width 1568 height 744
click at [218, 20] on div at bounding box center [784, 372] width 1568 height 744
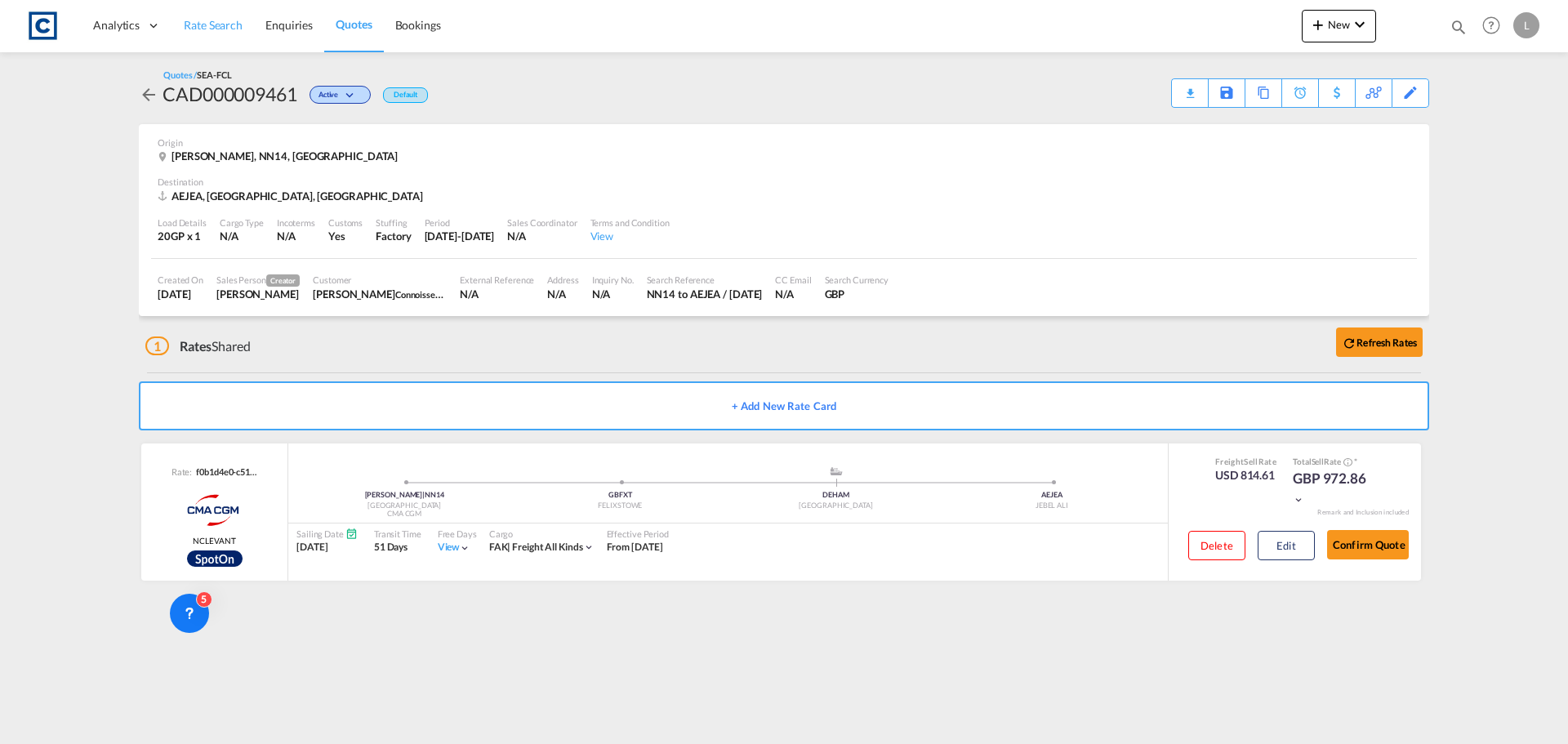
click at [199, 29] on span "Rate Search" at bounding box center [213, 25] width 59 height 14
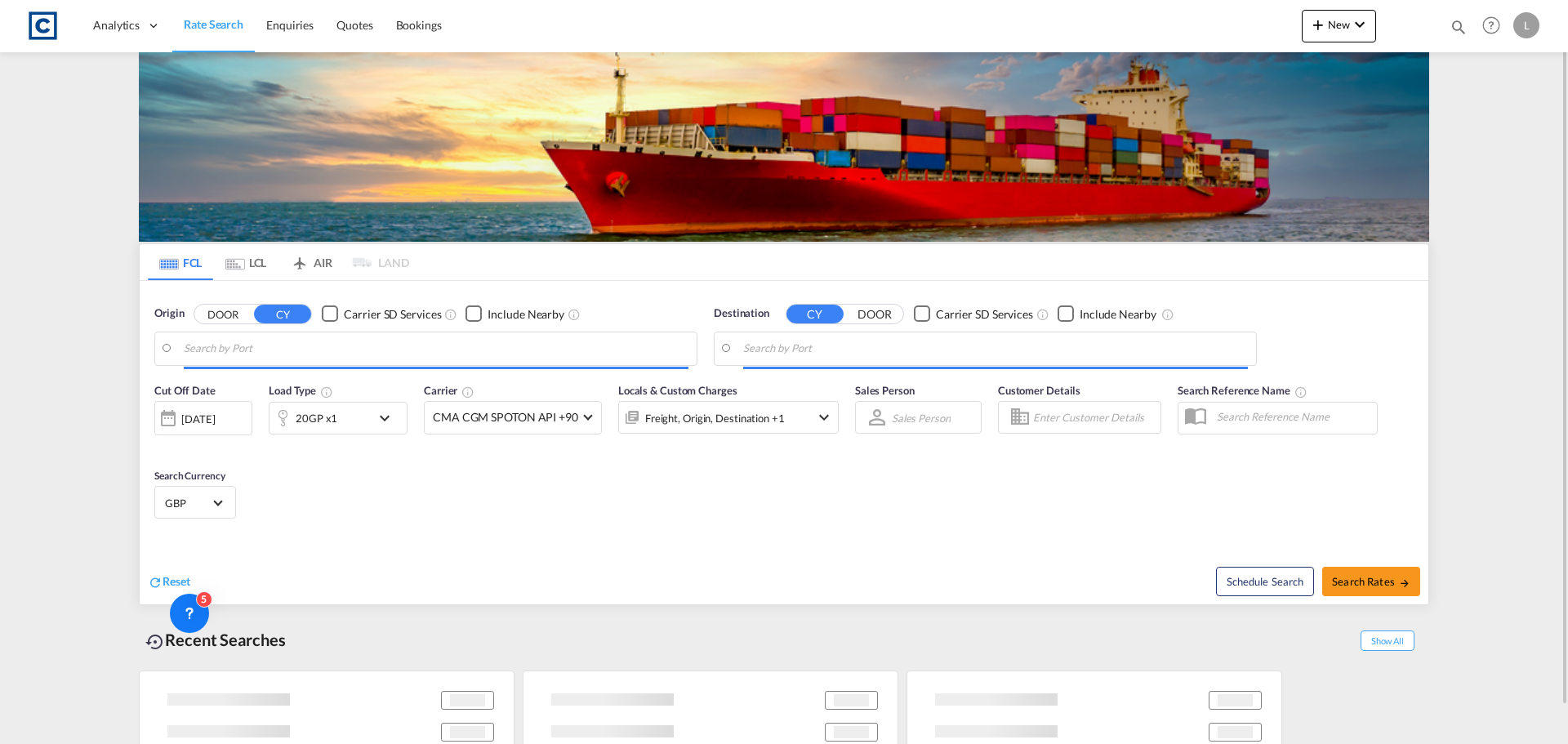
type input "GB-NN14, [GEOGRAPHIC_DATA]"
type input "[GEOGRAPHIC_DATA], [GEOGRAPHIC_DATA]"
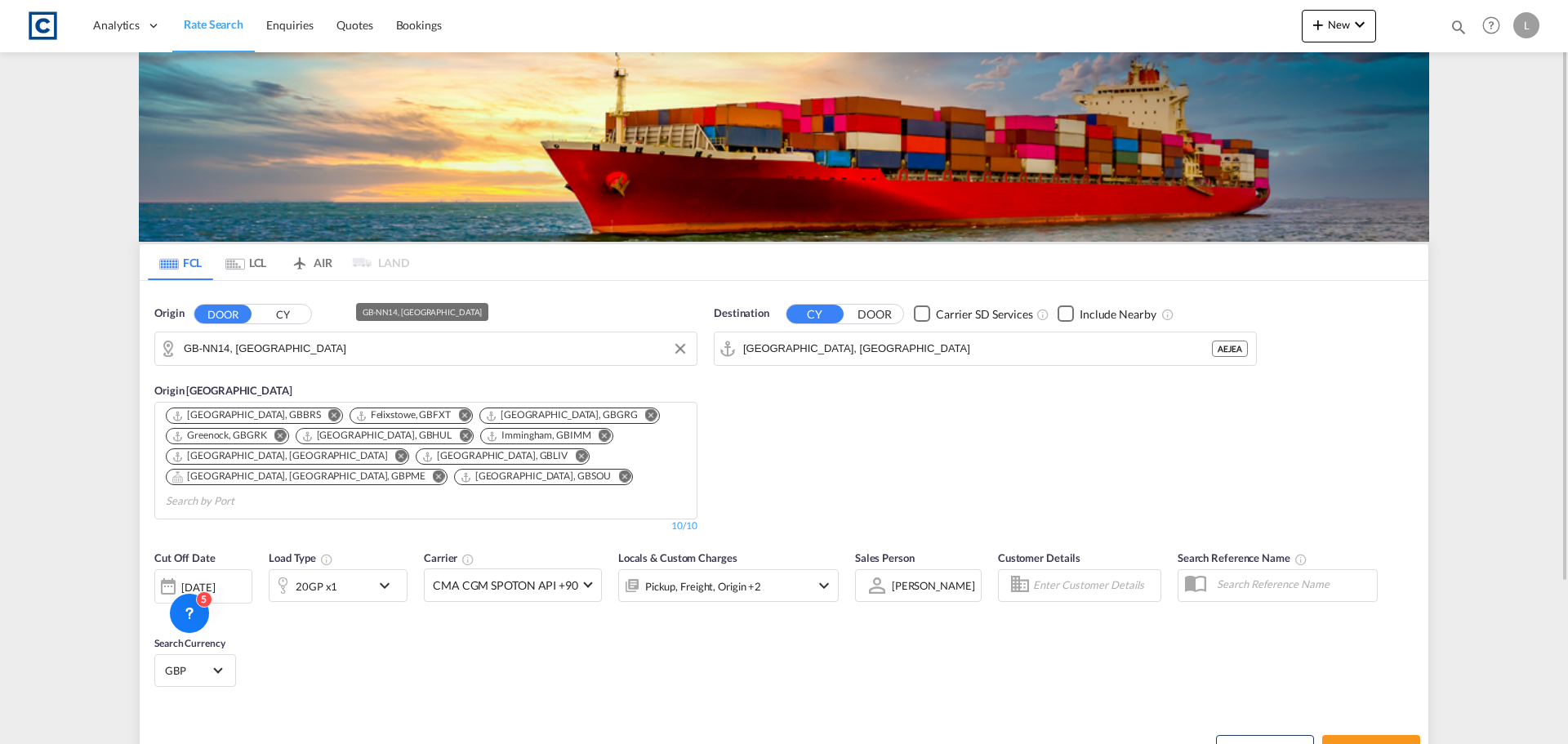
click at [356, 338] on input "GB-NN14, [GEOGRAPHIC_DATA]" at bounding box center [436, 348] width 505 height 25
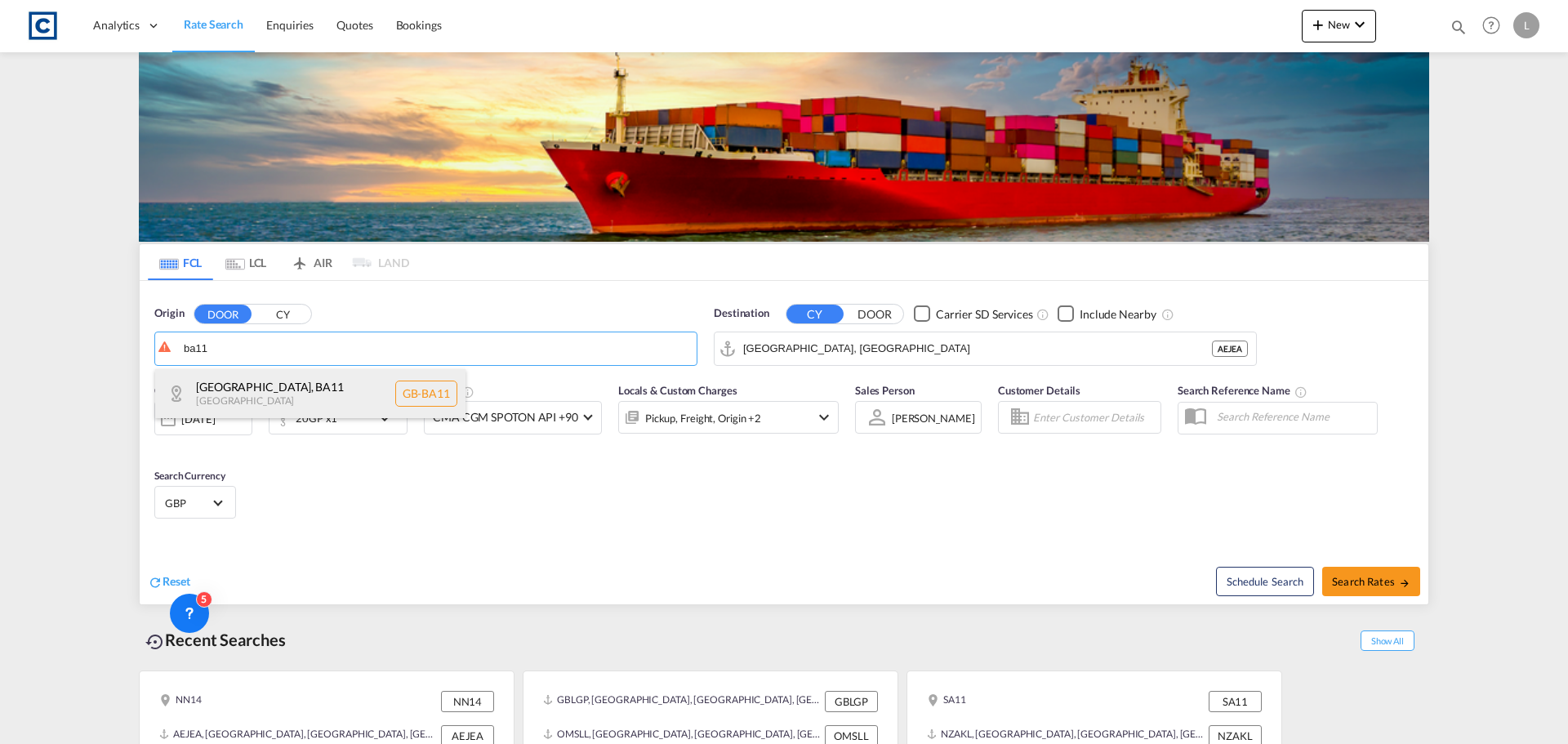
drag, startPoint x: 231, startPoint y: 386, endPoint x: 296, endPoint y: 380, distance: 65.3
click at [232, 386] on div "[GEOGRAPHIC_DATA] , BA11 [GEOGRAPHIC_DATA] [GEOGRAPHIC_DATA]-BA11" at bounding box center [310, 393] width 310 height 49
type input "GB-BA11, [GEOGRAPHIC_DATA]"
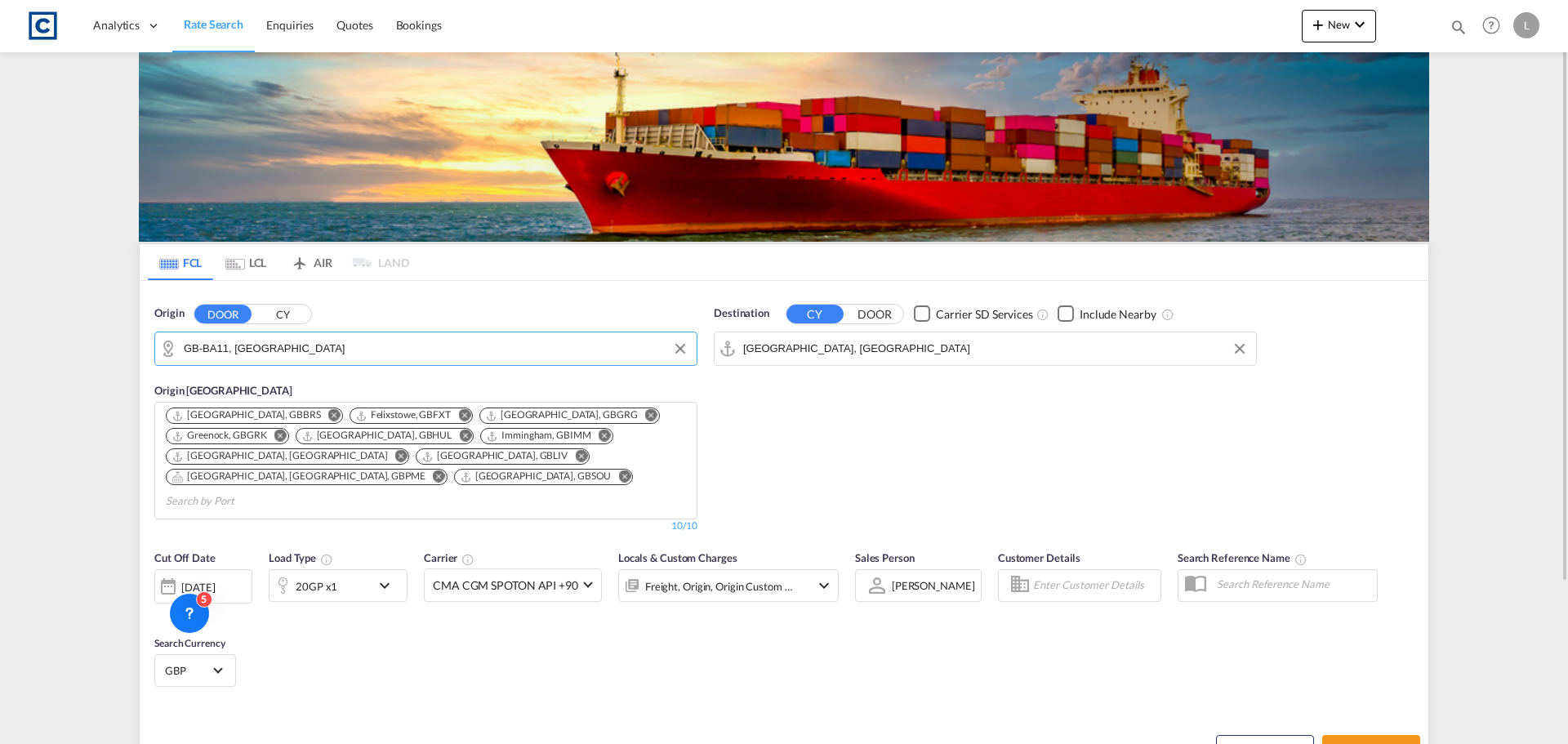
click at [825, 342] on input "[GEOGRAPHIC_DATA], [GEOGRAPHIC_DATA]" at bounding box center [996, 348] width 505 height 25
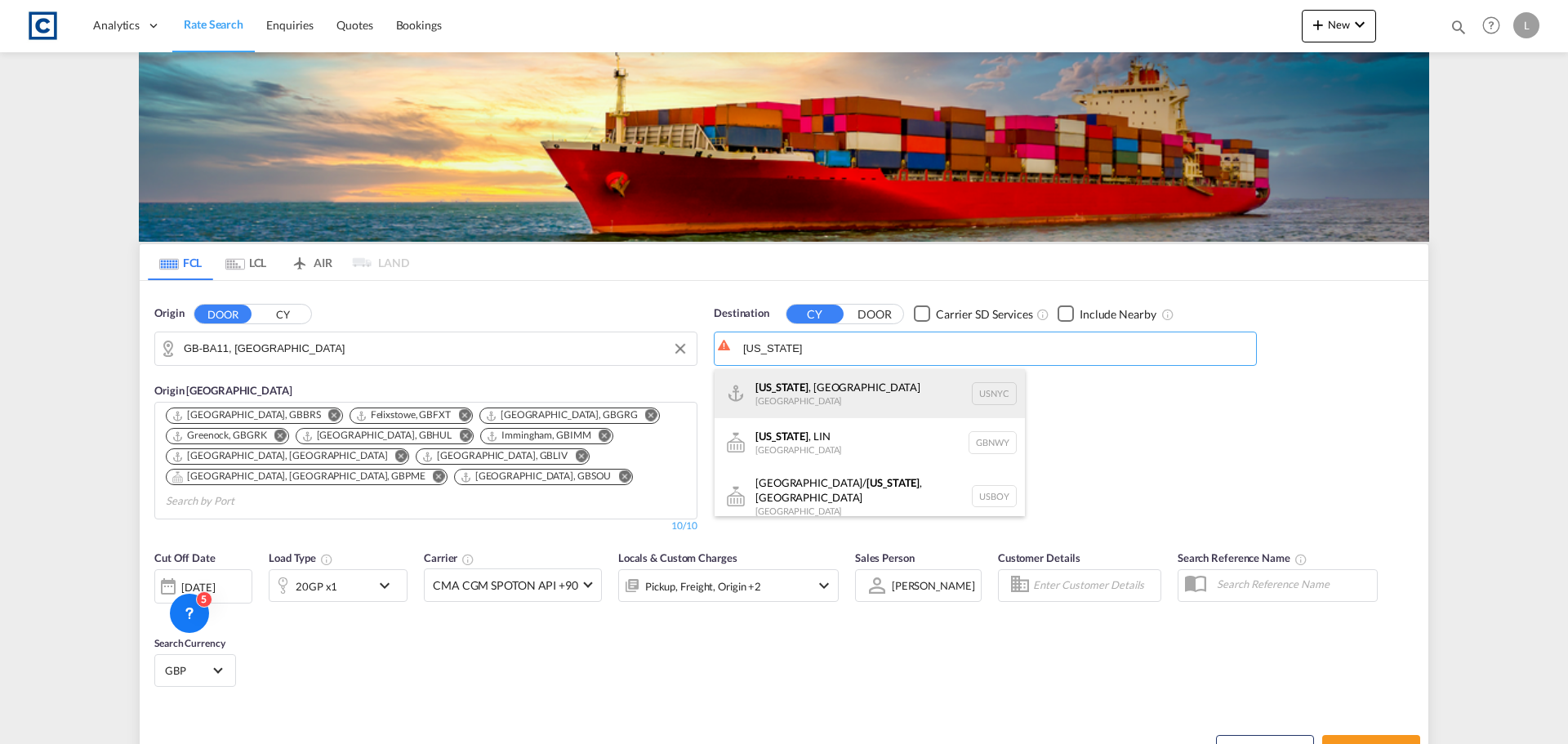
click at [797, 393] on div "[US_STATE] , [GEOGRAPHIC_DATA] [GEOGRAPHIC_DATA] USNYC" at bounding box center [869, 393] width 310 height 49
type input "[US_STATE], [GEOGRAPHIC_DATA], USNYC"
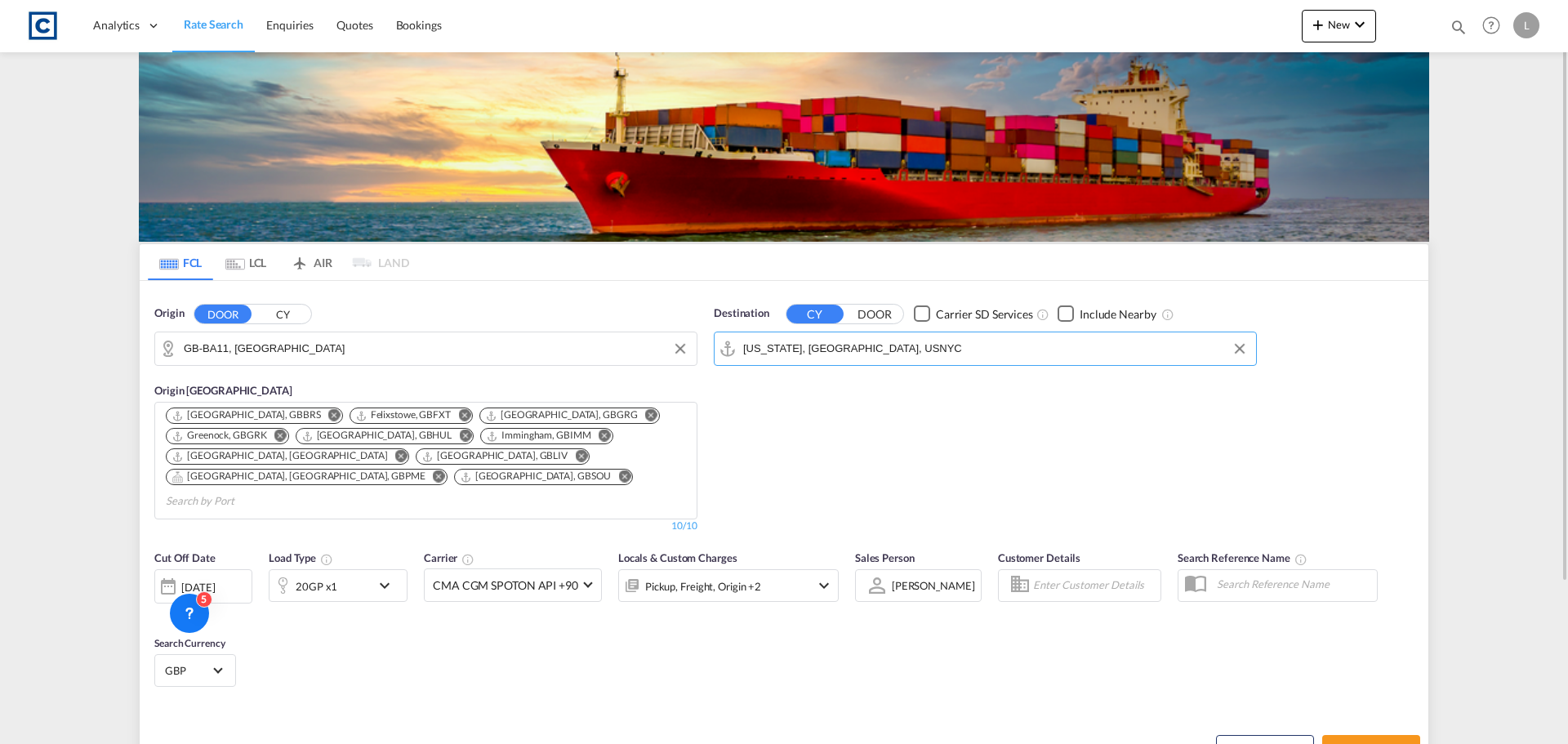
click at [342, 578] on div "20GP x1" at bounding box center [320, 584] width 101 height 32
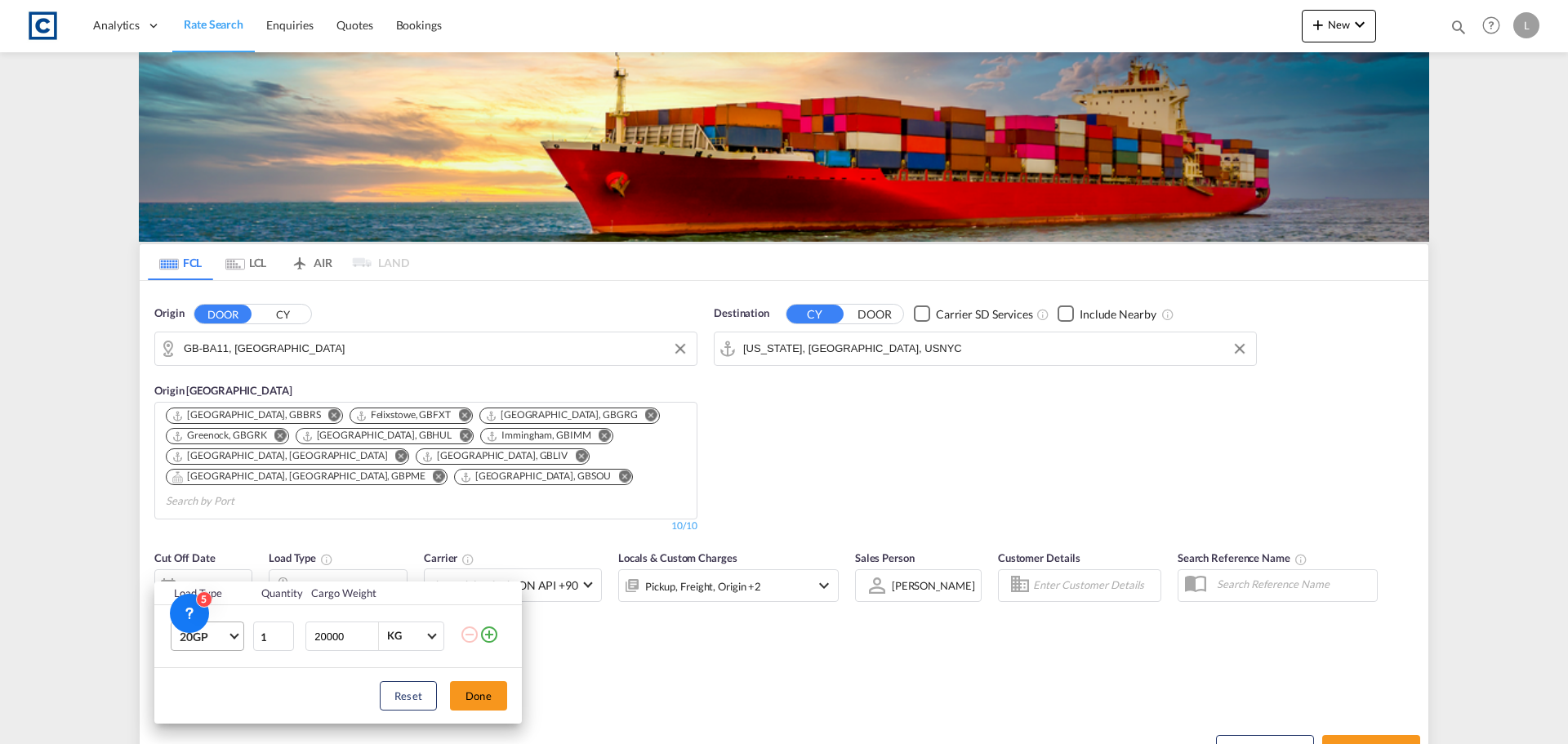
click at [191, 635] on span "20GP" at bounding box center [203, 636] width 47 height 17
click at [247, 626] on md-option "40HC" at bounding box center [222, 625] width 111 height 39
click at [488, 697] on button "Done" at bounding box center [478, 696] width 57 height 30
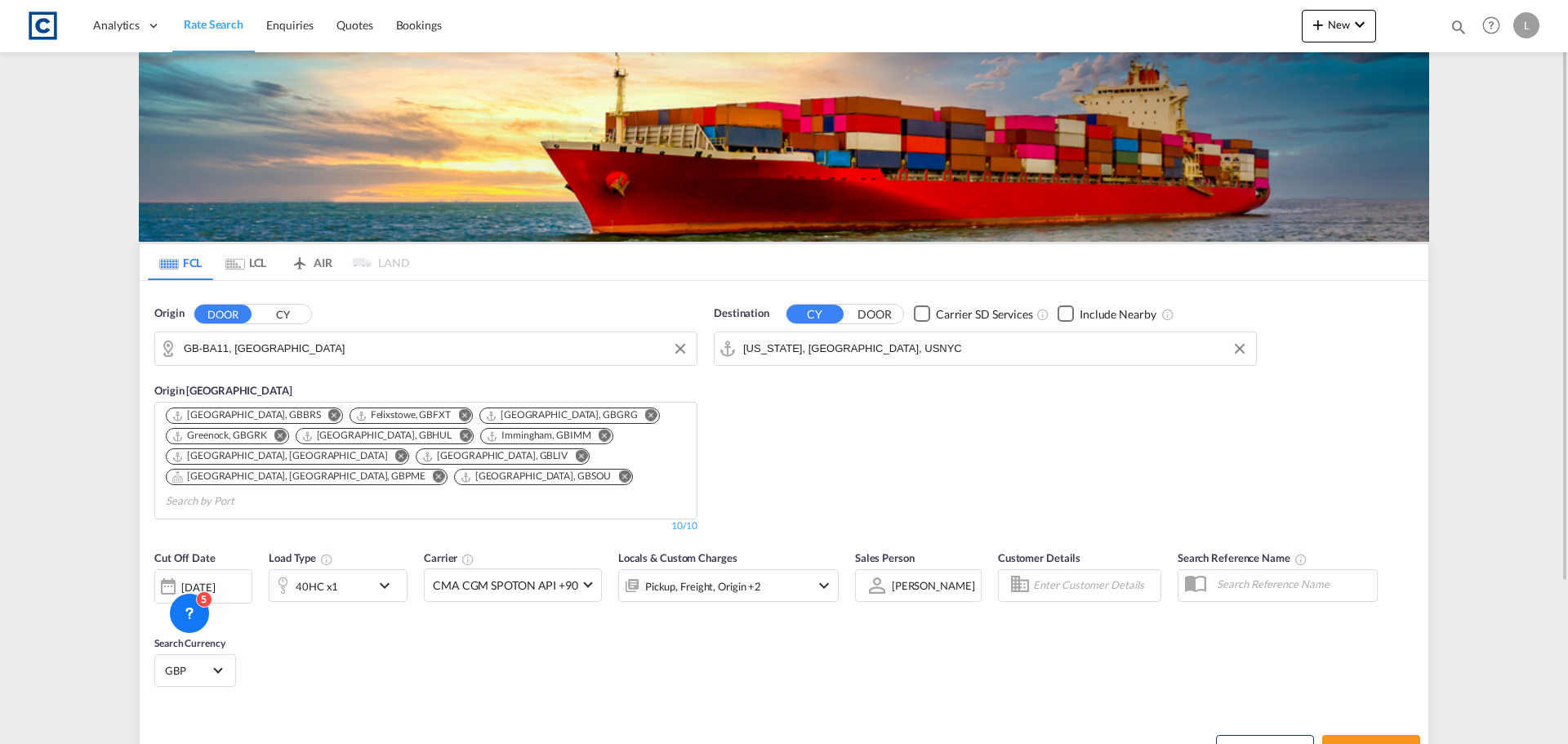
click at [214, 579] on div "[DATE]" at bounding box center [198, 587] width 33 height 15
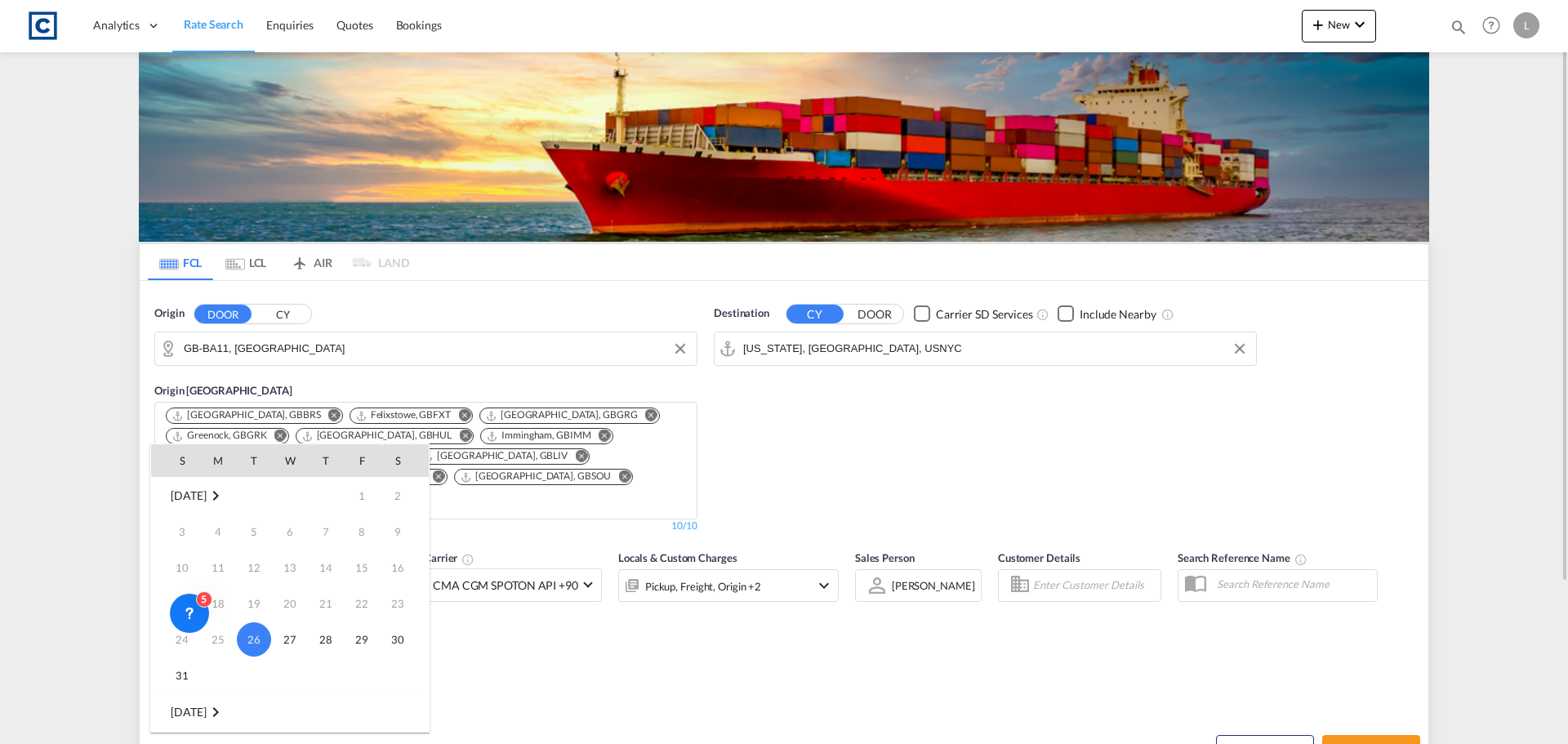
drag, startPoint x: 665, startPoint y: 655, endPoint x: 671, endPoint y: 662, distance: 9.2
click at [666, 656] on div at bounding box center [784, 372] width 1568 height 744
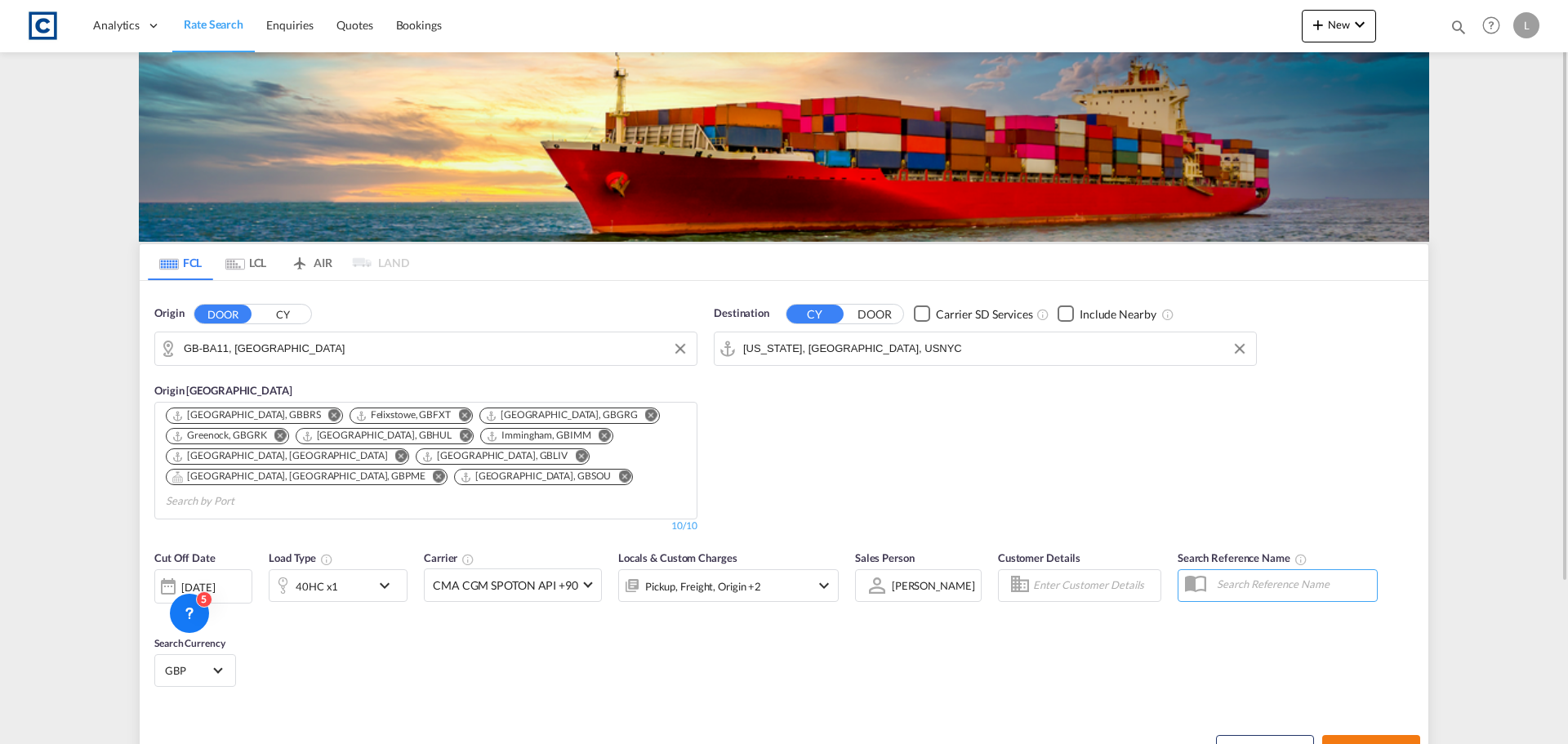
click at [1382, 743] on span "Search Rates" at bounding box center [1371, 750] width 79 height 13
type input "BA11 to USNYC / [DATE]"
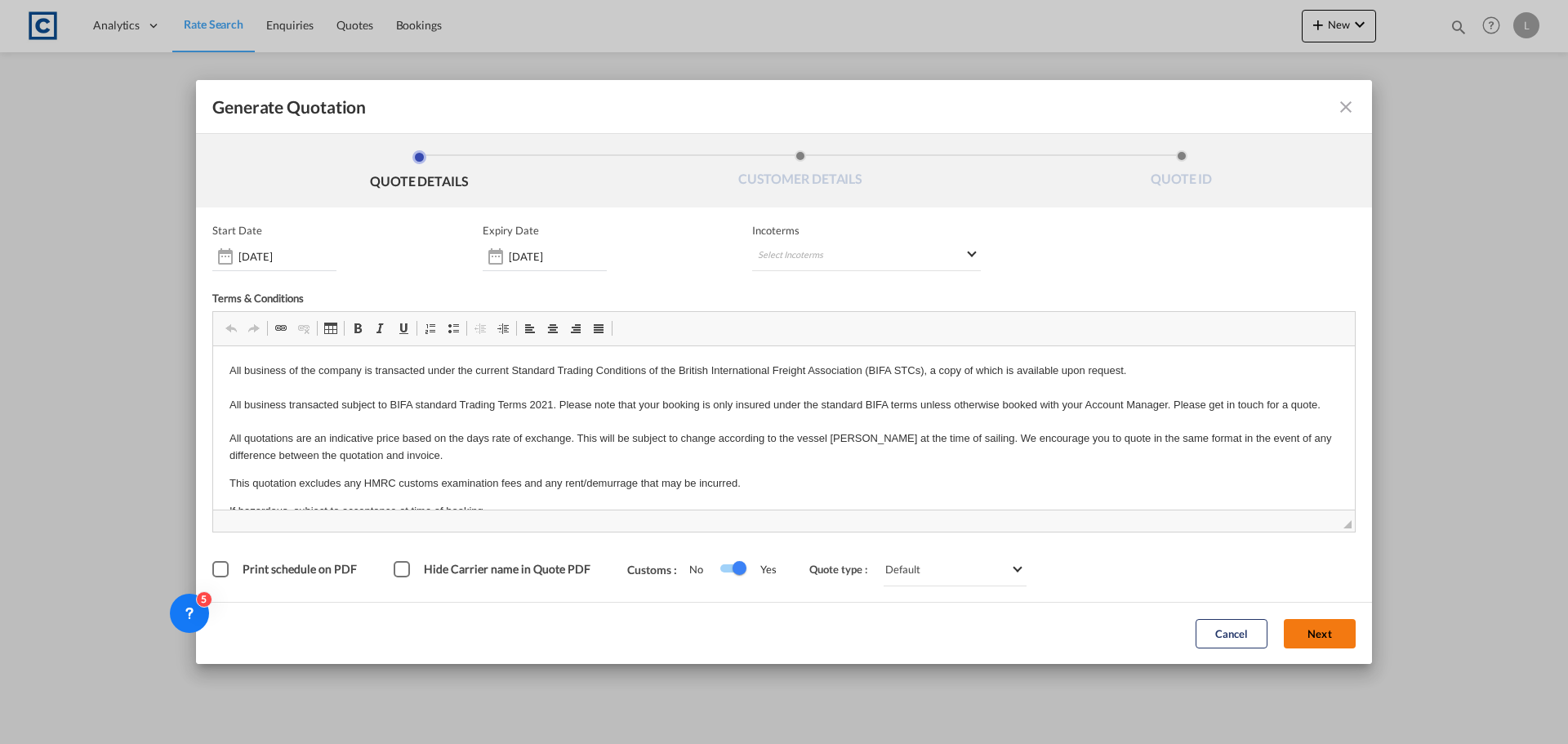
click at [1317, 631] on button "Next" at bounding box center [1320, 634] width 72 height 30
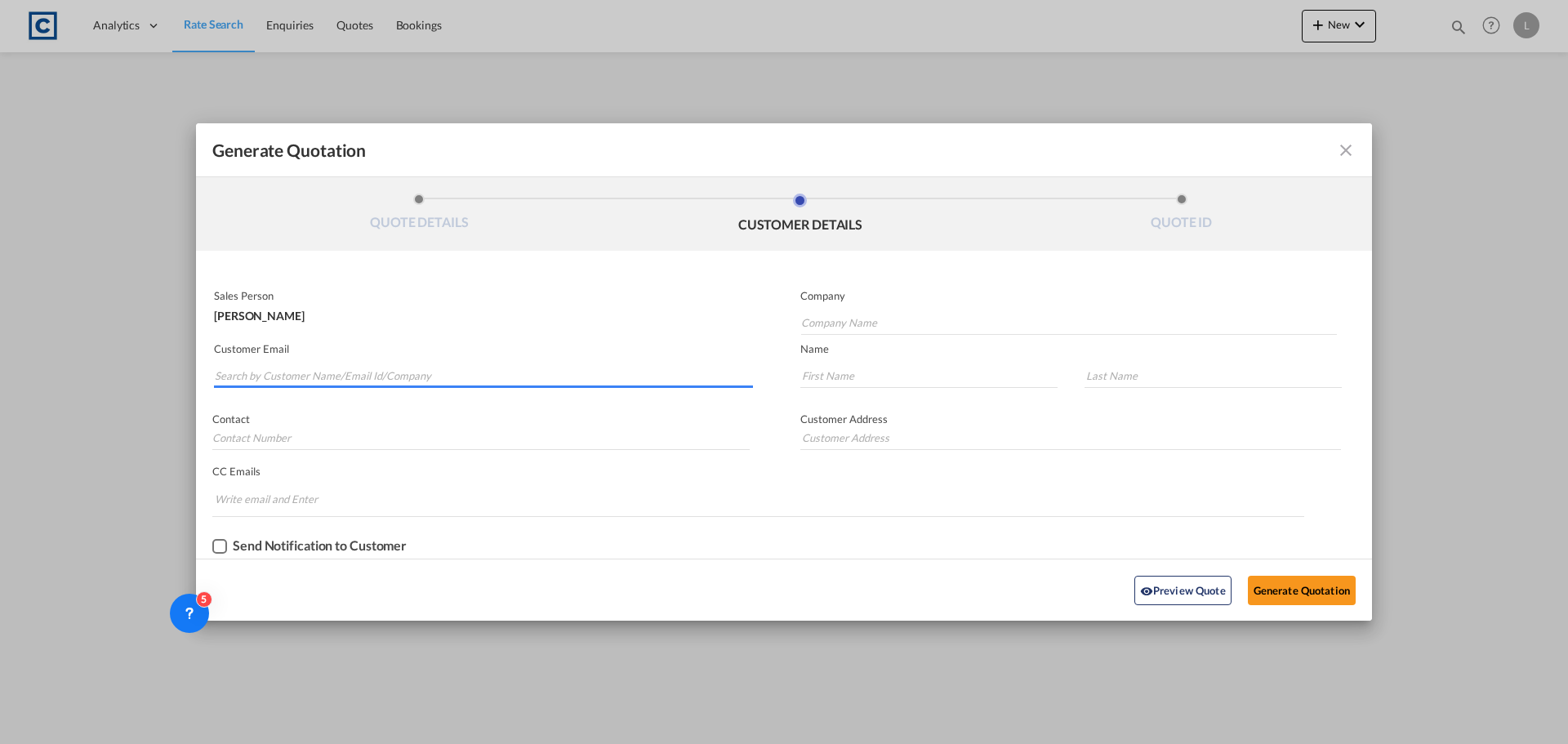
click at [497, 372] on input "Search by Customer Name/Email Id/Company" at bounding box center [483, 376] width 538 height 25
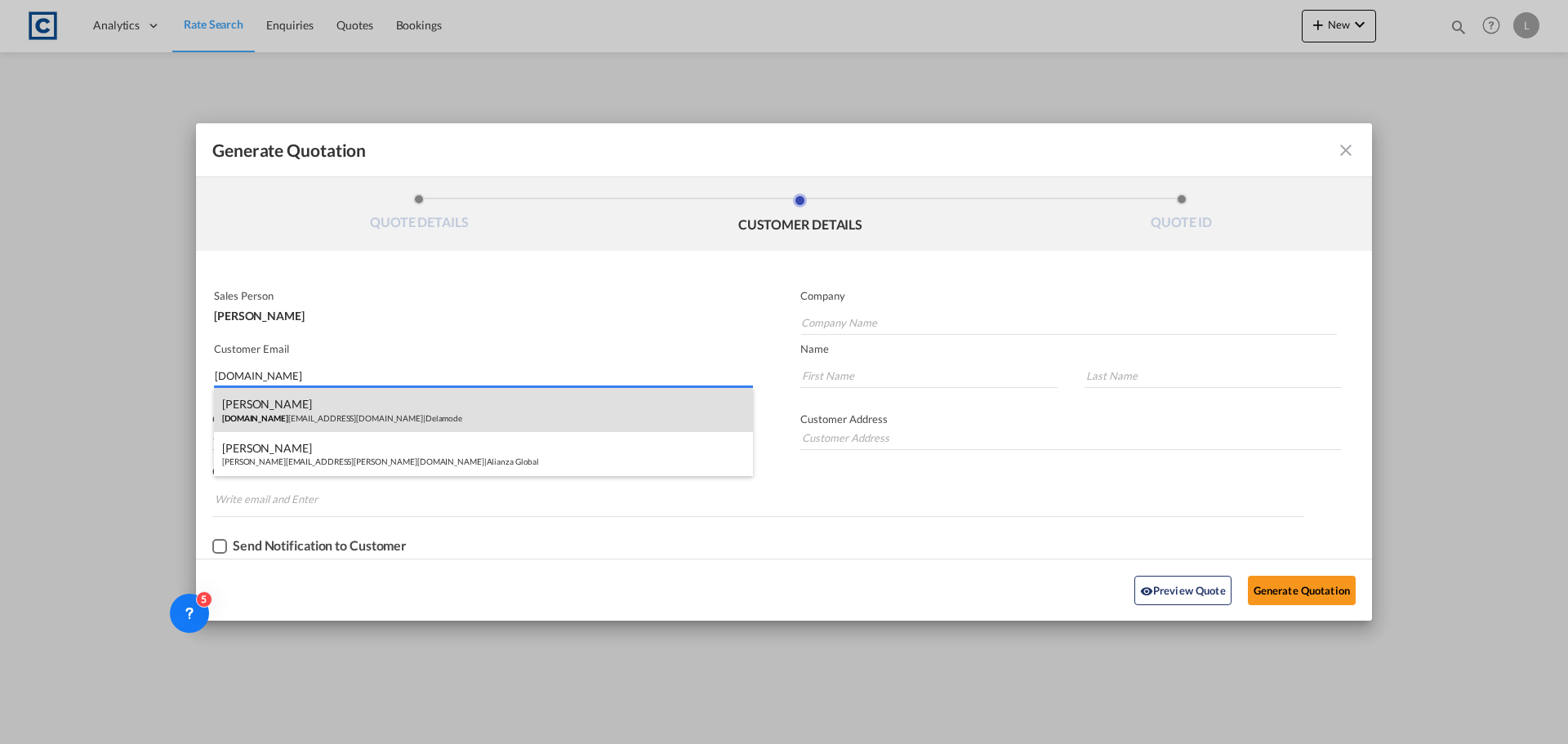
type input "[DOMAIN_NAME]"
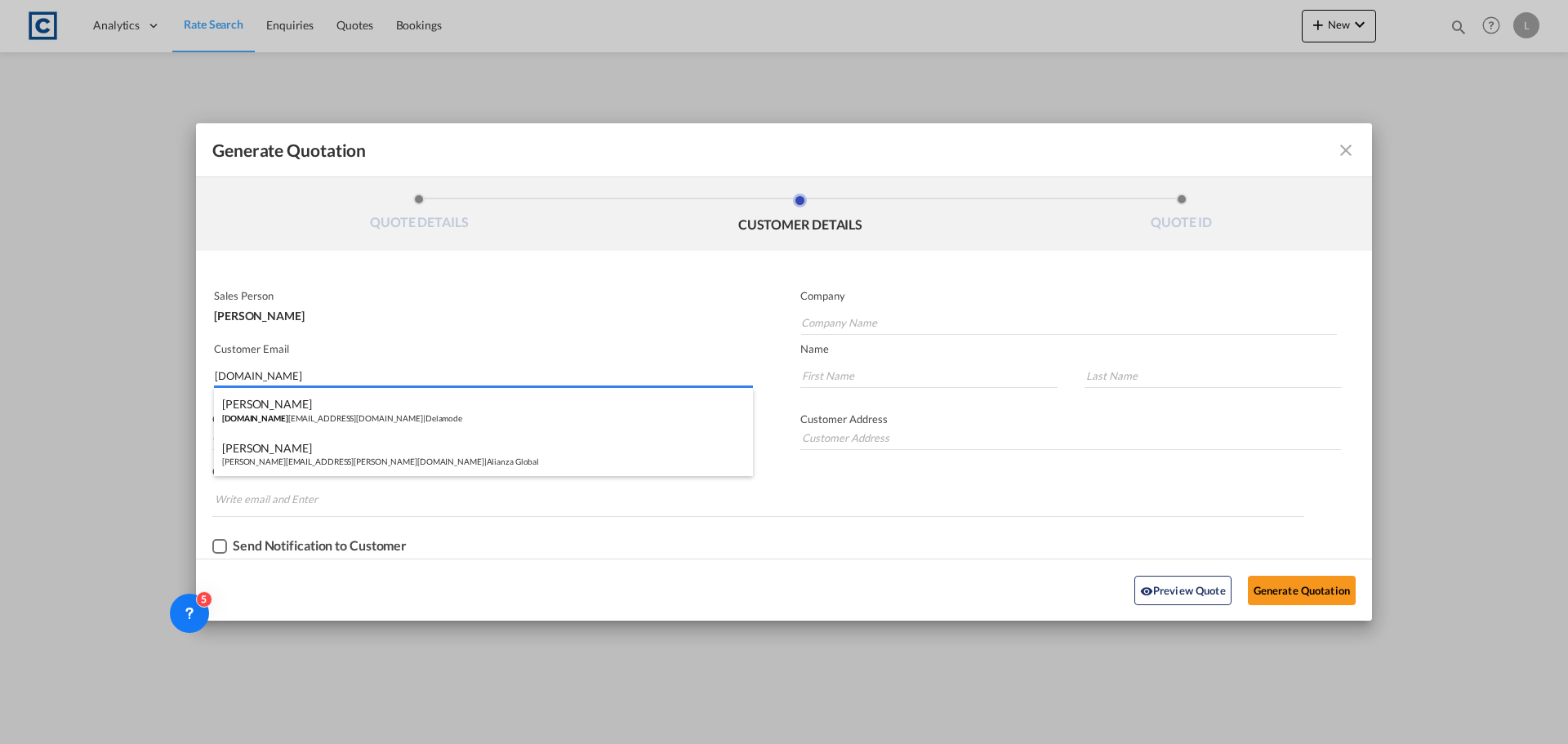
click at [364, 410] on div "[PERSON_NAME] [DOMAIN_NAME] [PERSON_NAME][EMAIL_ADDRESS][DOMAIN_NAME] | Delamode" at bounding box center [483, 410] width 539 height 44
type input "Delamode"
type input "[PERSON_NAME][EMAIL_ADDRESS][PERSON_NAME][DOMAIN_NAME]"
type input "[PERSON_NAME]"
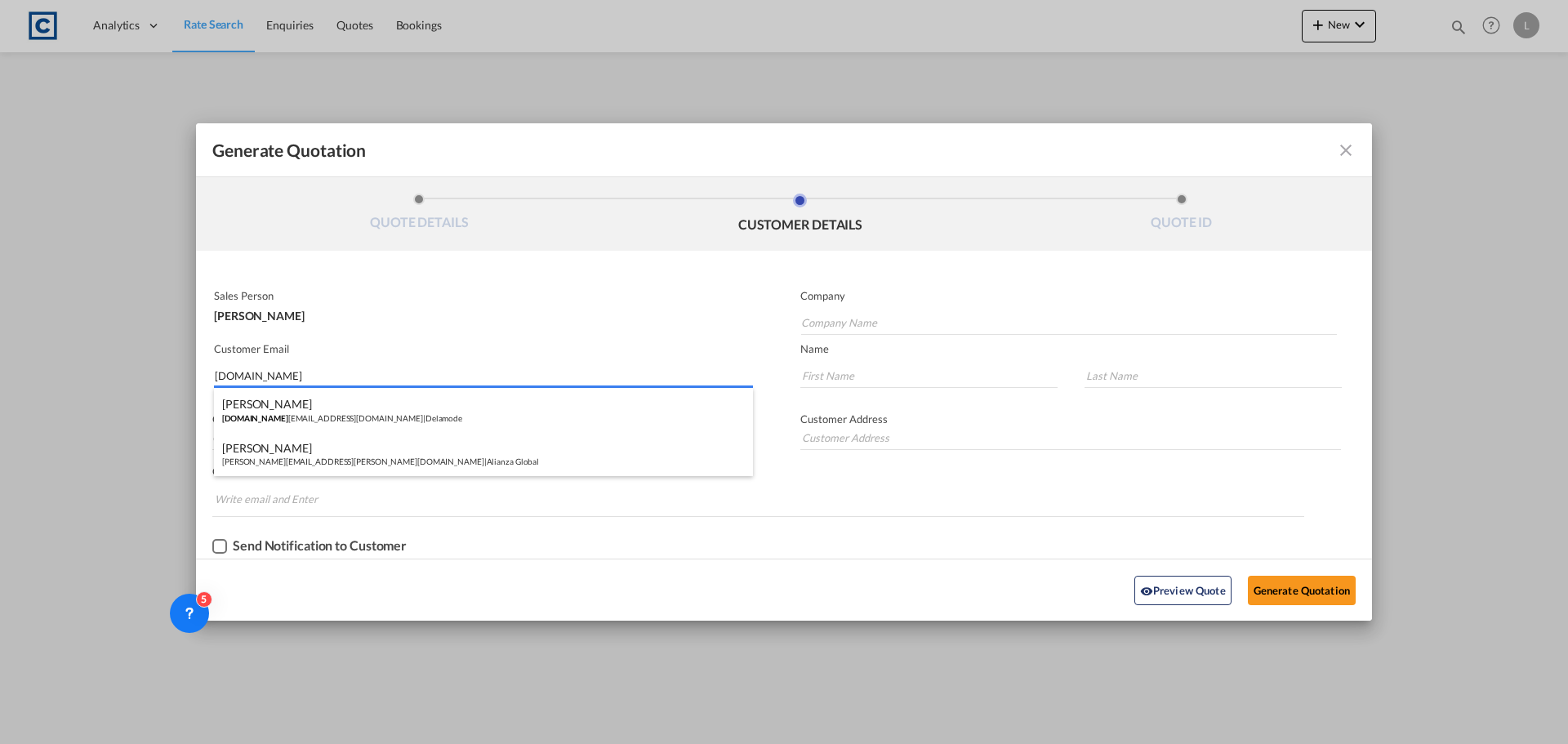
type input "[STREET_ADDRESS]"
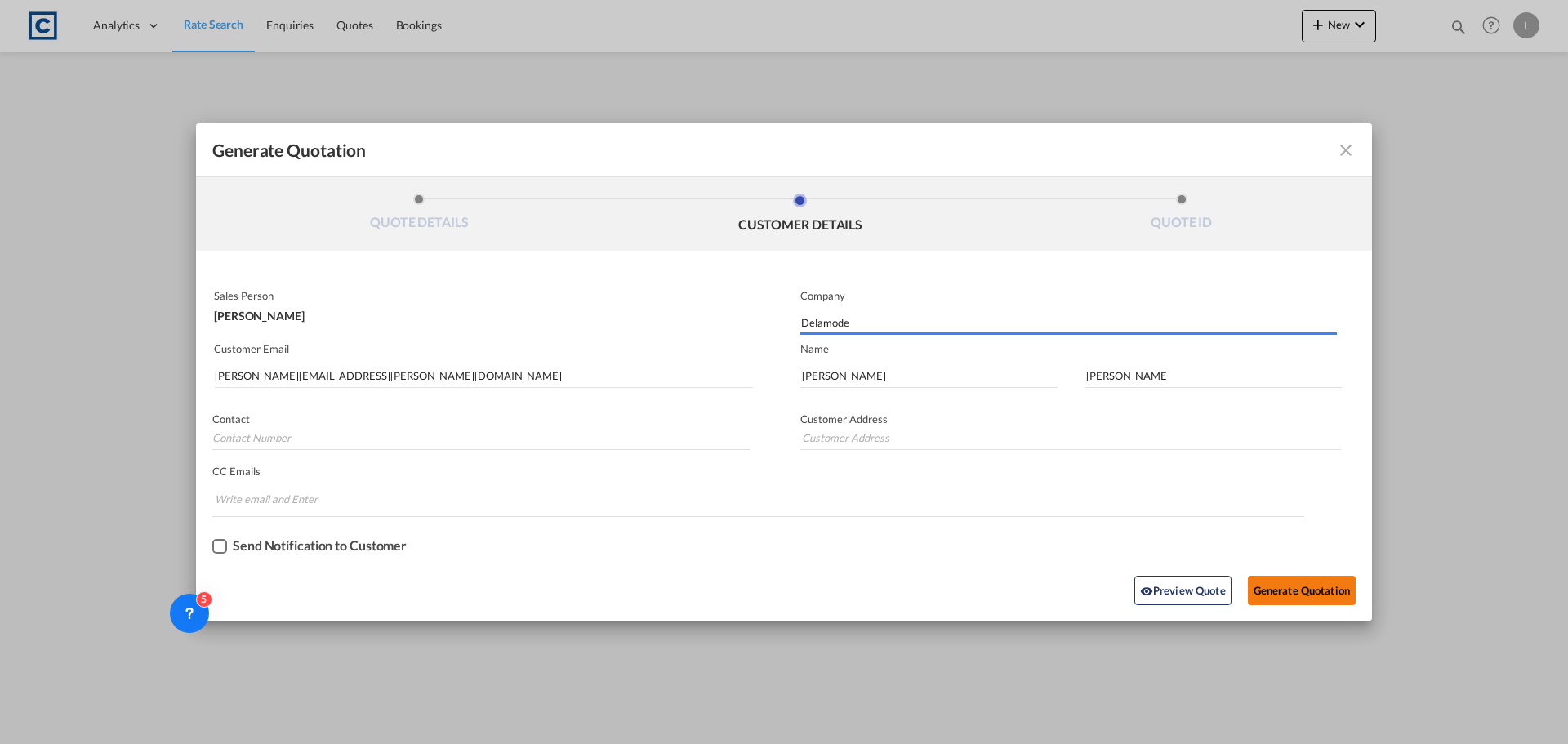
click at [1308, 584] on button "Generate Quotation" at bounding box center [1301, 590] width 108 height 30
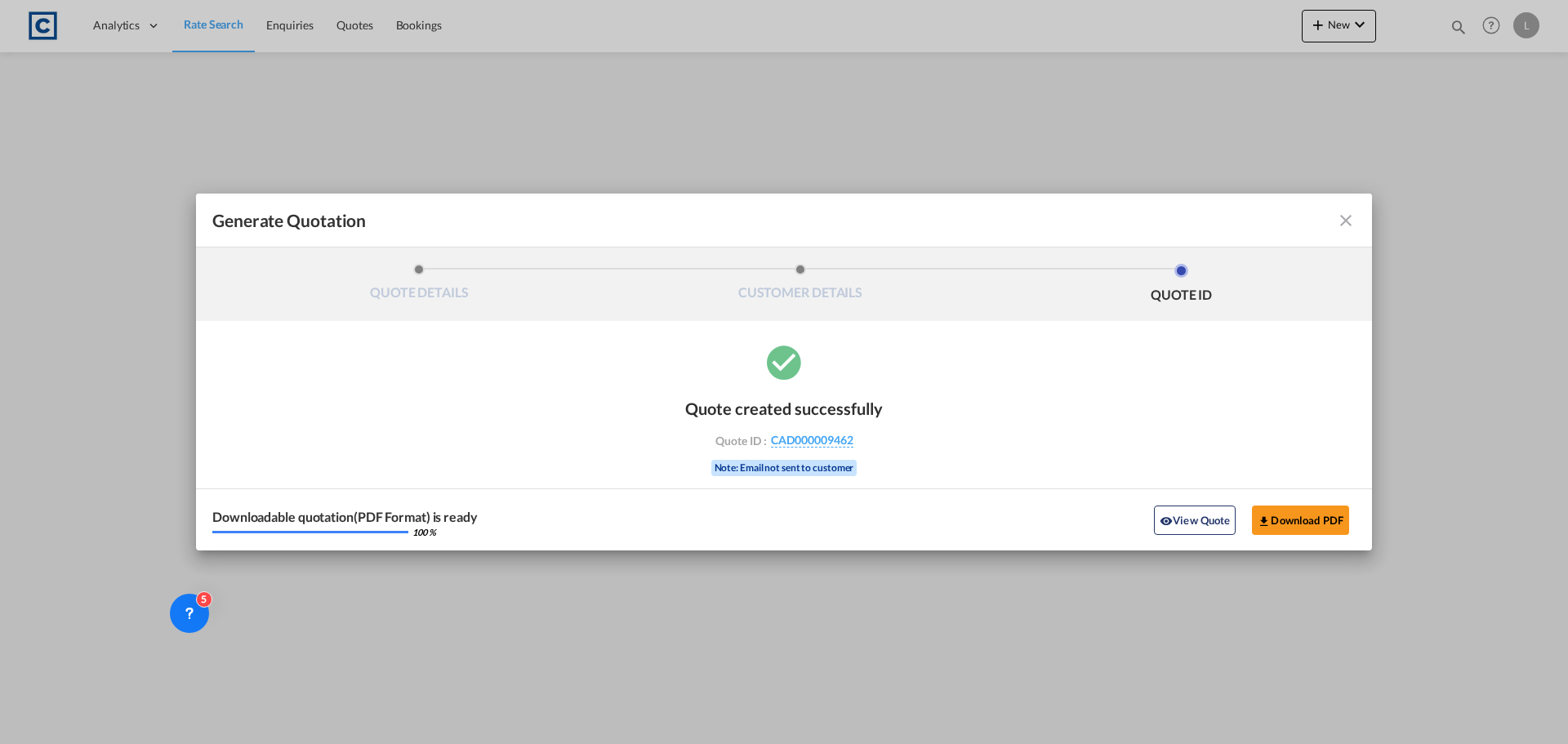
click at [1351, 218] on md-icon "icon-close fg-AAA8AD cursor m-0" at bounding box center [1346, 220] width 20 height 20
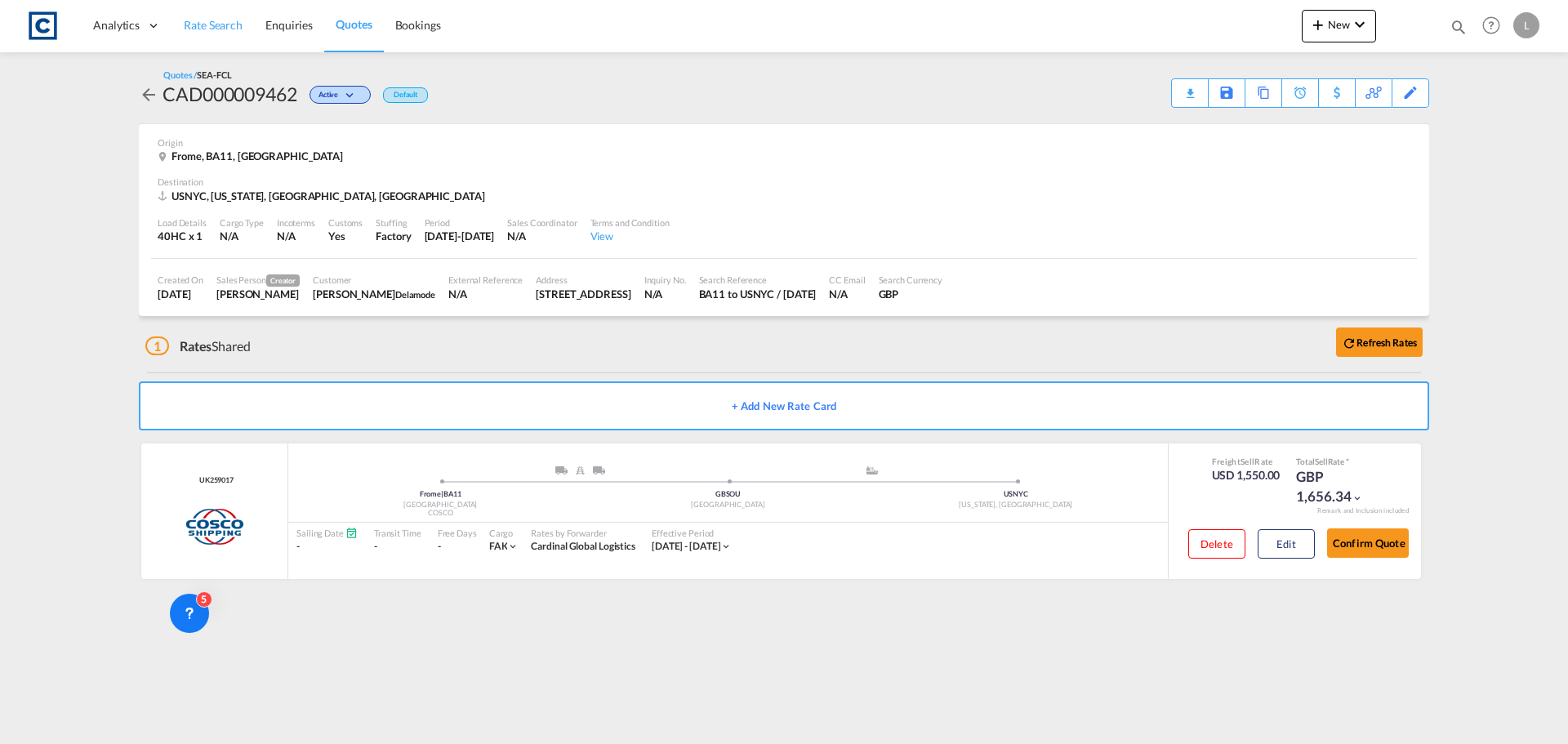
click at [182, 23] on link "Rate Search" at bounding box center [213, 26] width 82 height 53
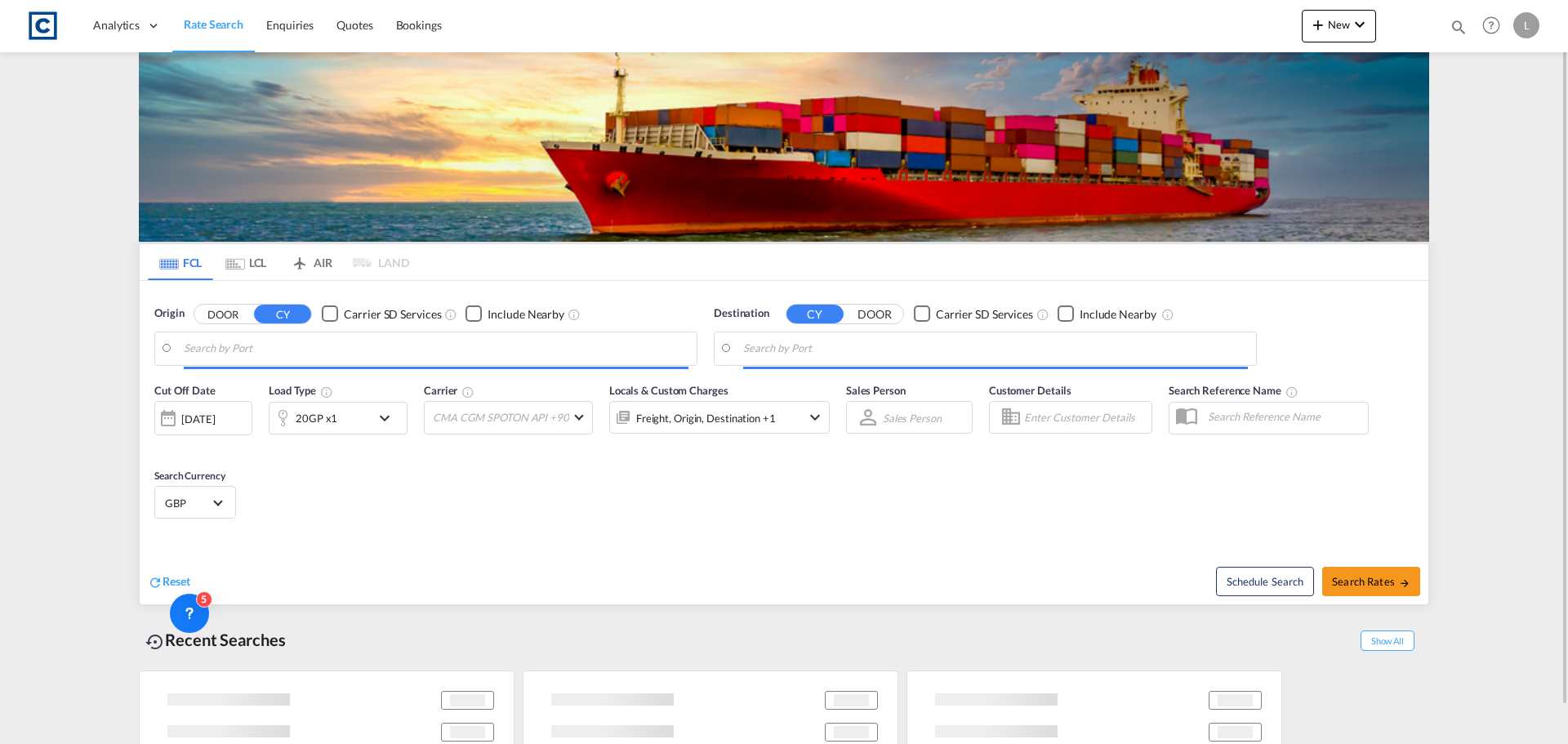
type input "GB-BA11, [GEOGRAPHIC_DATA]"
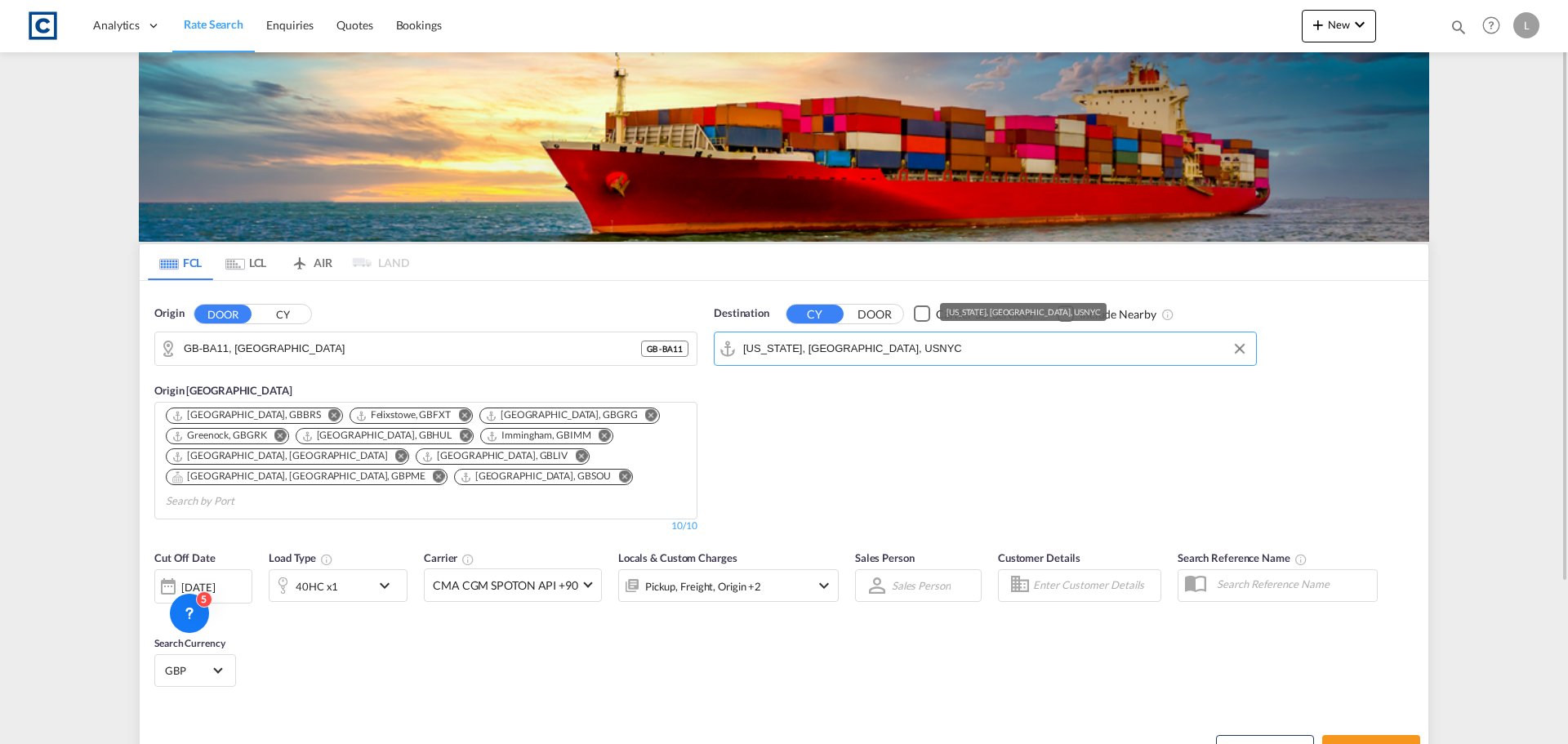
click at [877, 357] on input "[US_STATE], [GEOGRAPHIC_DATA], USNYC" at bounding box center [996, 348] width 505 height 25
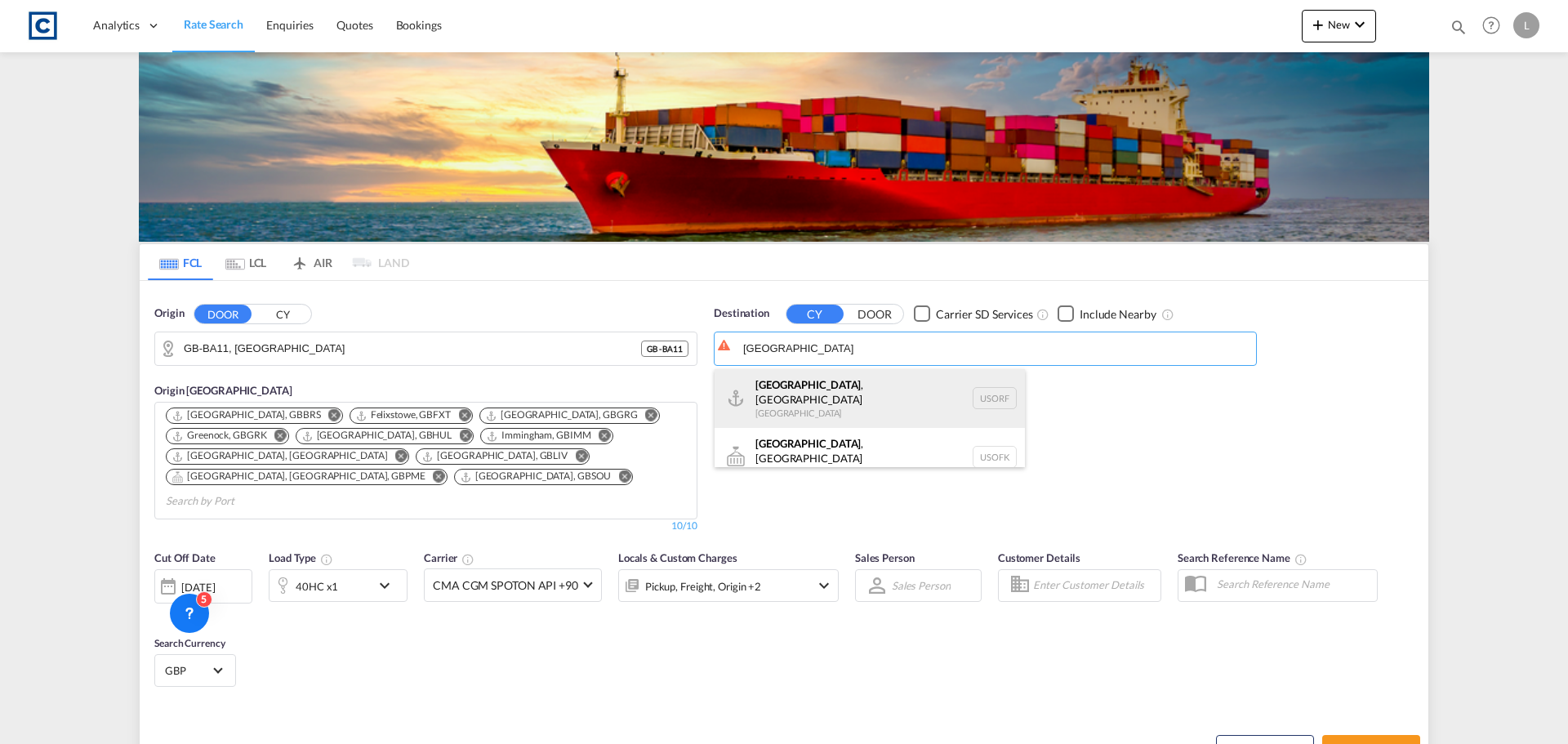
click at [847, 382] on div "[GEOGRAPHIC_DATA] , [GEOGRAPHIC_DATA] [GEOGRAPHIC_DATA] [GEOGRAPHIC_DATA]" at bounding box center [869, 398] width 310 height 59
type input "[GEOGRAPHIC_DATA], [GEOGRAPHIC_DATA], [GEOGRAPHIC_DATA]"
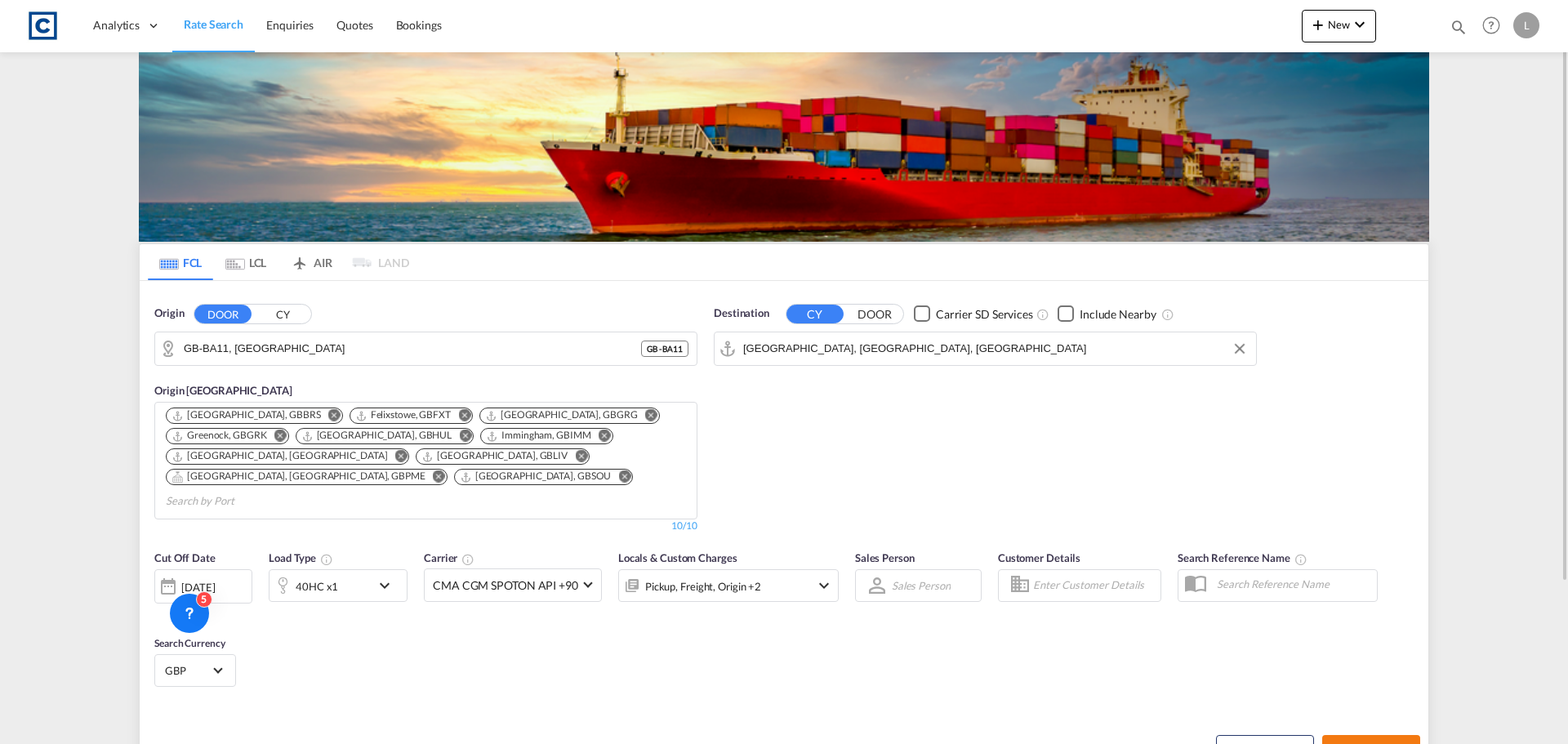
click at [1378, 743] on span "Search Rates" at bounding box center [1371, 750] width 79 height 13
type input "BA11 to USORF / [DATE]"
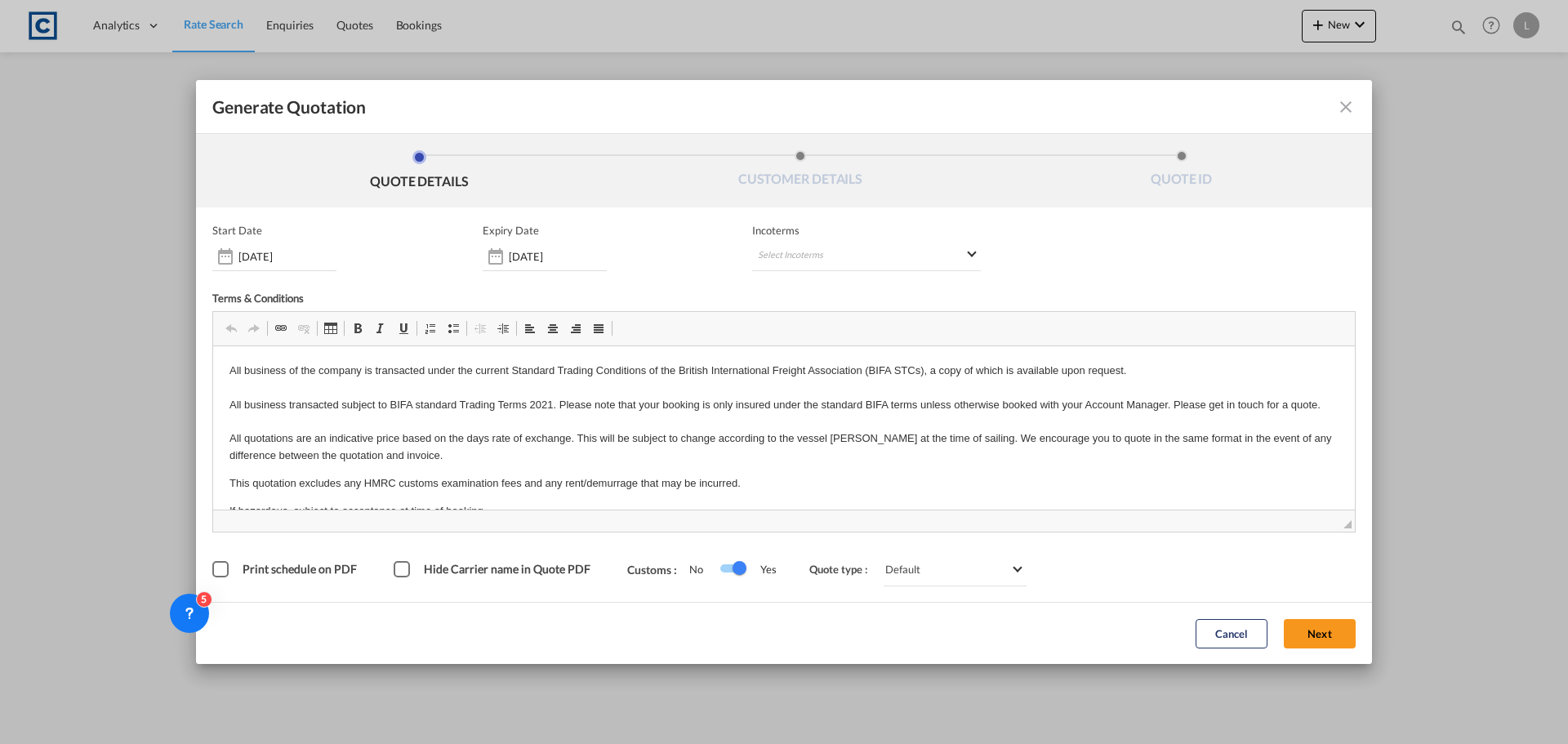
click at [1313, 621] on button "Next" at bounding box center [1320, 634] width 72 height 30
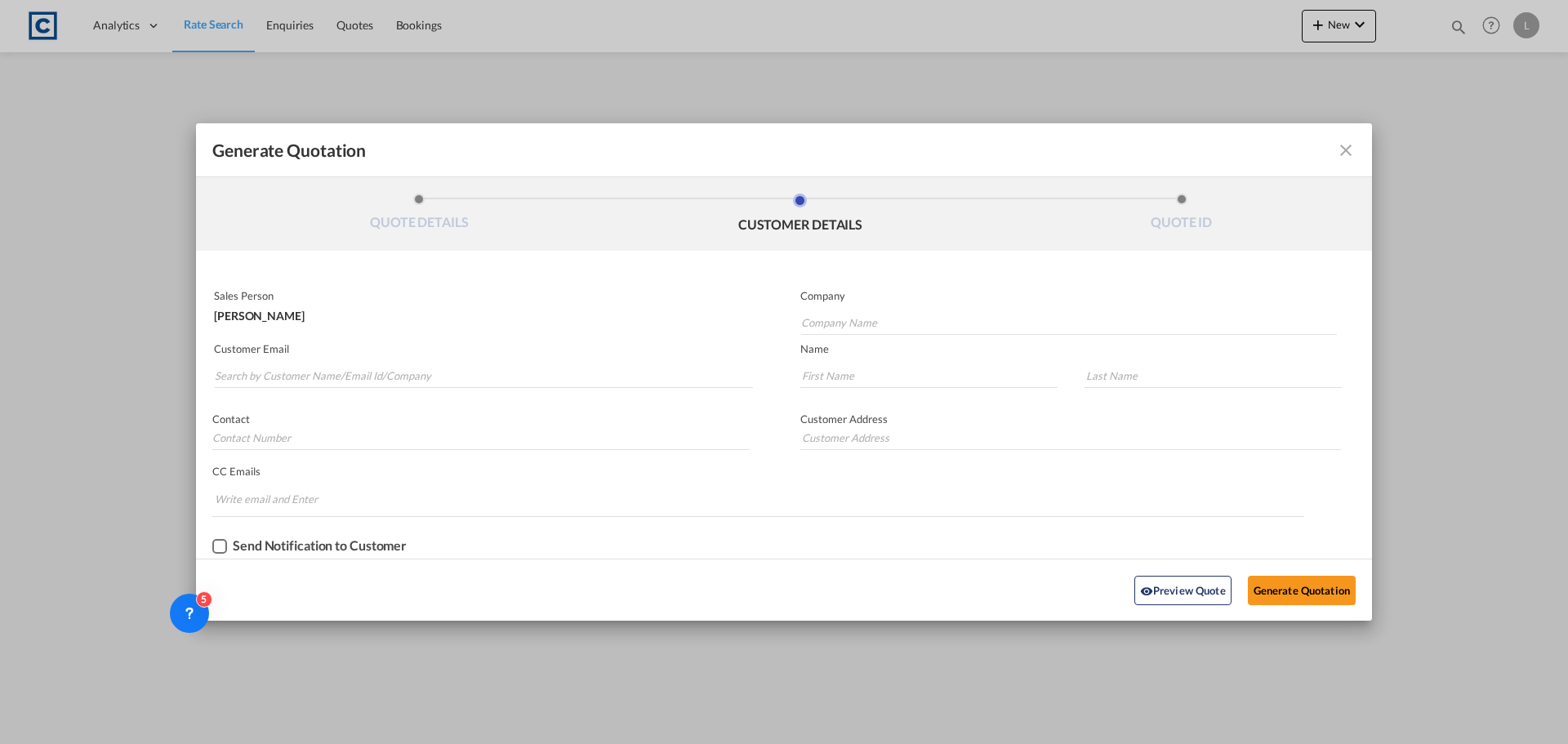
click at [433, 361] on md-autocomplete-wrap "Generate QuotationQUOTE ..." at bounding box center [483, 371] width 539 height 32
click at [430, 372] on input "Search by Customer Name/Email Id/Company" at bounding box center [483, 376] width 538 height 25
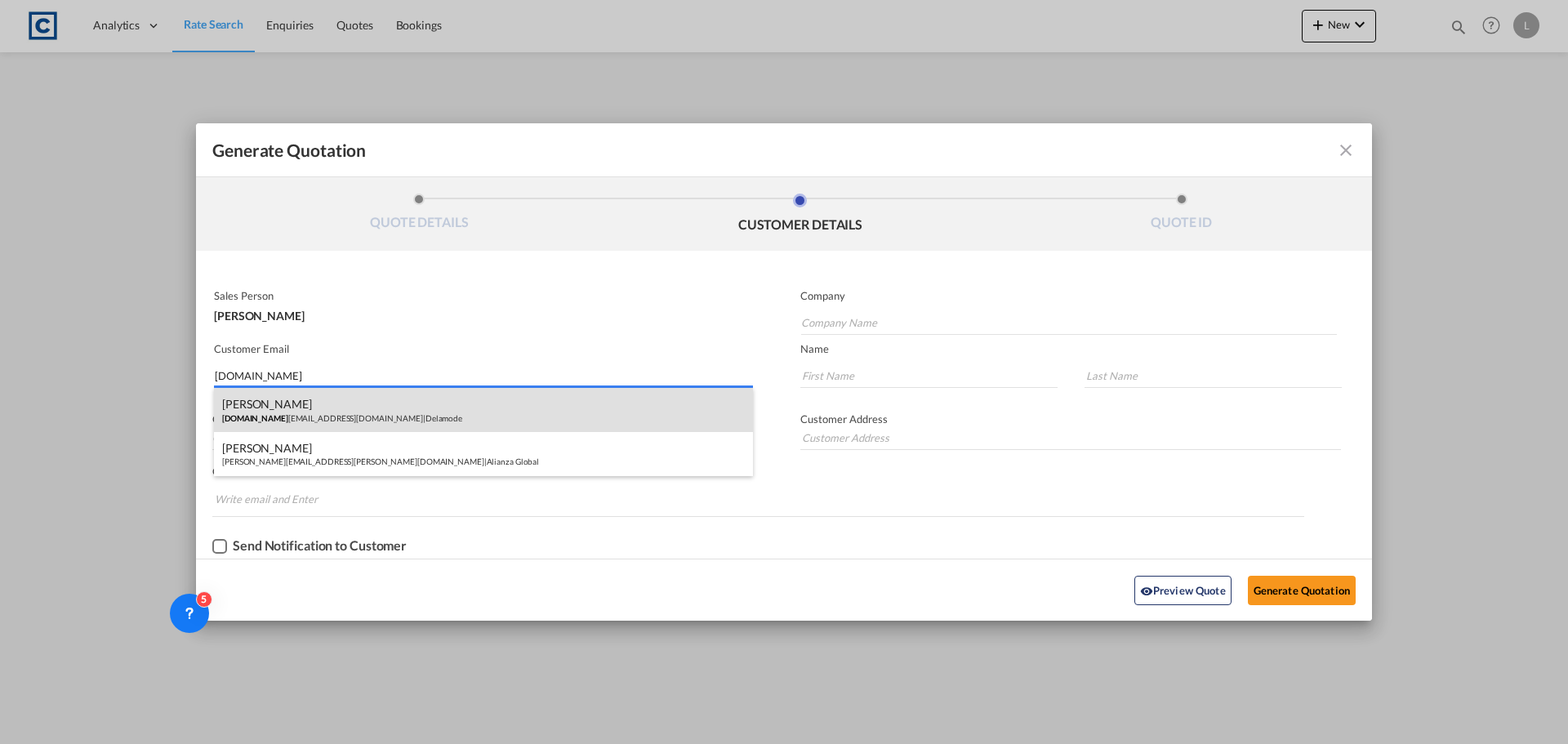
type input "[DOMAIN_NAME]"
click at [332, 411] on div "[PERSON_NAME] [DOMAIN_NAME] [PERSON_NAME][EMAIL_ADDRESS][DOMAIN_NAME] | Delamode" at bounding box center [483, 410] width 539 height 44
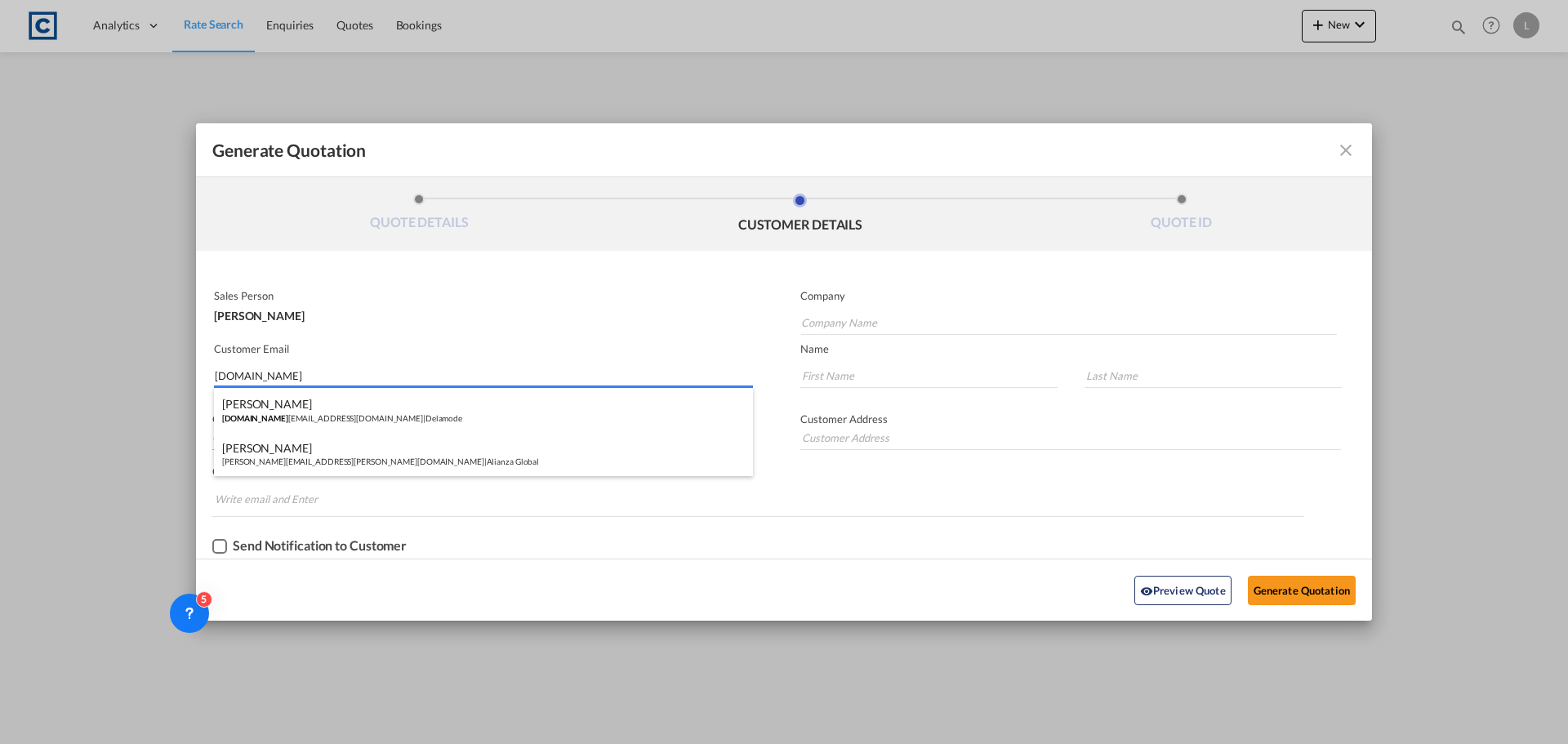
type input "Delamode"
type input "[PERSON_NAME][EMAIL_ADDRESS][PERSON_NAME][DOMAIN_NAME]"
type input "[PERSON_NAME]"
type input "[STREET_ADDRESS]"
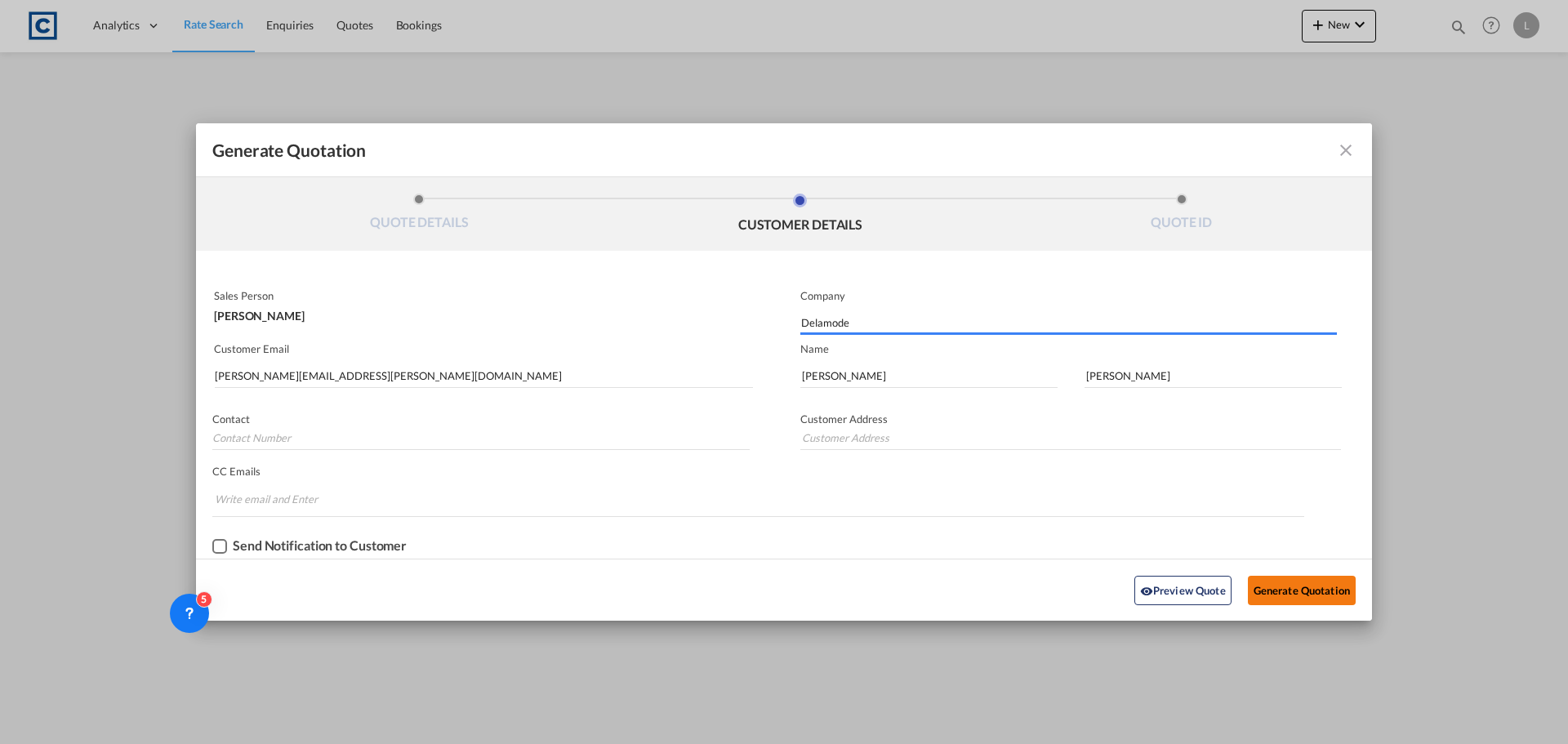
click at [1296, 589] on button "Generate Quotation" at bounding box center [1301, 590] width 108 height 30
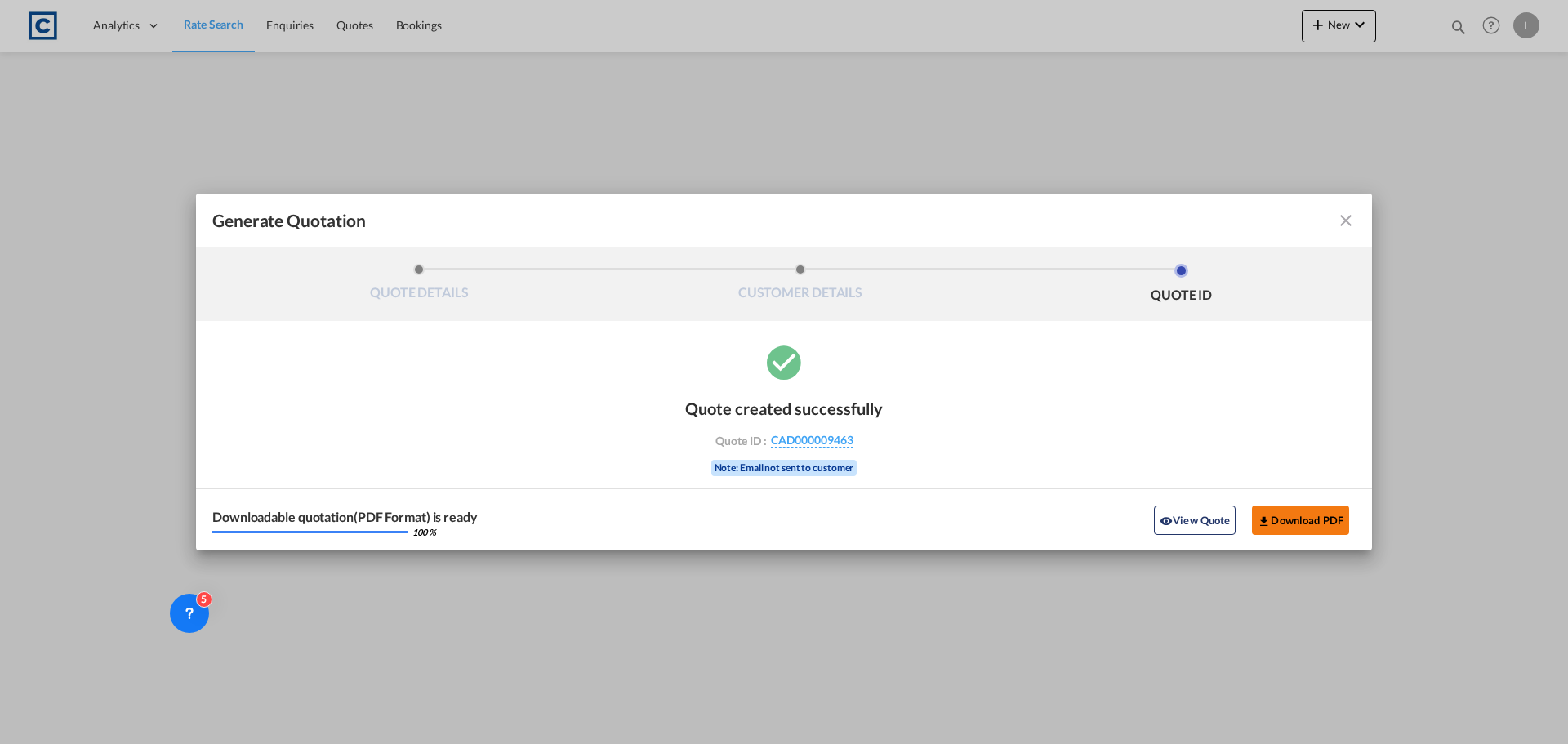
click at [1320, 523] on button "Download PDF" at bounding box center [1300, 521] width 97 height 30
